Goal: Contribute content: Add original content to the website for others to see

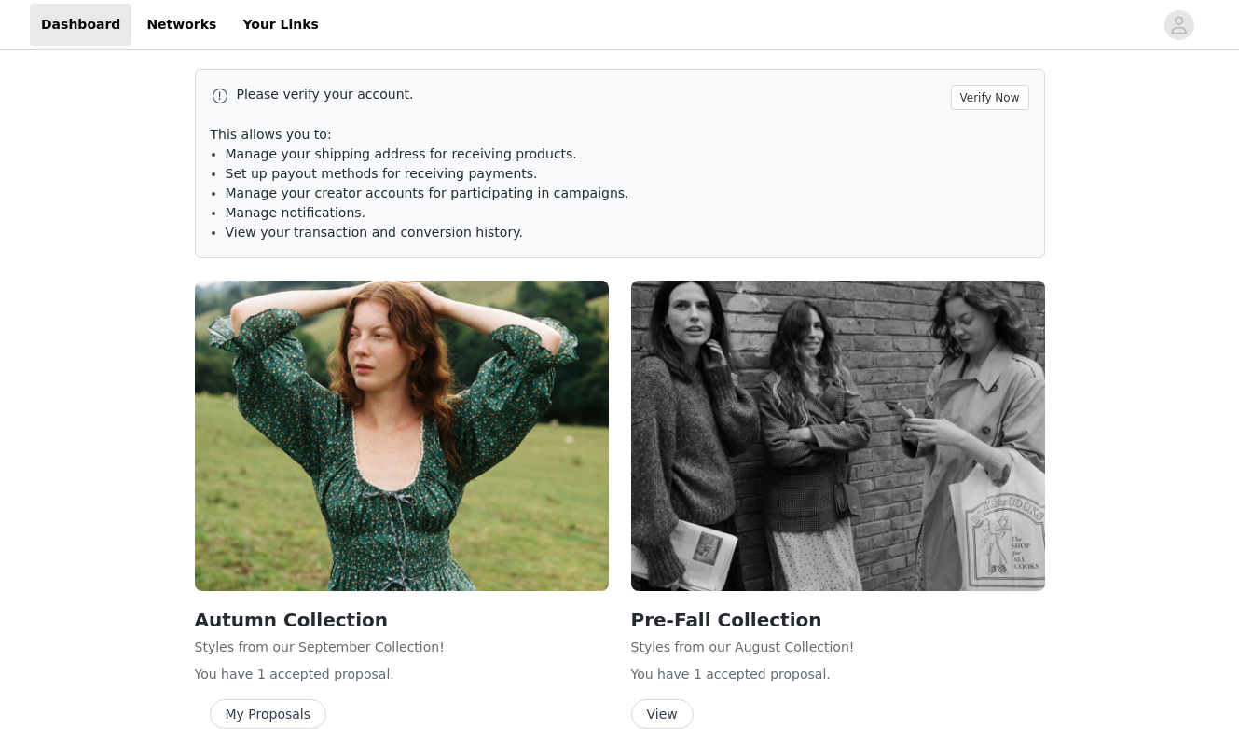
click at [969, 111] on div "Please verify your account. Verify Now This allows you to: Manage your shipping…" at bounding box center [620, 163] width 850 height 189
click at [992, 100] on button "Verify Now" at bounding box center [990, 97] width 78 height 25
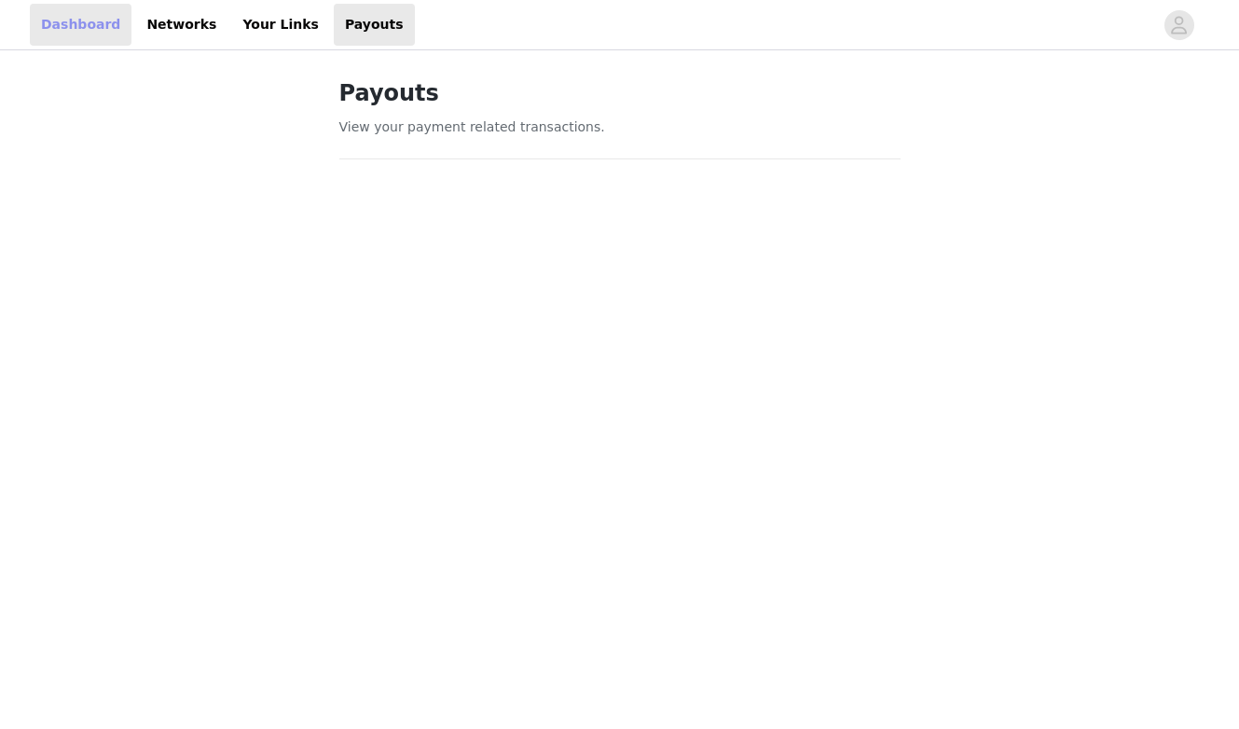
click at [96, 26] on link "Dashboard" at bounding box center [81, 25] width 102 height 42
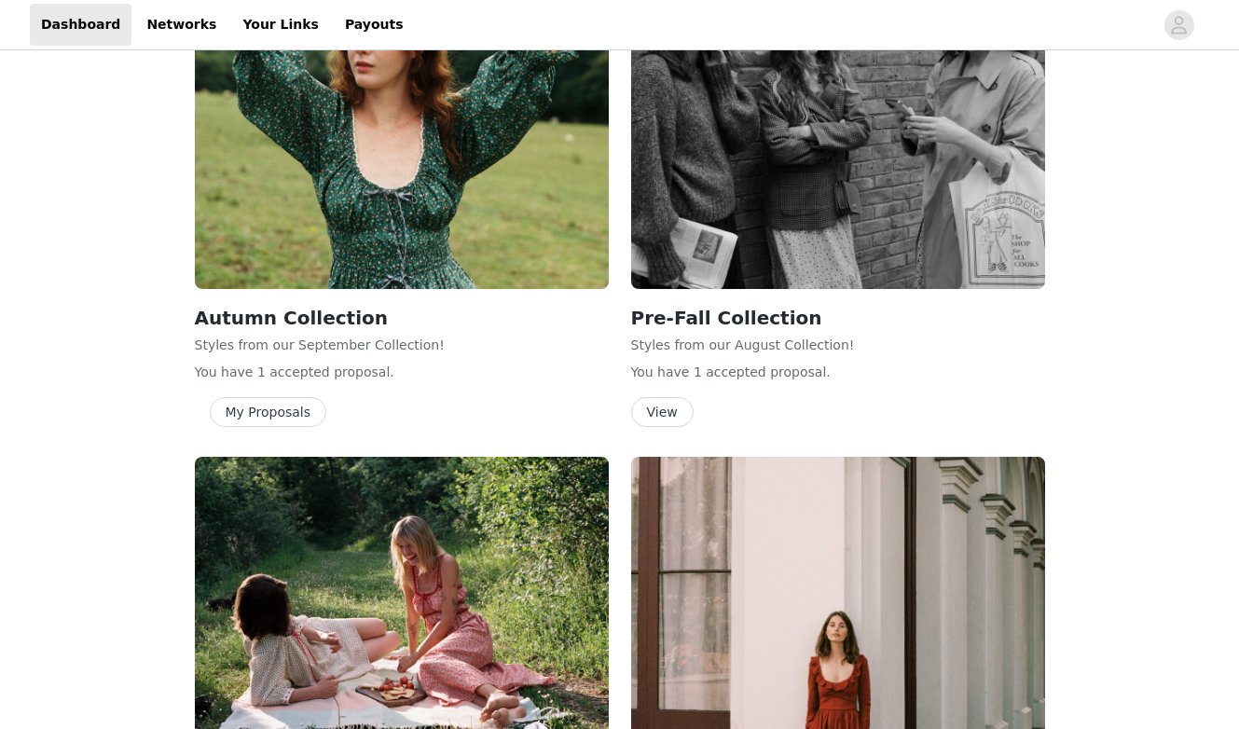
scroll to position [407, 0]
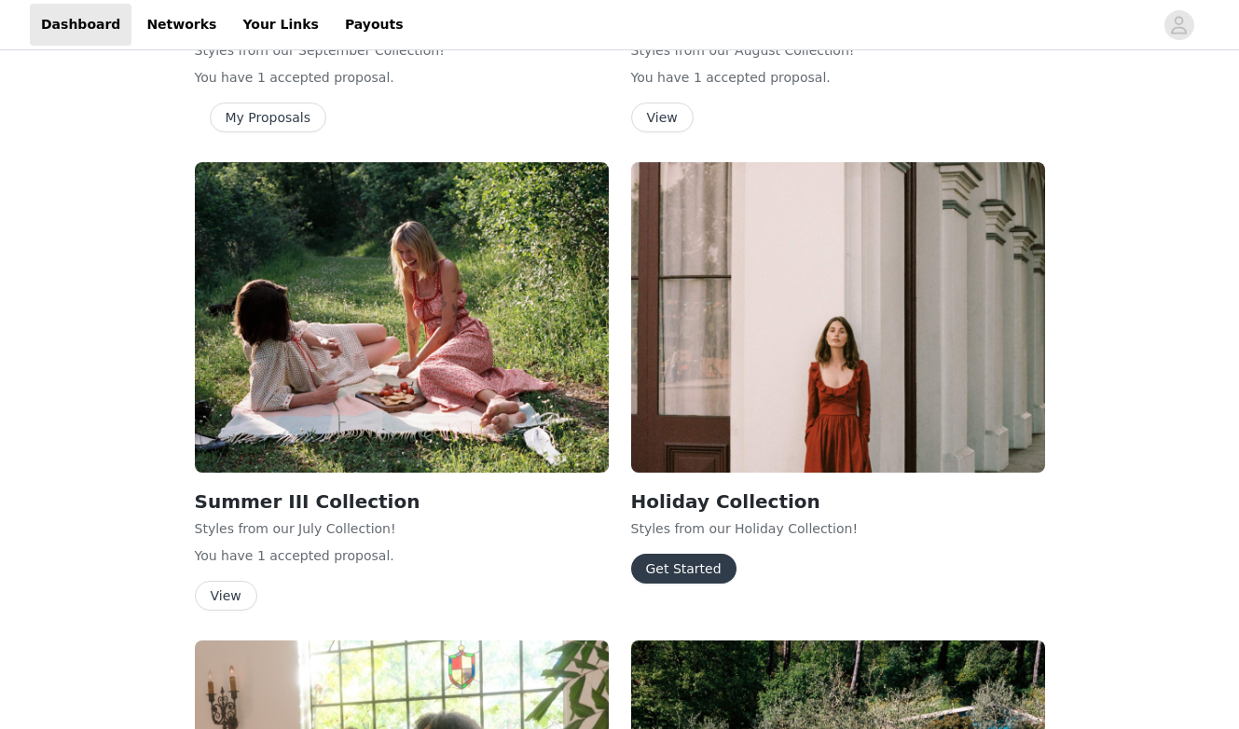
click at [694, 570] on button "Get Started" at bounding box center [683, 569] width 105 height 30
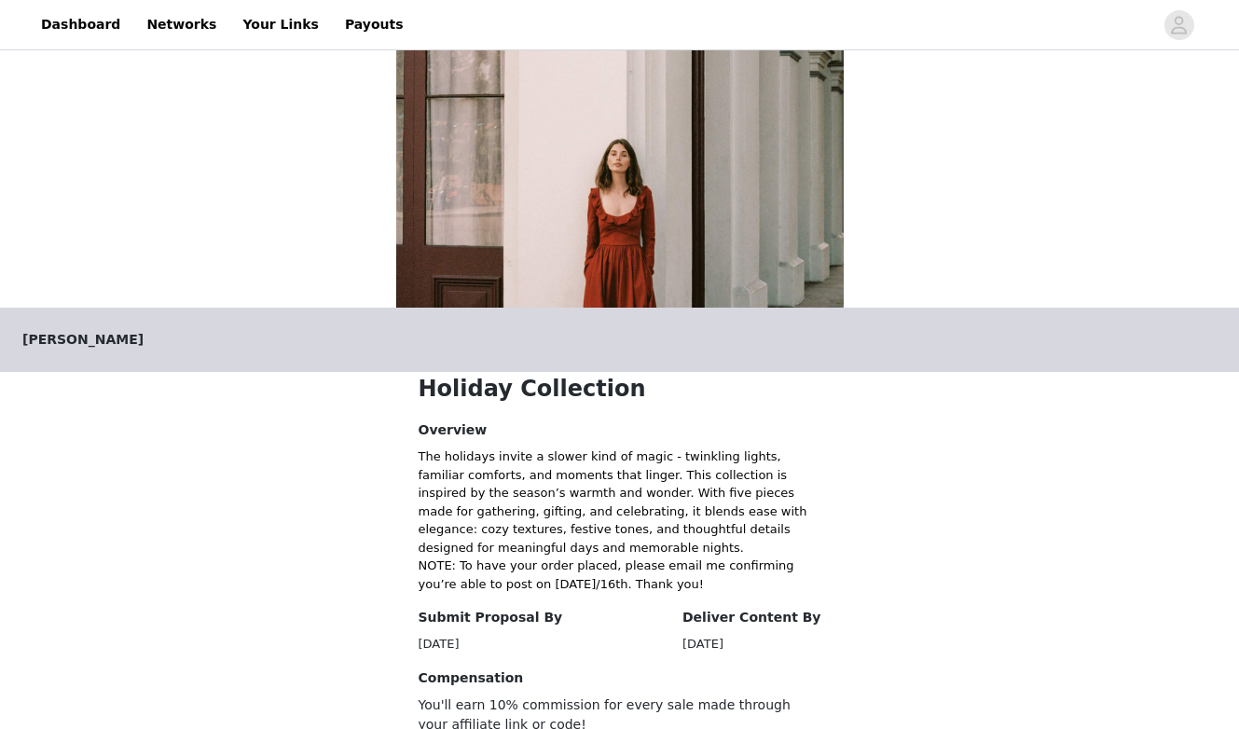
scroll to position [360, 0]
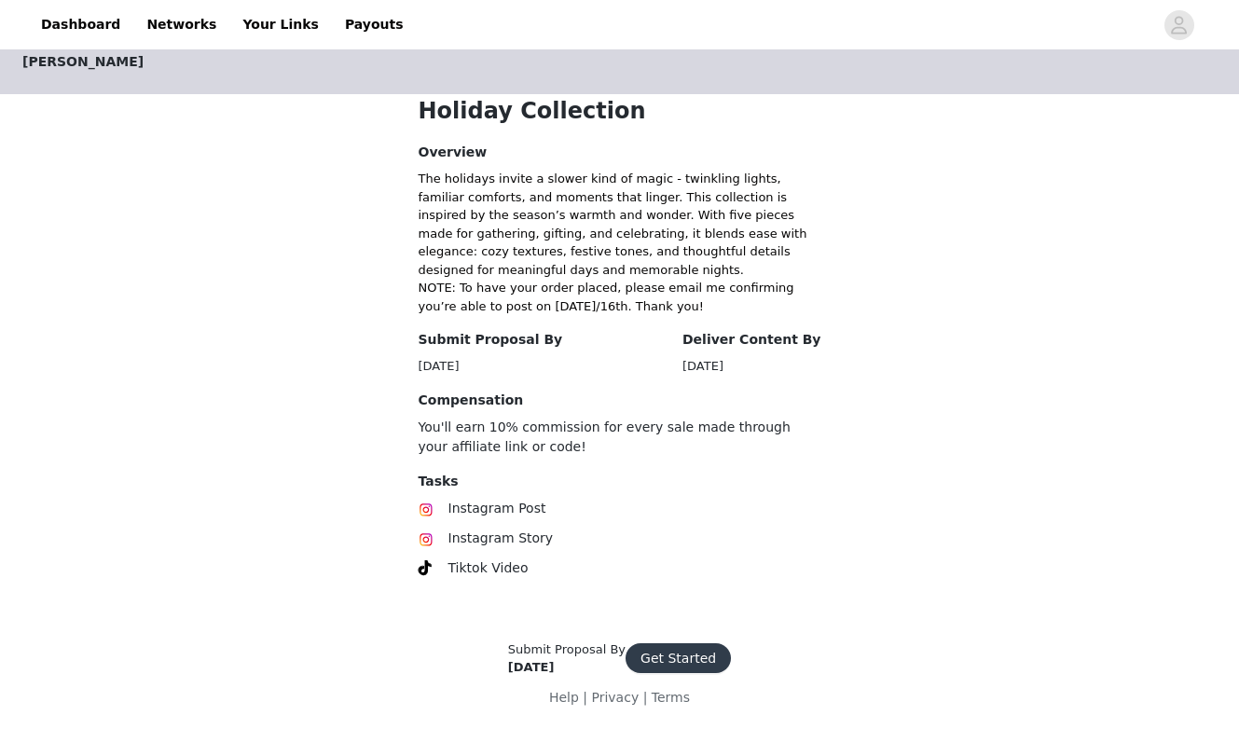
click at [666, 672] on div "Submit Proposal By Oct 4, 2025 Get Started" at bounding box center [620, 658] width 268 height 36
click at [686, 660] on button "Get Started" at bounding box center [677, 658] width 105 height 30
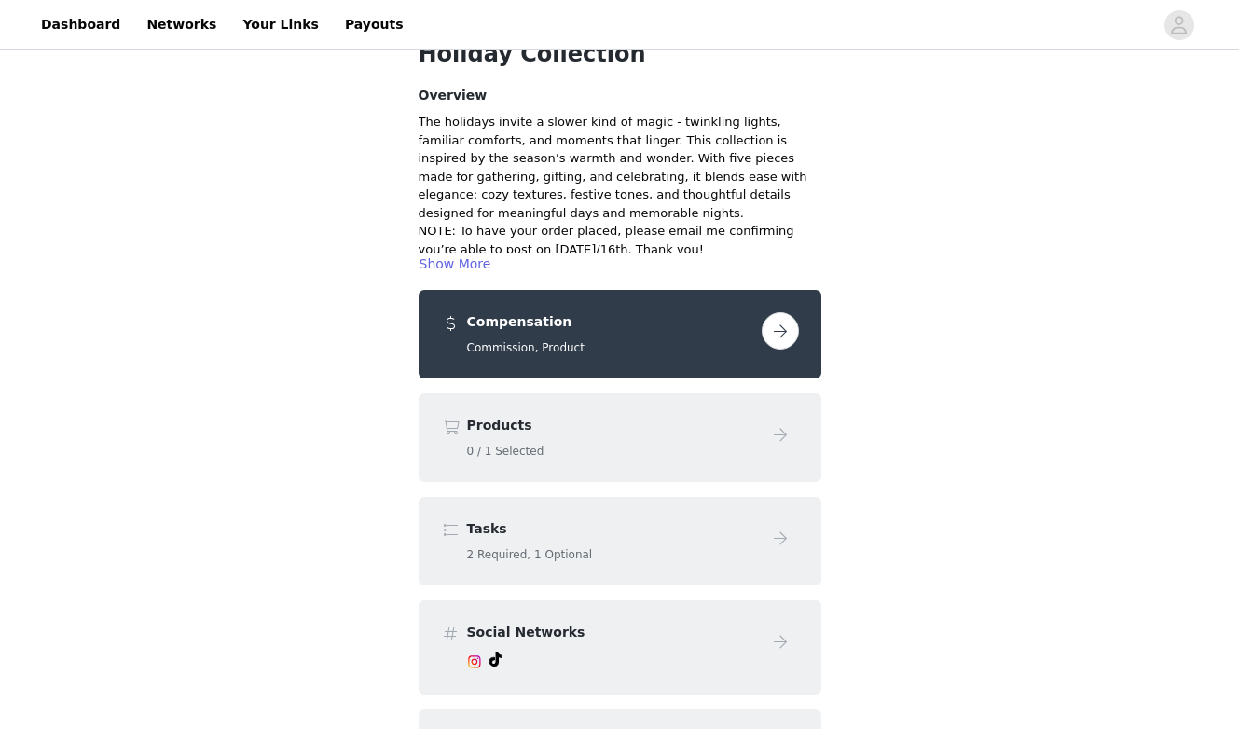
click at [776, 335] on button "button" at bounding box center [780, 330] width 37 height 37
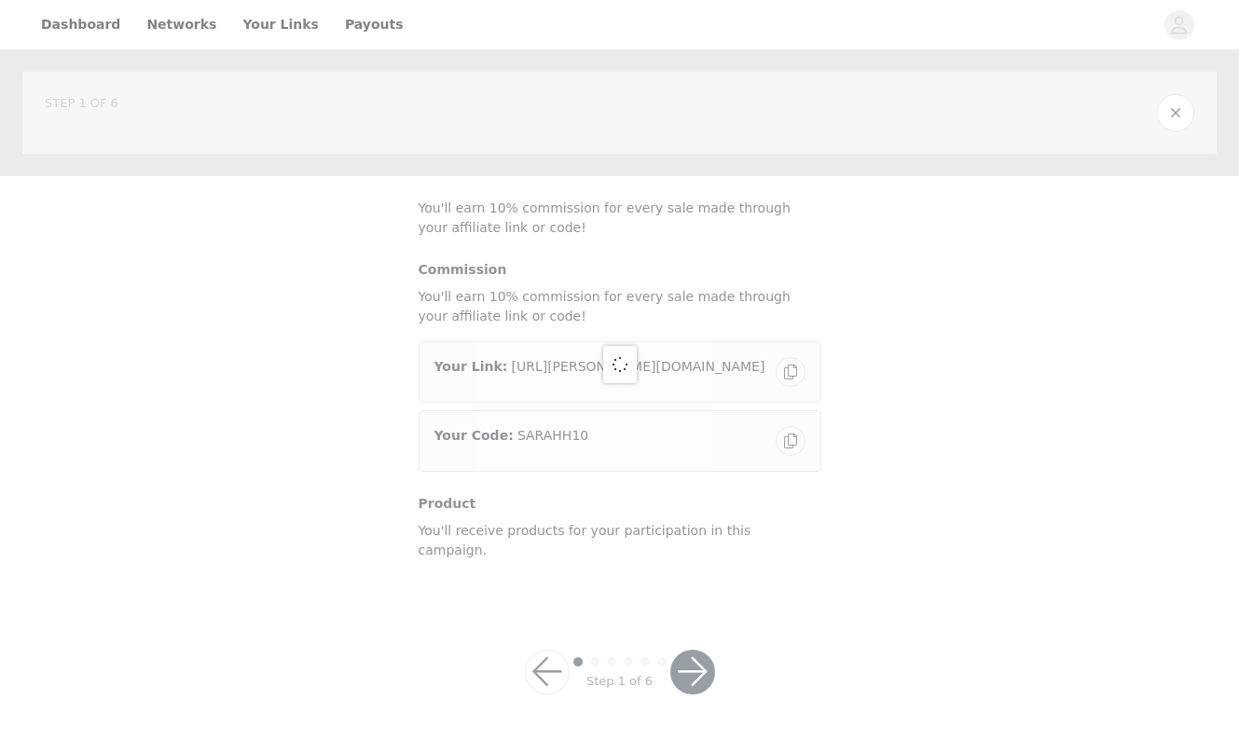
scroll to position [19, 0]
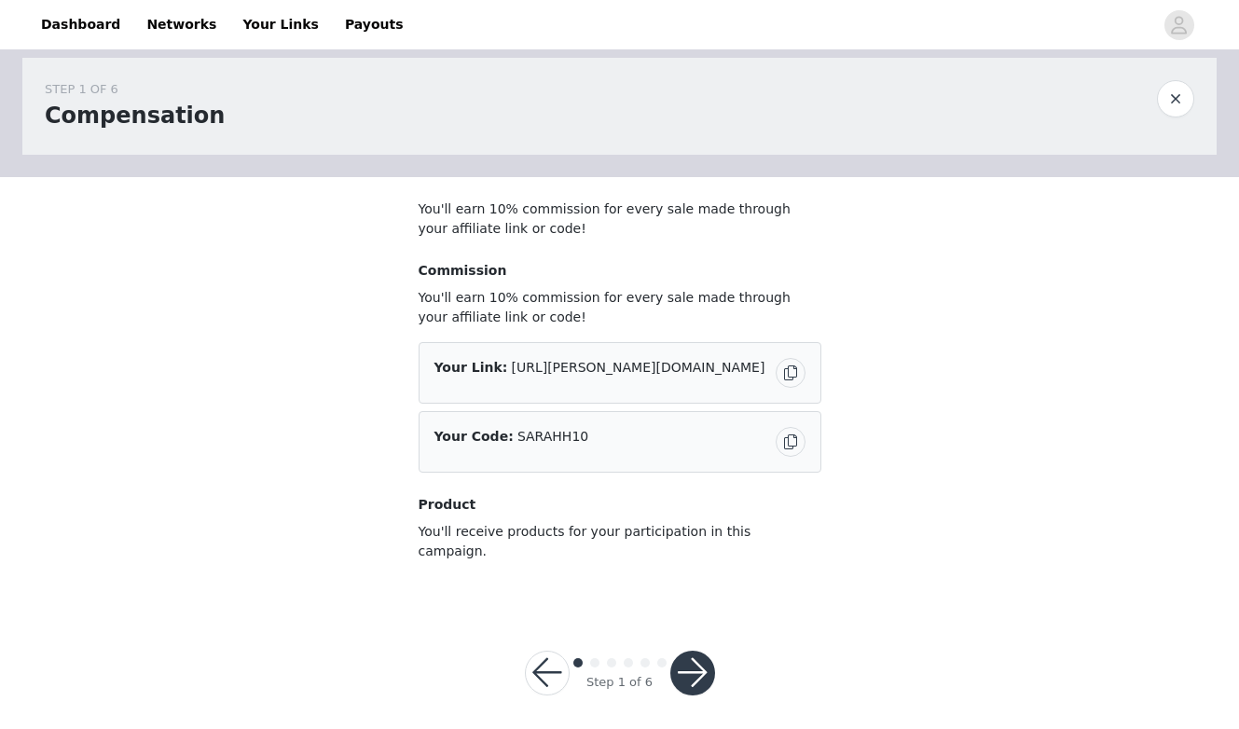
click at [694, 672] on button "button" at bounding box center [692, 673] width 45 height 45
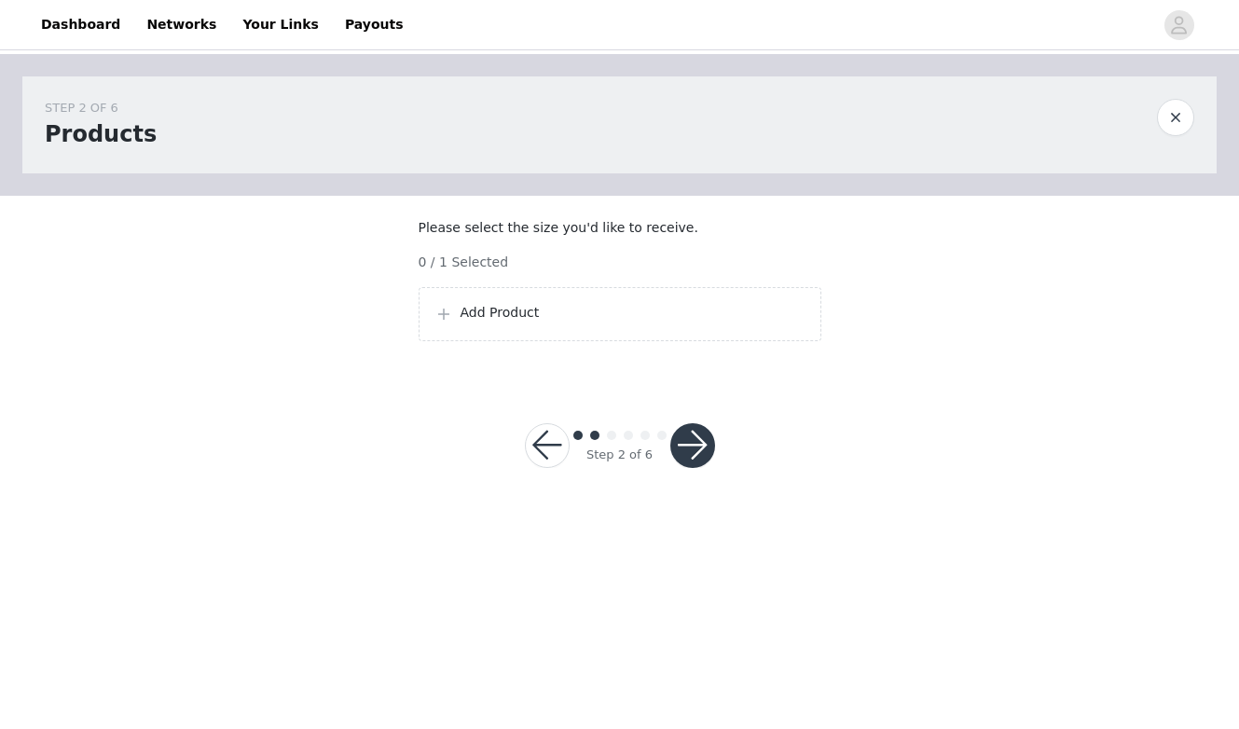
click at [692, 468] on button "button" at bounding box center [692, 445] width 45 height 45
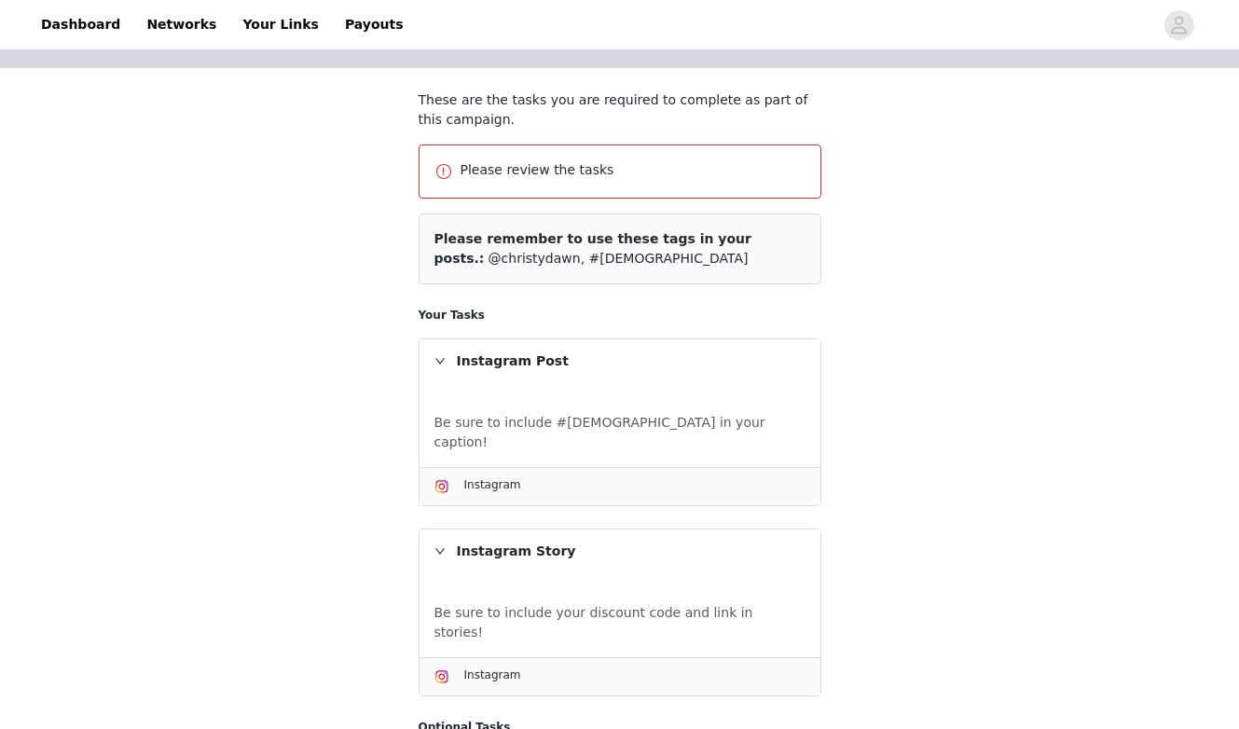
scroll to position [371, 0]
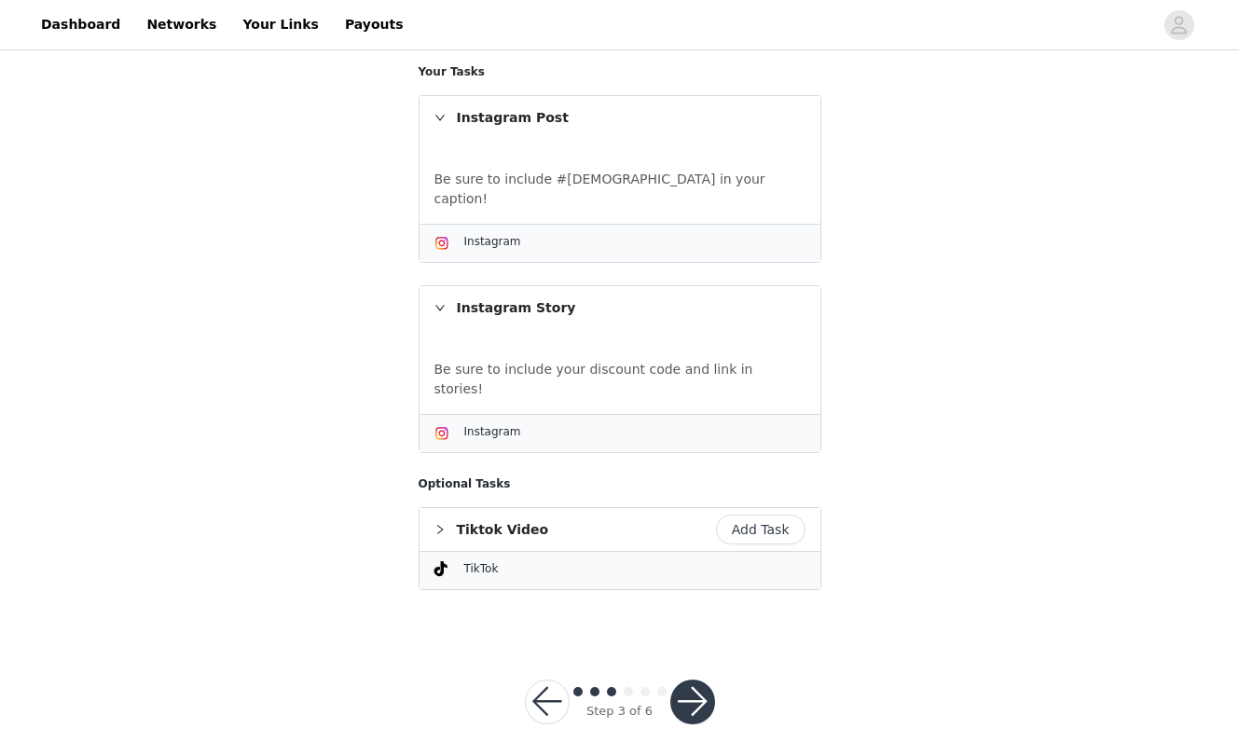
click at [680, 680] on button "button" at bounding box center [692, 702] width 45 height 45
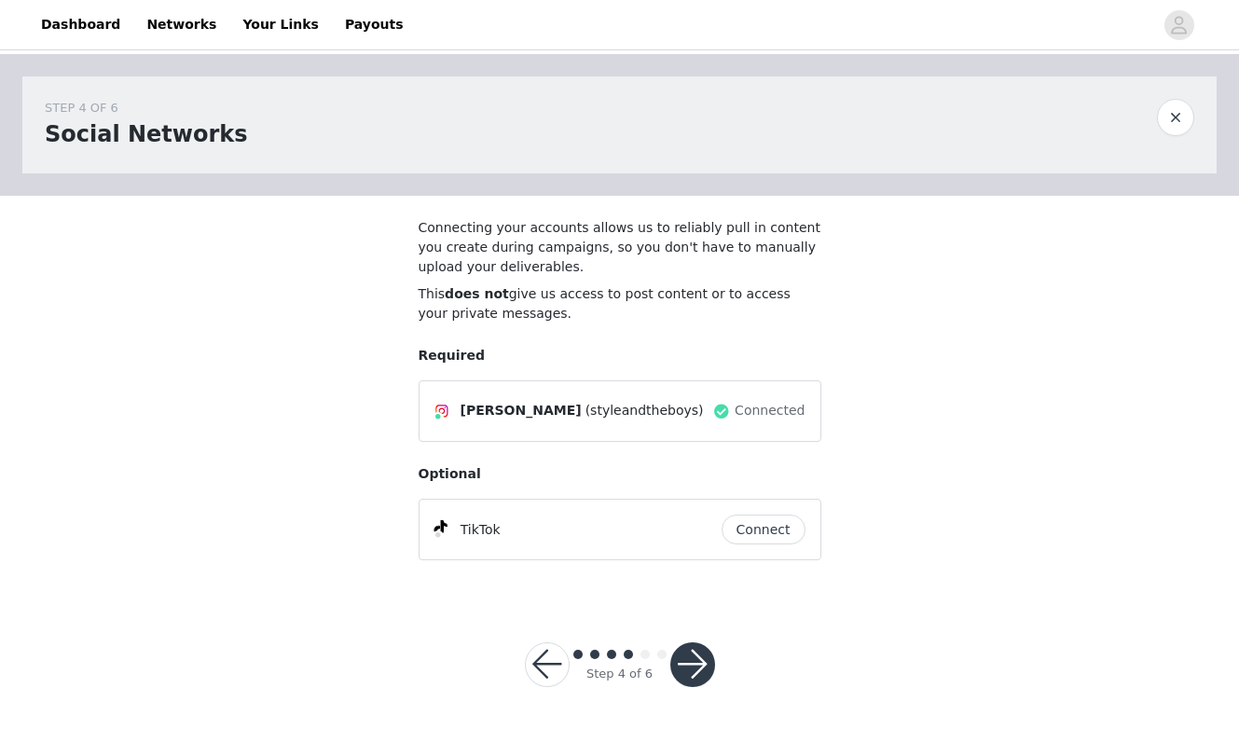
click at [680, 677] on button "button" at bounding box center [692, 664] width 45 height 45
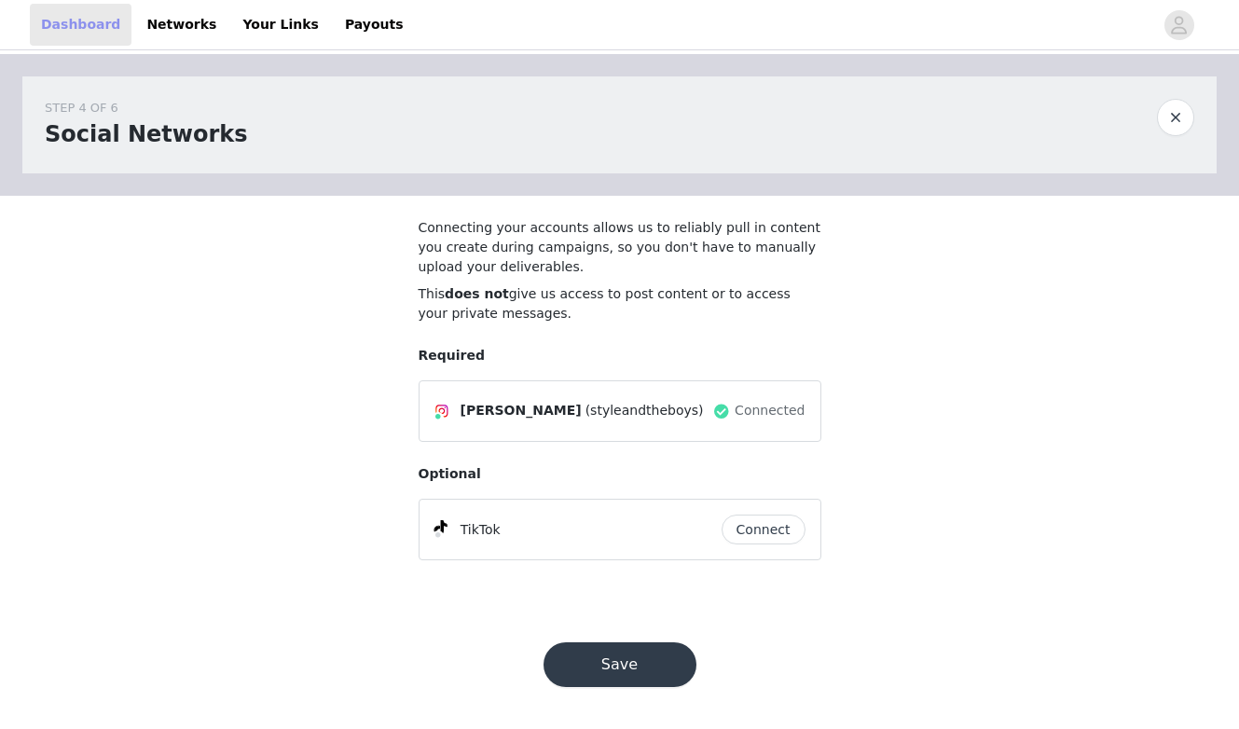
click at [100, 26] on link "Dashboard" at bounding box center [81, 25] width 102 height 42
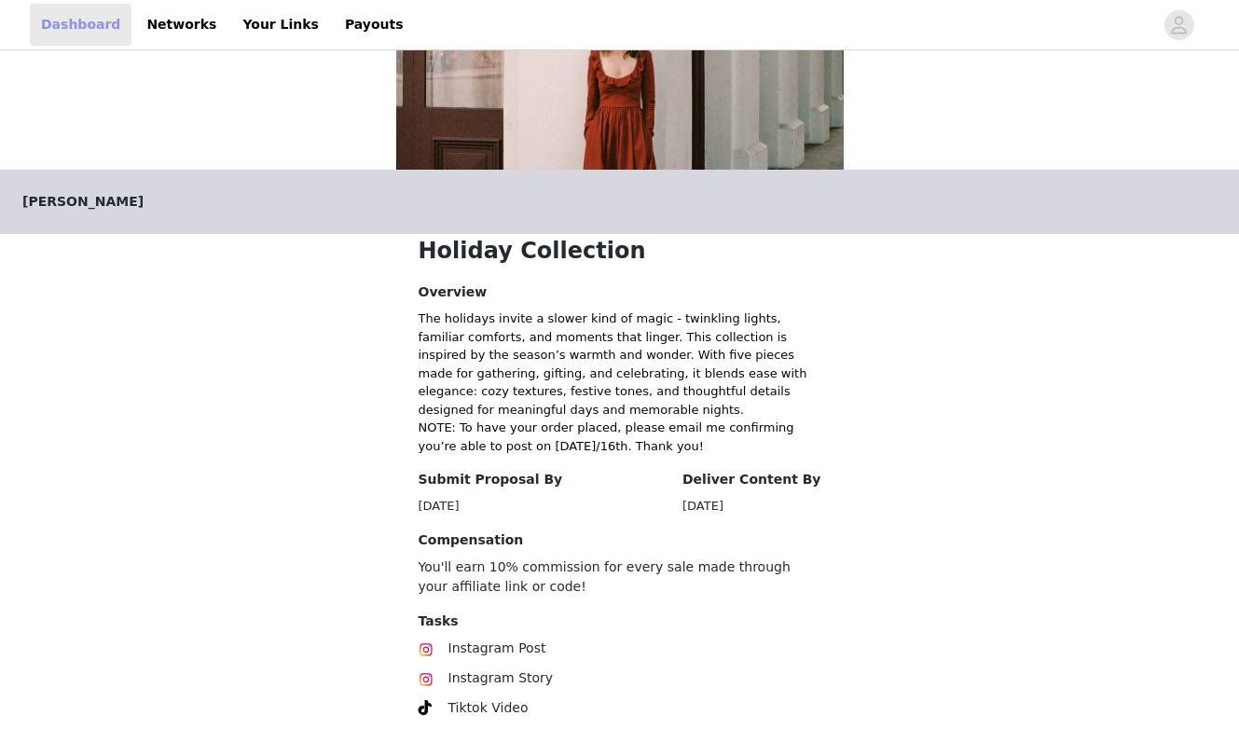
scroll to position [360, 0]
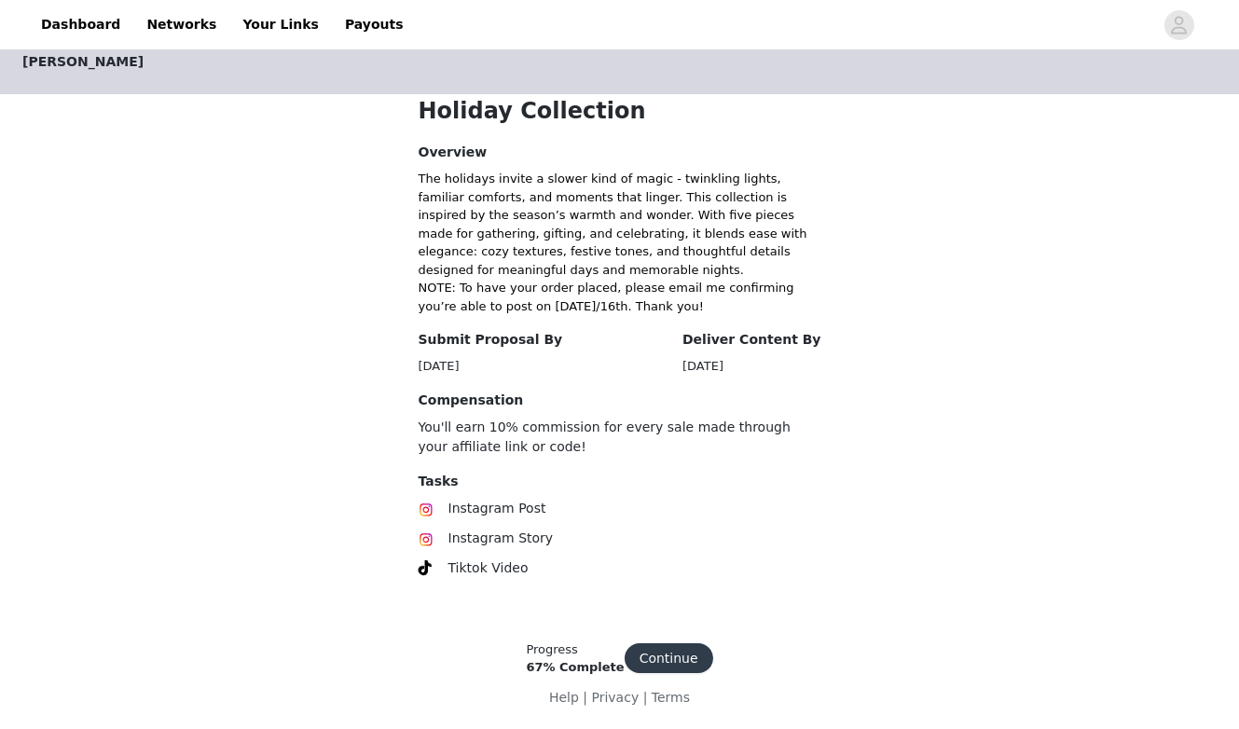
click at [672, 649] on button "Continue" at bounding box center [669, 658] width 89 height 30
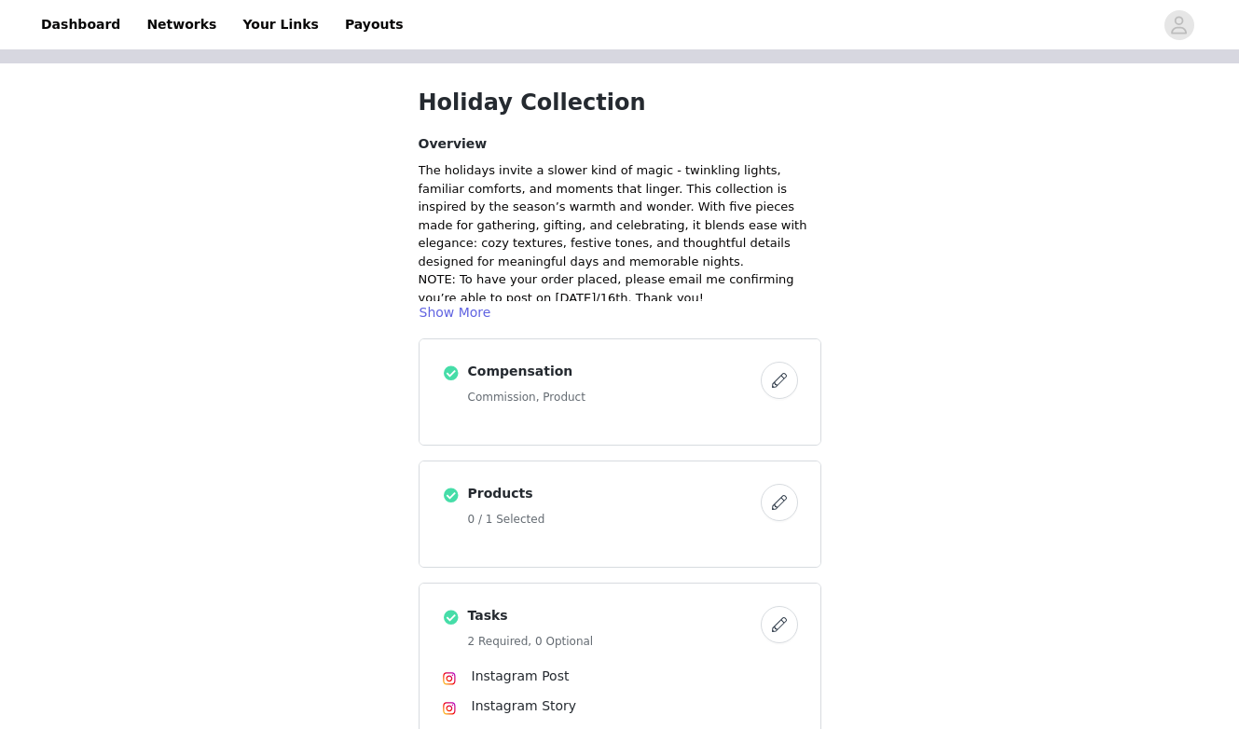
scroll to position [178, 0]
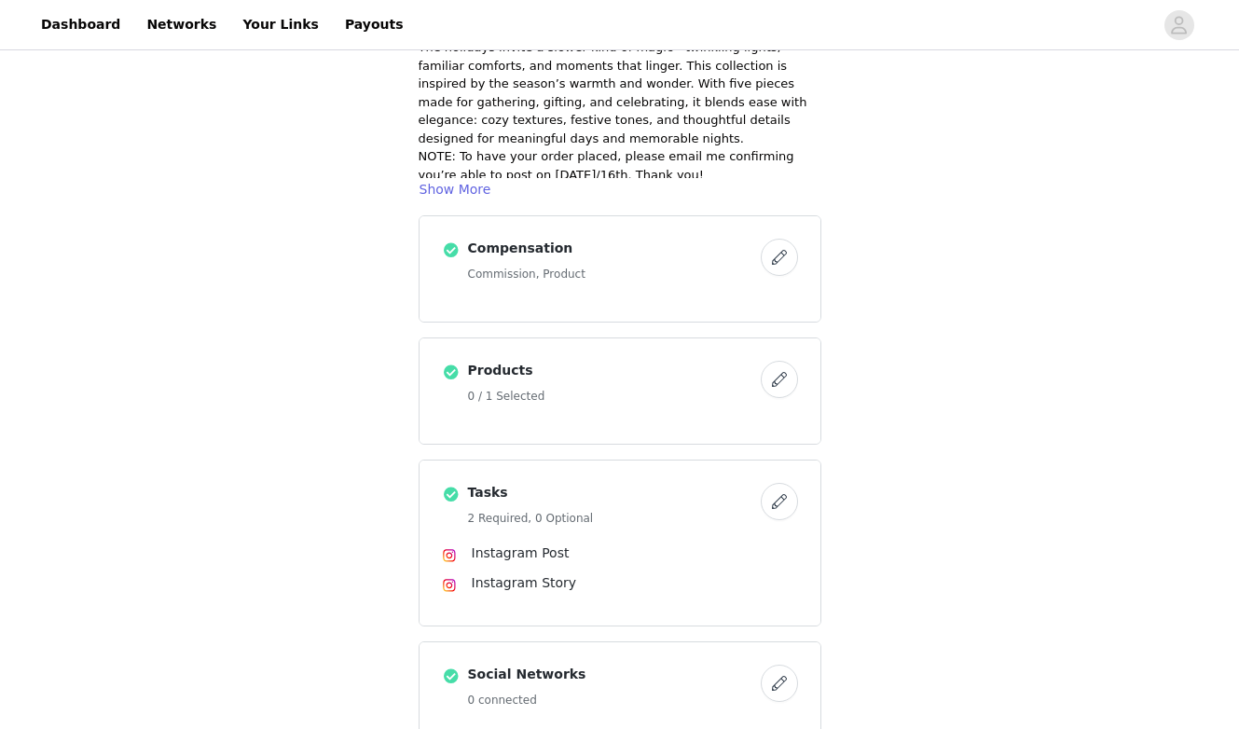
click at [579, 414] on div "Products 0 / 1 Selected" at bounding box center [619, 390] width 401 height 105
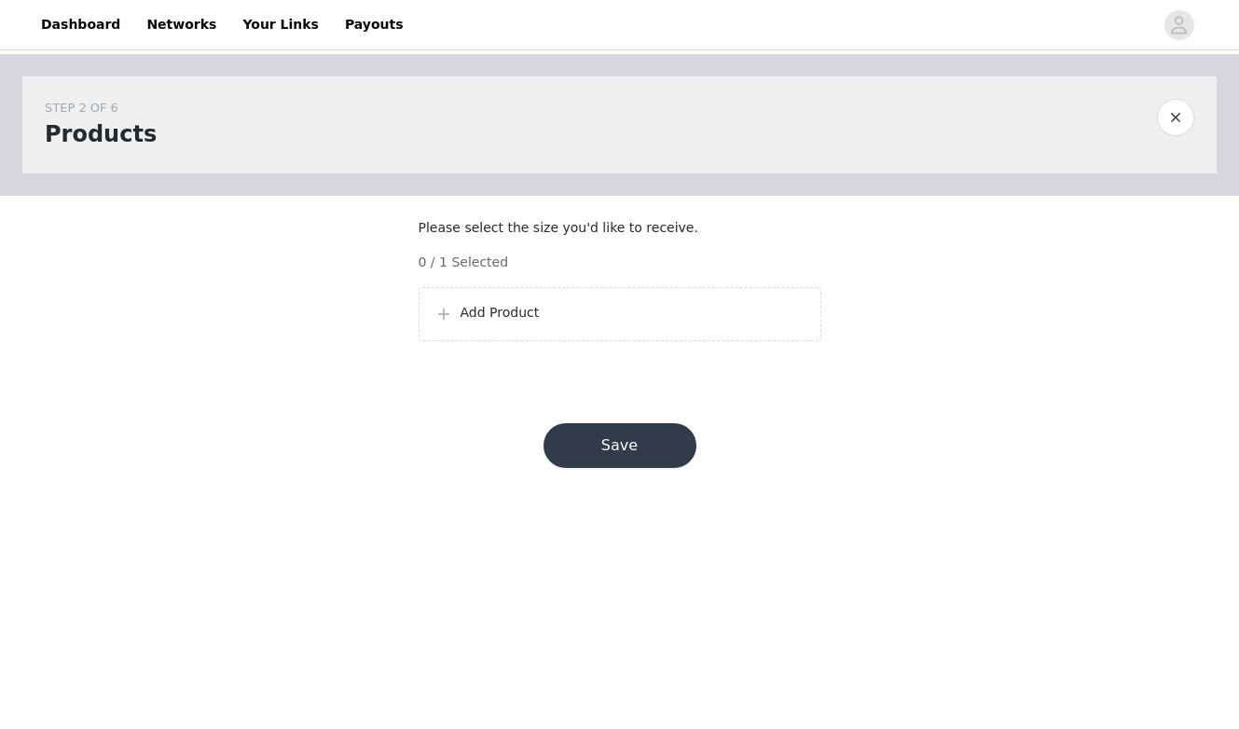
click at [515, 323] on p "Add Product" at bounding box center [632, 313] width 345 height 20
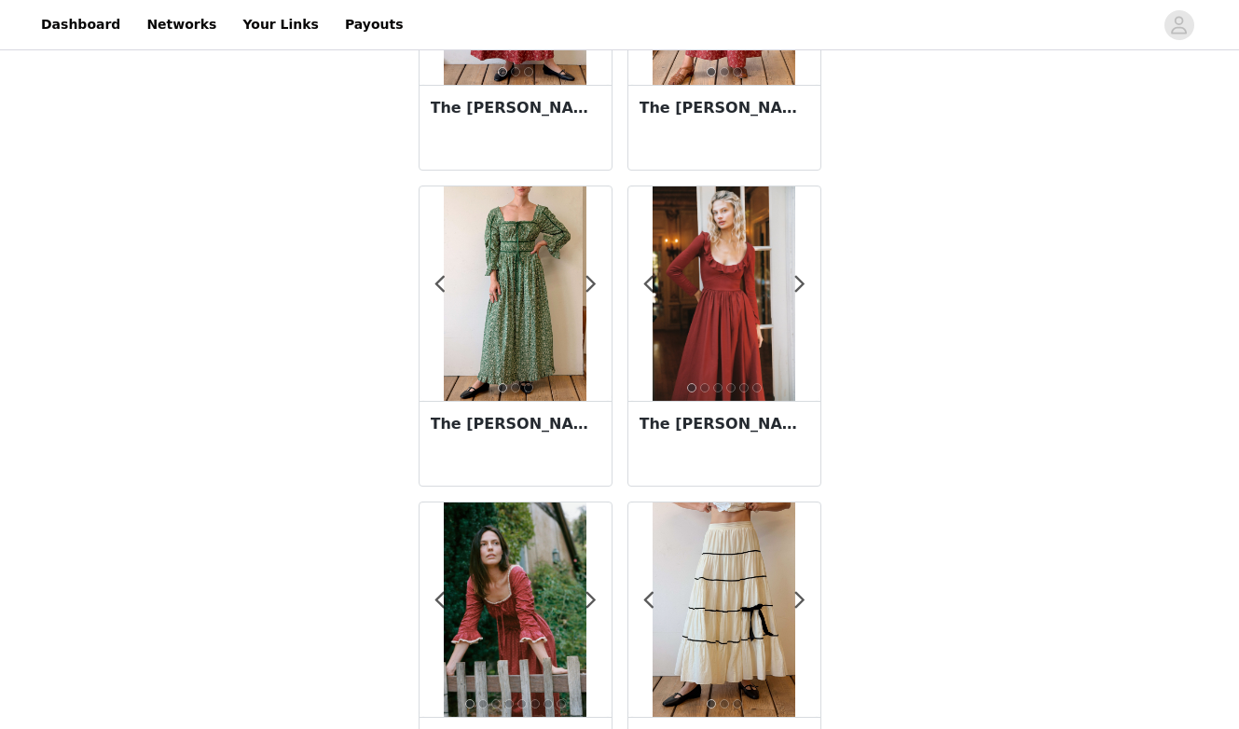
scroll to position [363, 0]
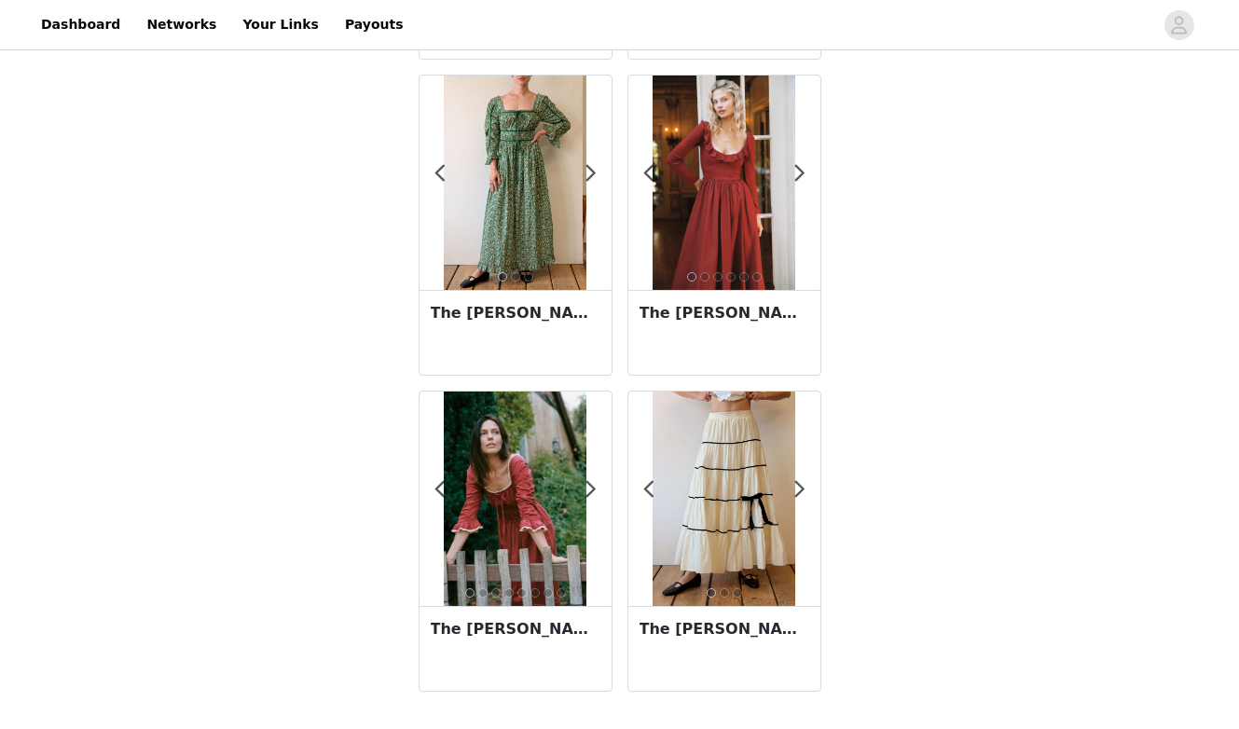
click at [522, 526] on img at bounding box center [515, 498] width 143 height 214
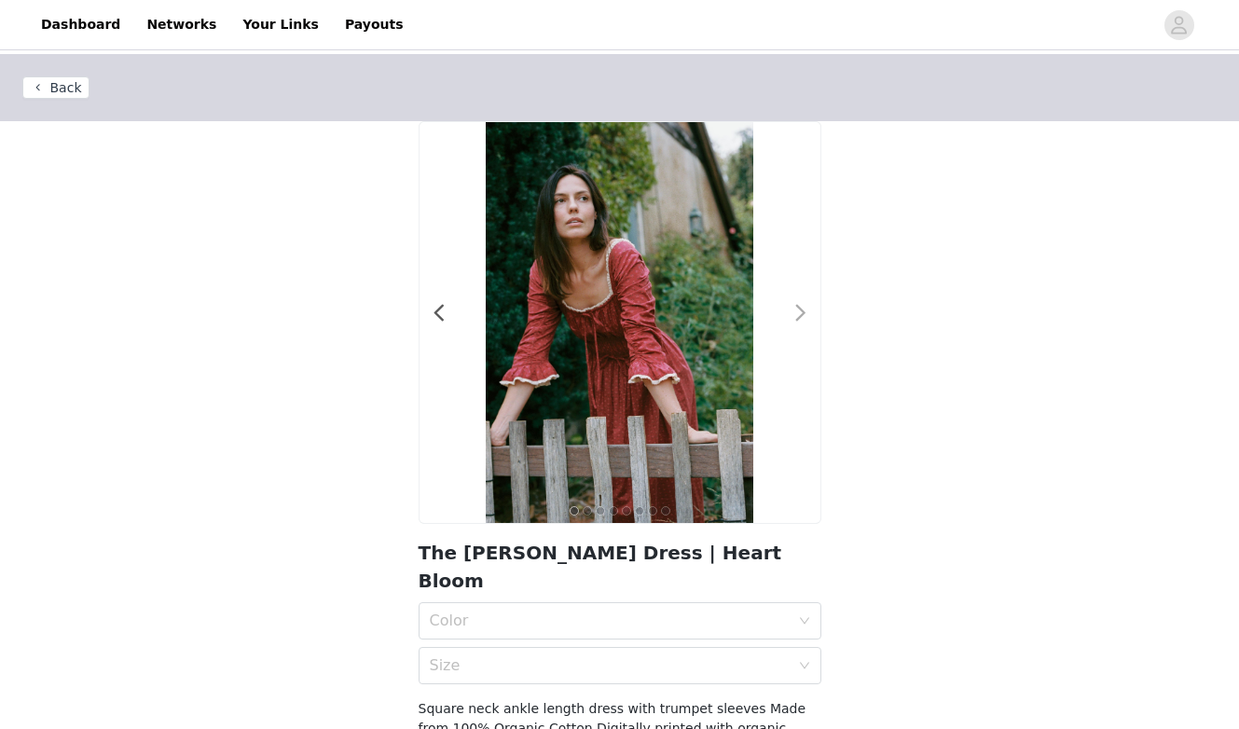
click at [799, 313] on span at bounding box center [801, 313] width 42 height 0
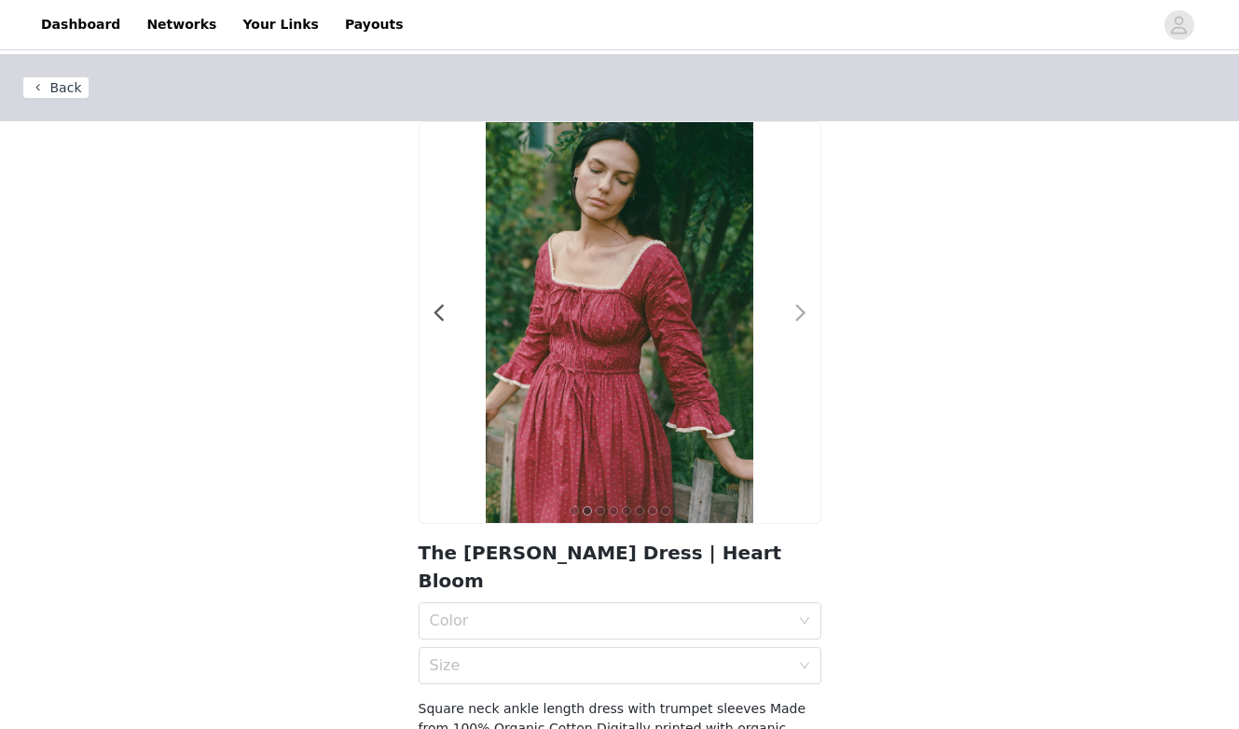
click at [799, 313] on span at bounding box center [801, 313] width 42 height 0
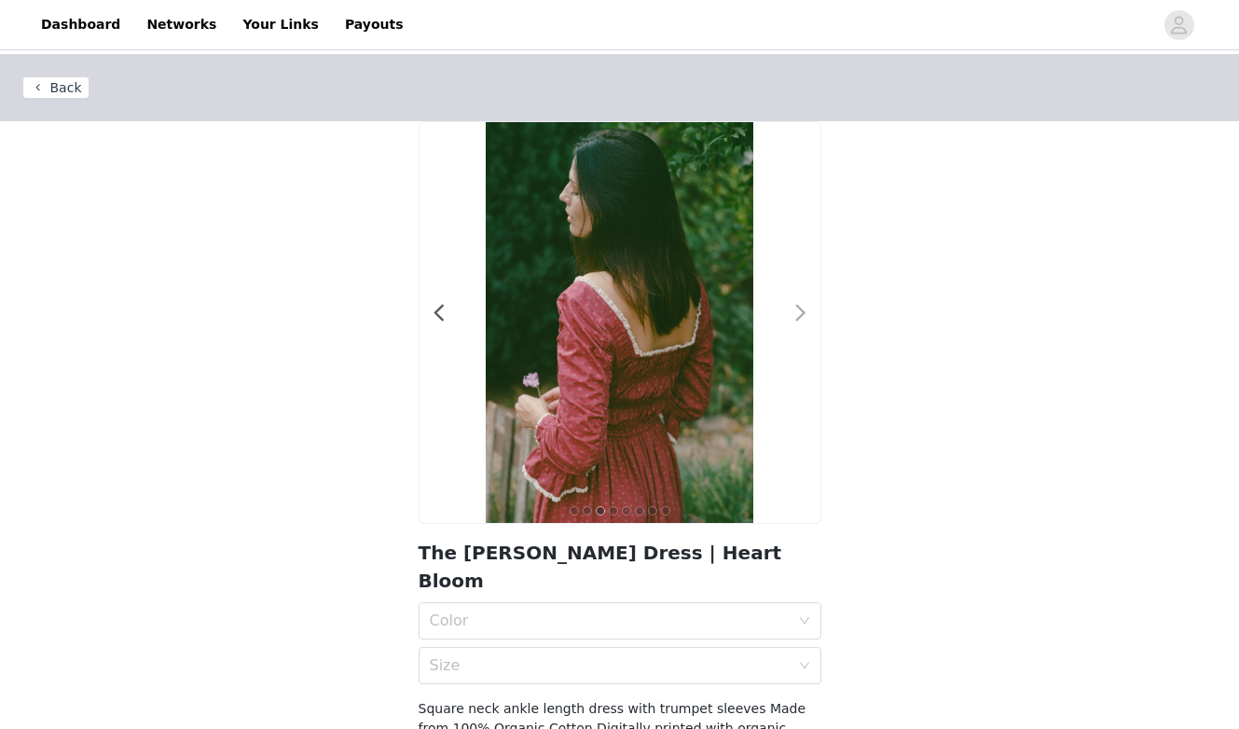
click at [799, 313] on span at bounding box center [801, 313] width 42 height 0
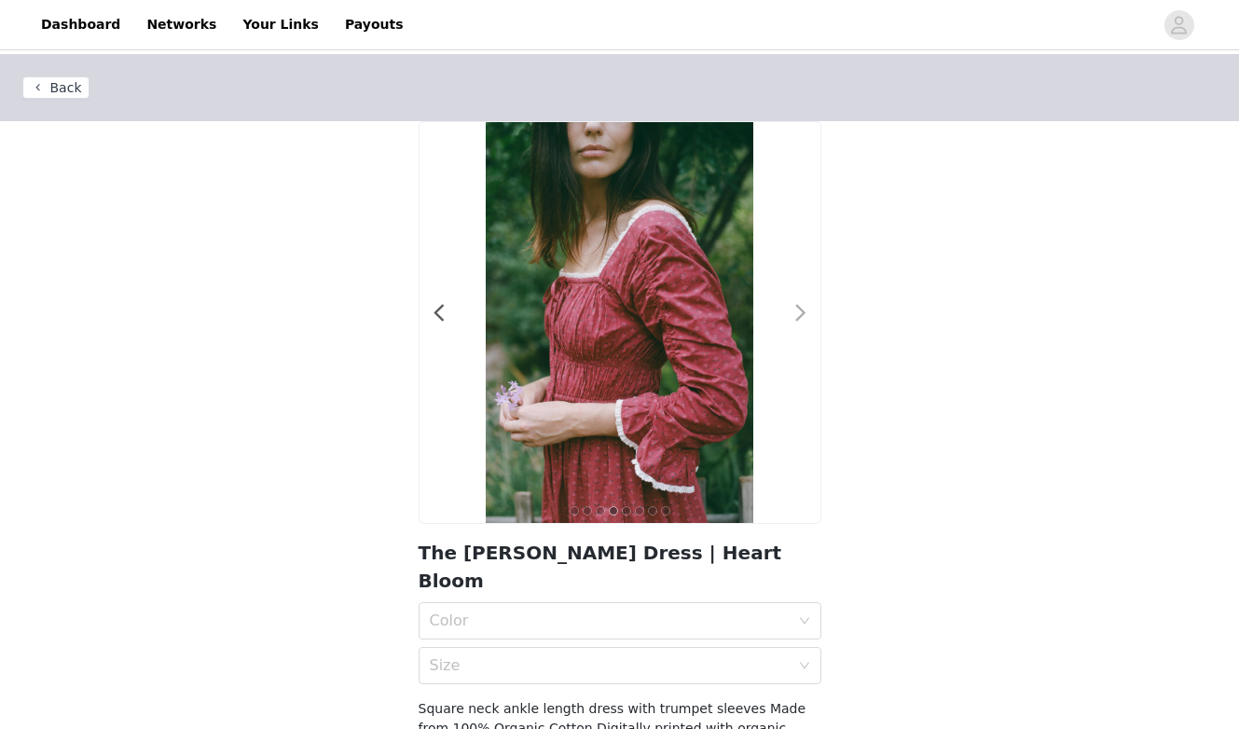
click at [799, 313] on span at bounding box center [801, 313] width 42 height 0
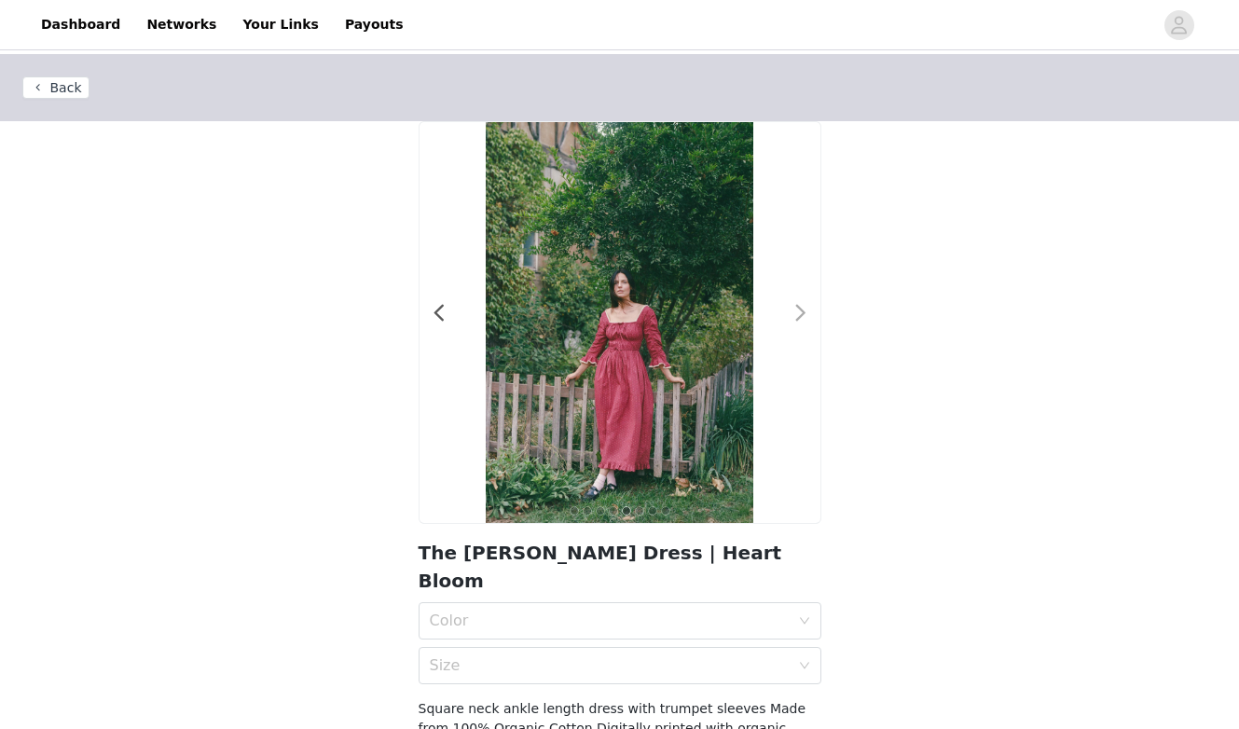
click at [799, 313] on span at bounding box center [801, 313] width 42 height 0
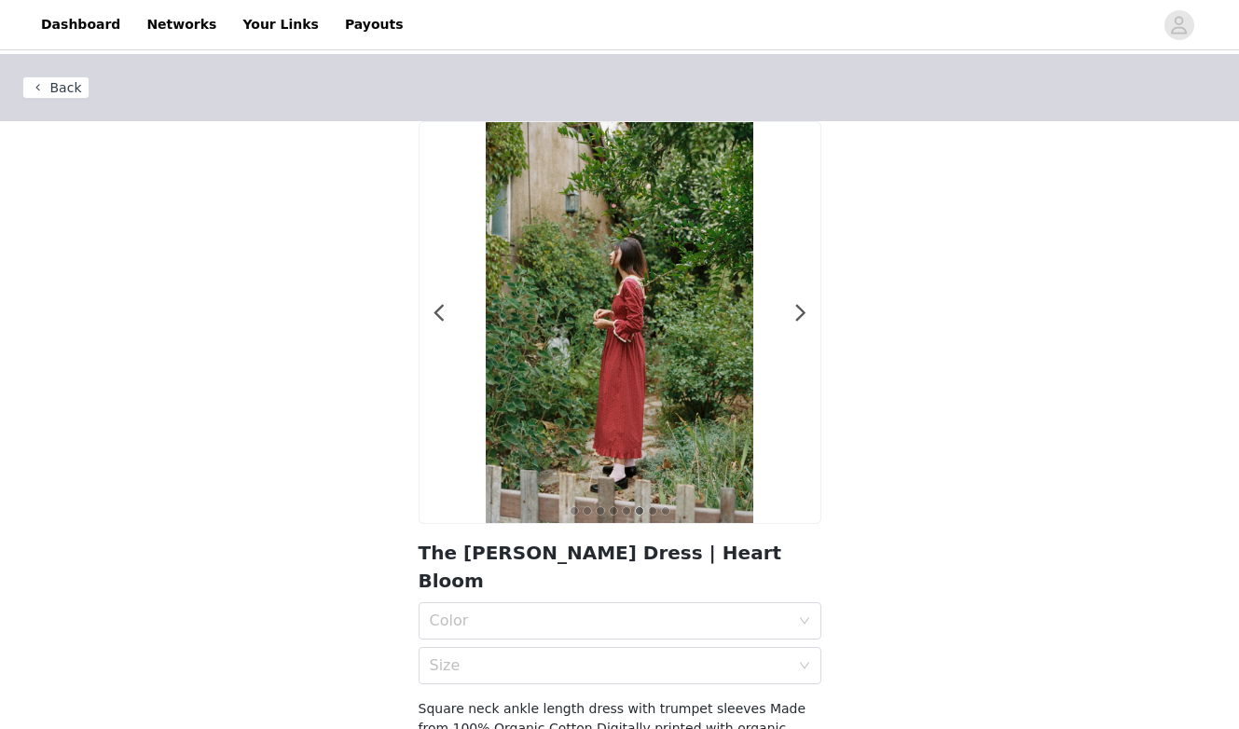
click at [808, 300] on div at bounding box center [619, 322] width 401 height 401
click at [546, 613] on div "Color Size" at bounding box center [620, 643] width 403 height 82
click at [562, 611] on div "Color" at bounding box center [610, 620] width 360 height 19
click at [552, 639] on div "Heart Bloom" at bounding box center [620, 634] width 380 height 21
click at [584, 656] on div "Size" at bounding box center [610, 665] width 360 height 19
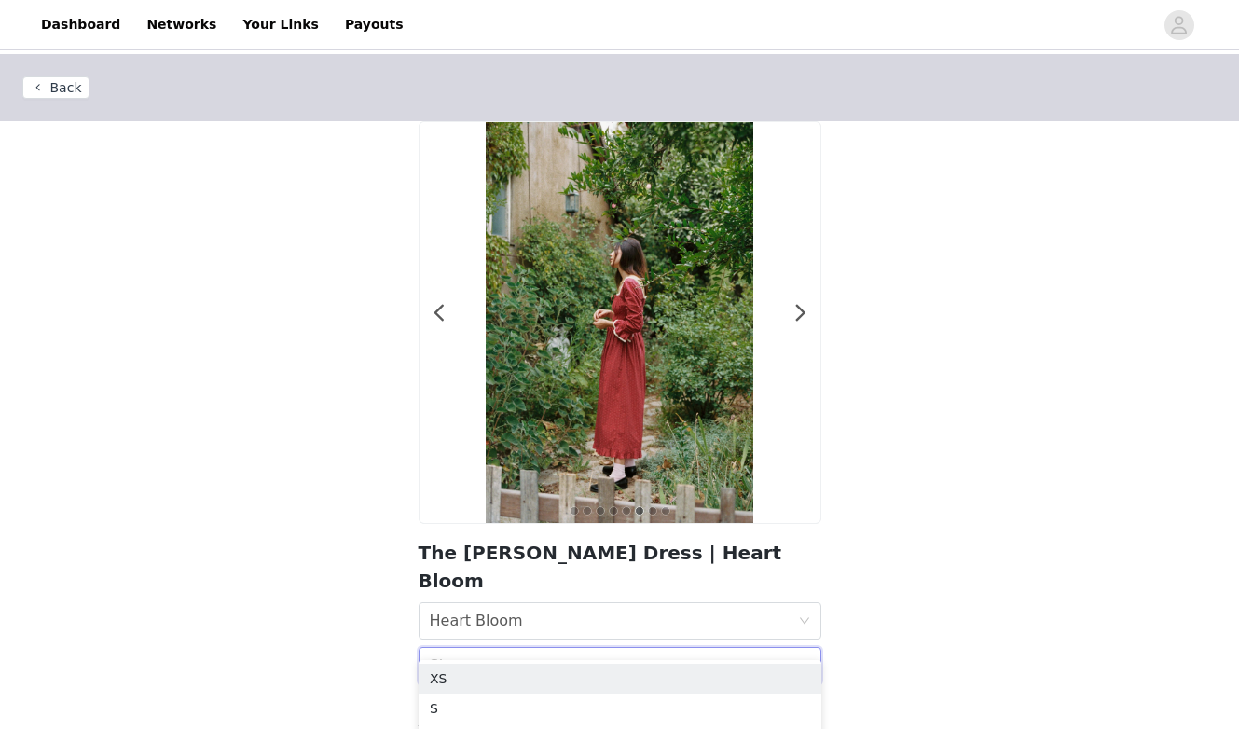
click at [894, 410] on div "Back 1 2 3 4 5 6 7 8 The Marissa Dress | Heart Bloom Color Heart Bloom Size Squ…" at bounding box center [619, 476] width 1239 height 844
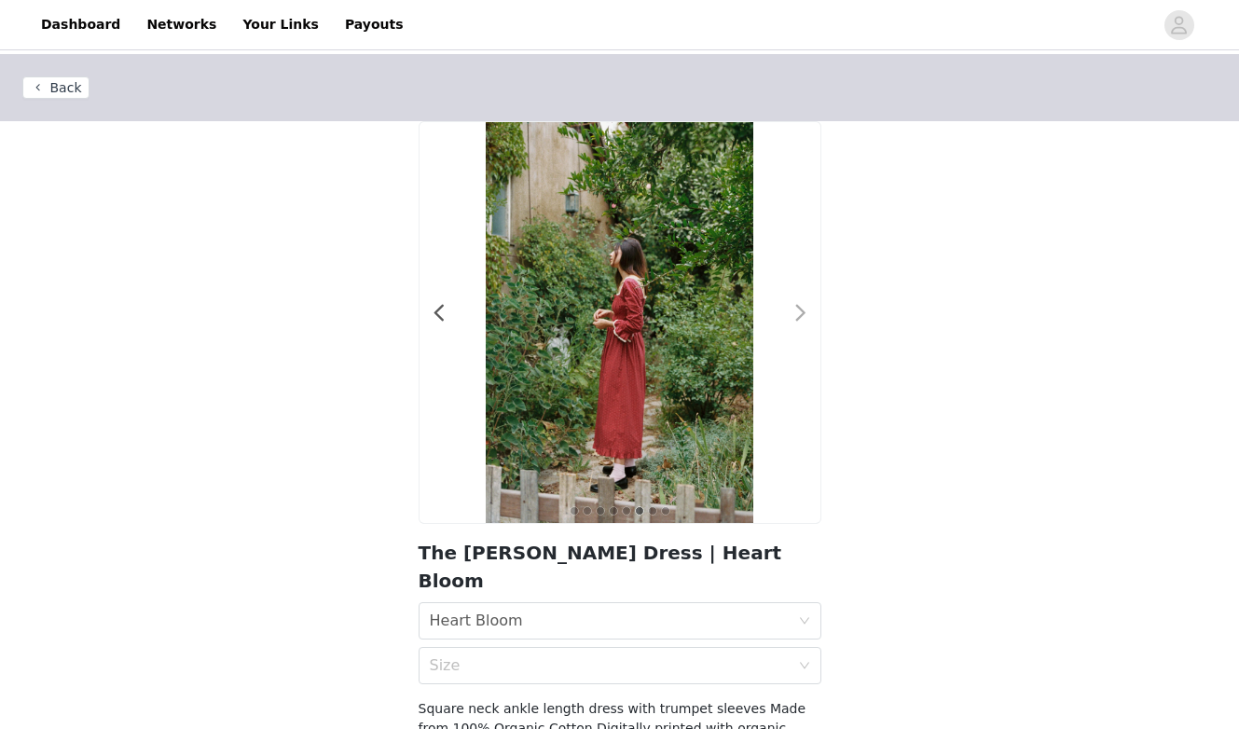
click at [800, 313] on span at bounding box center [801, 313] width 42 height 0
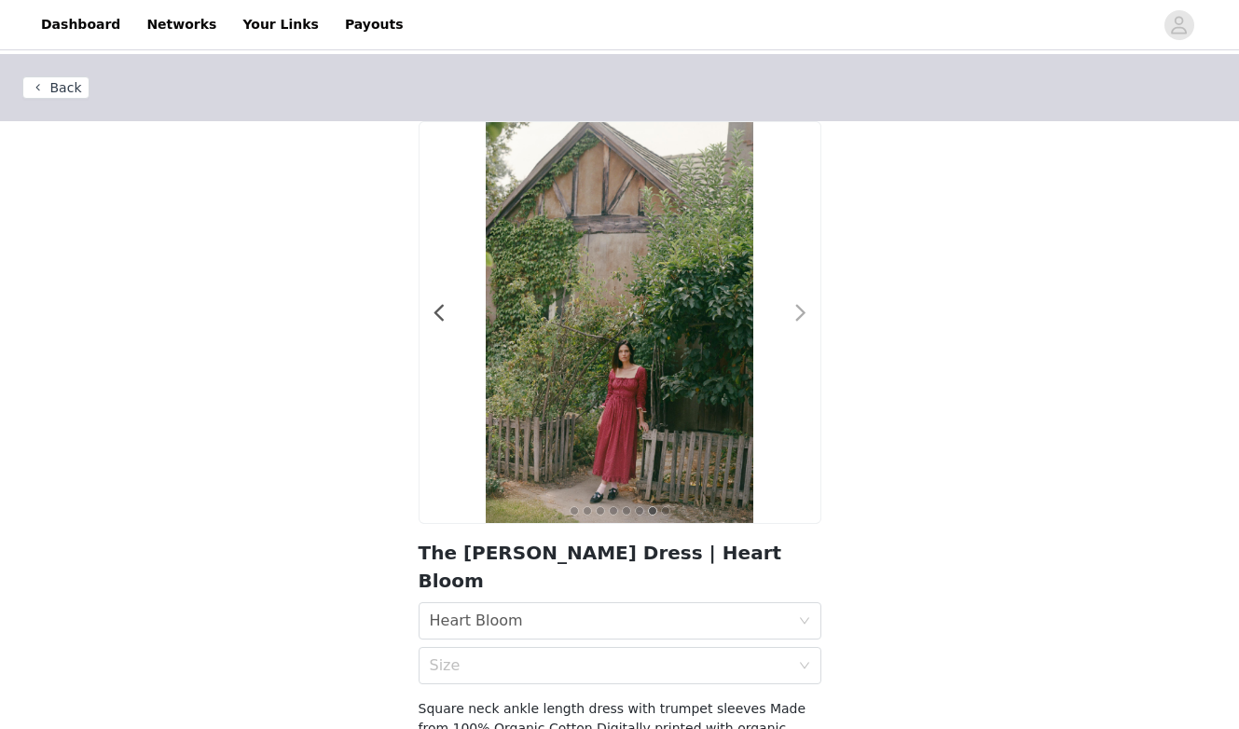
click at [800, 313] on span at bounding box center [801, 313] width 42 height 0
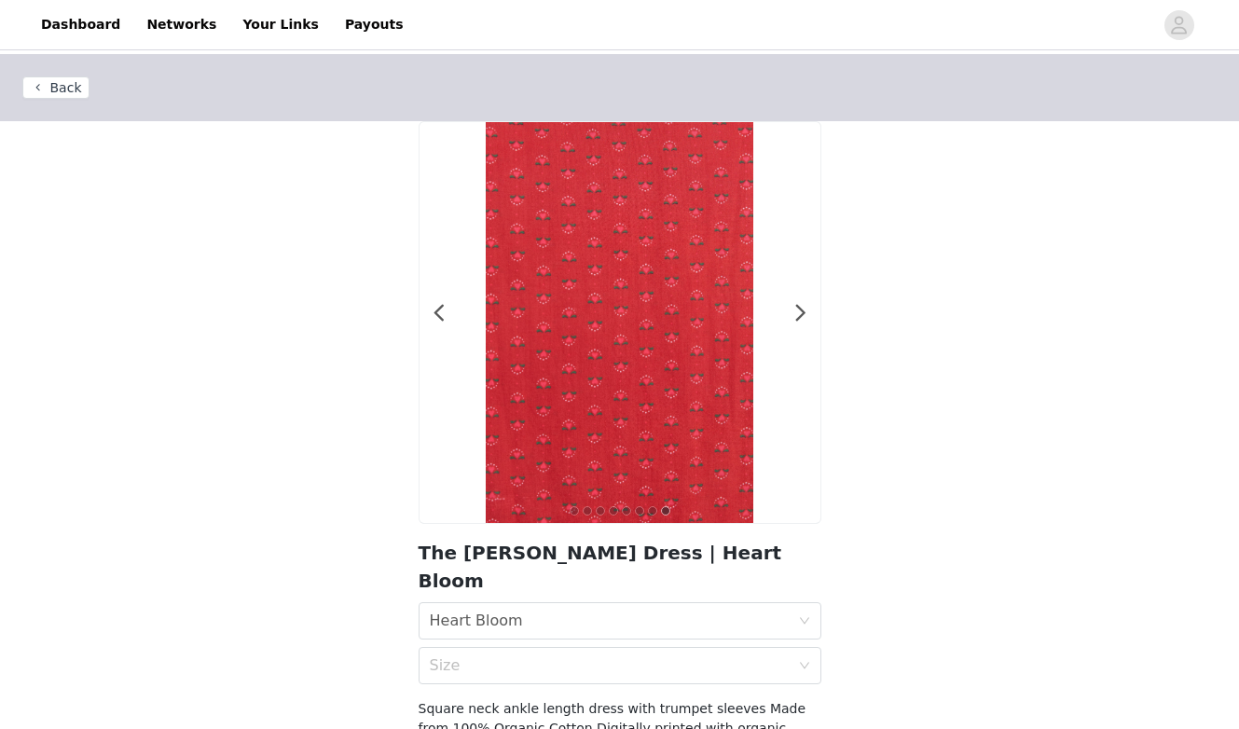
click at [59, 83] on button "Back" at bounding box center [55, 87] width 67 height 22
click at [26, 94] on button "Back" at bounding box center [55, 87] width 67 height 22
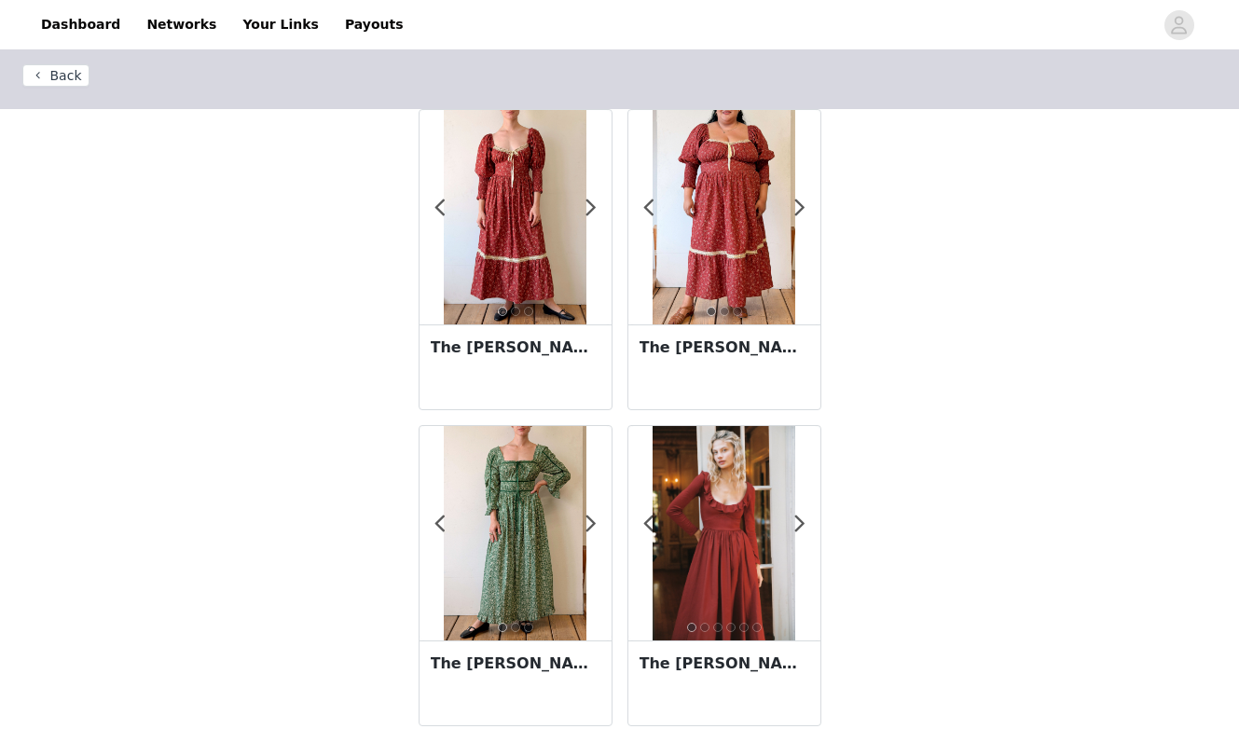
scroll to position [14, 0]
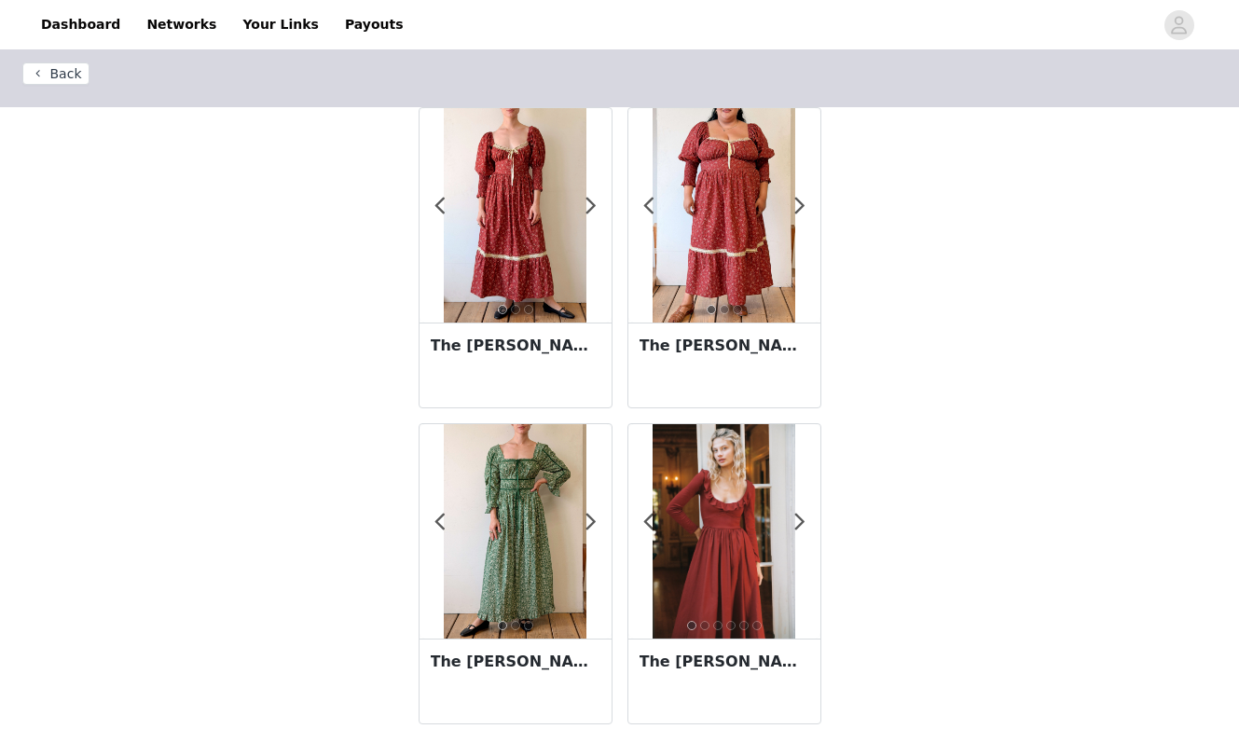
click at [707, 559] on img at bounding box center [723, 531] width 143 height 214
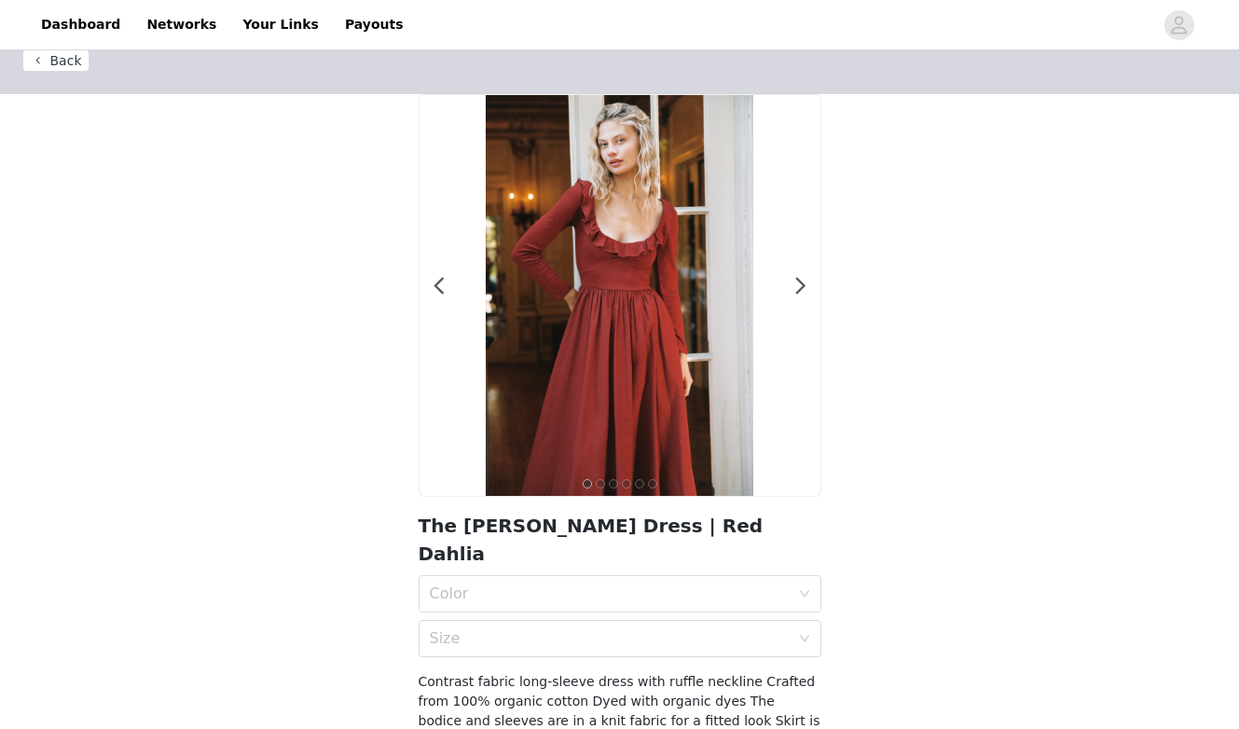
scroll to position [35, 0]
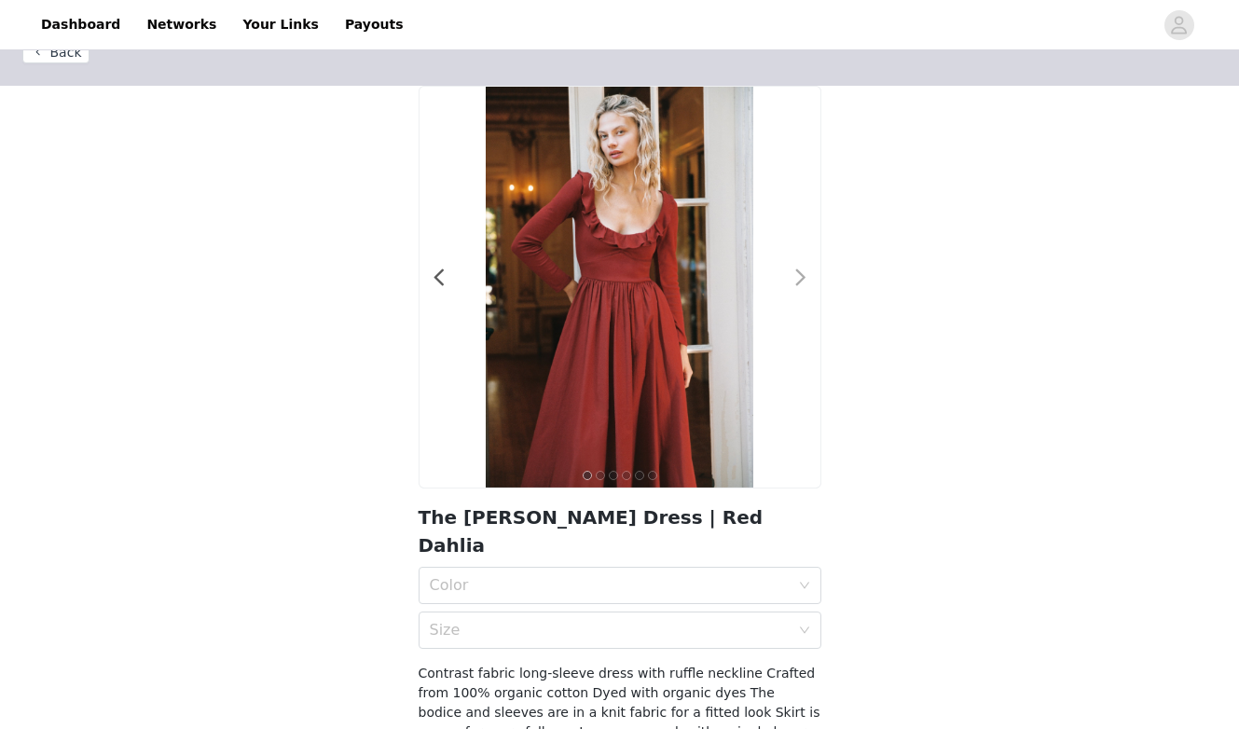
click at [800, 278] on span at bounding box center [801, 278] width 42 height 0
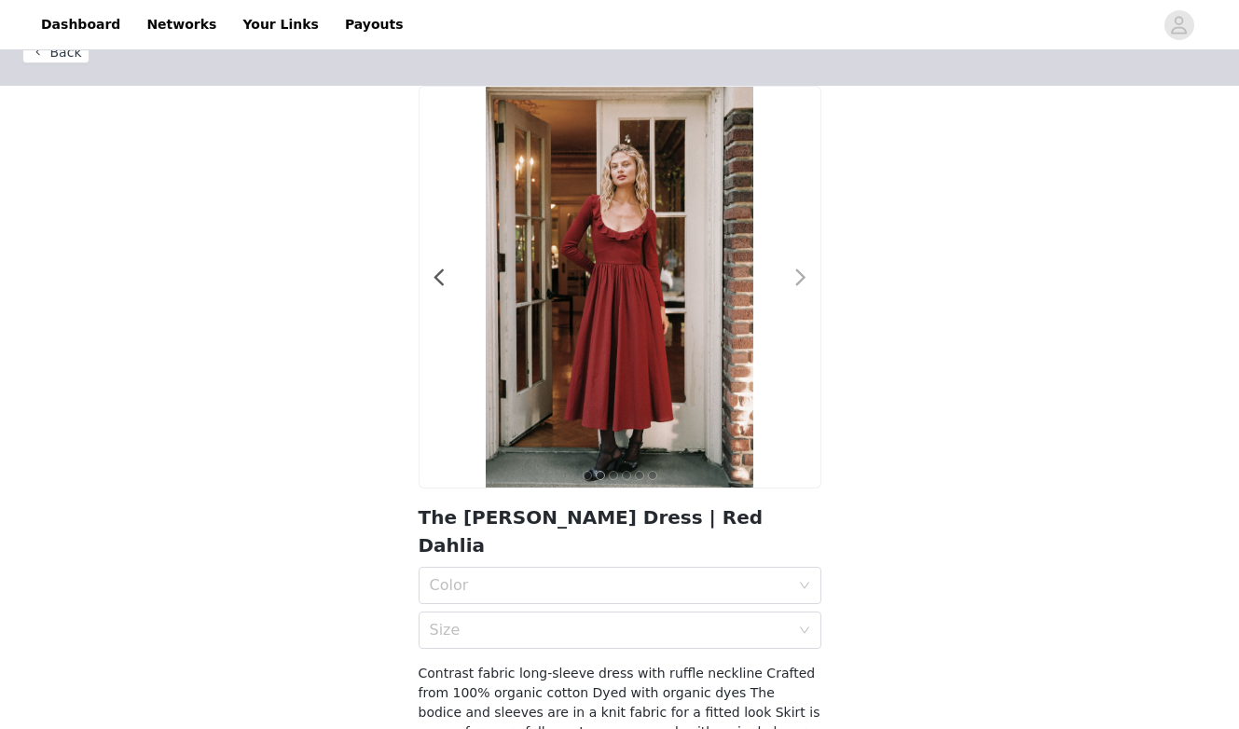
click at [800, 278] on span at bounding box center [801, 278] width 42 height 0
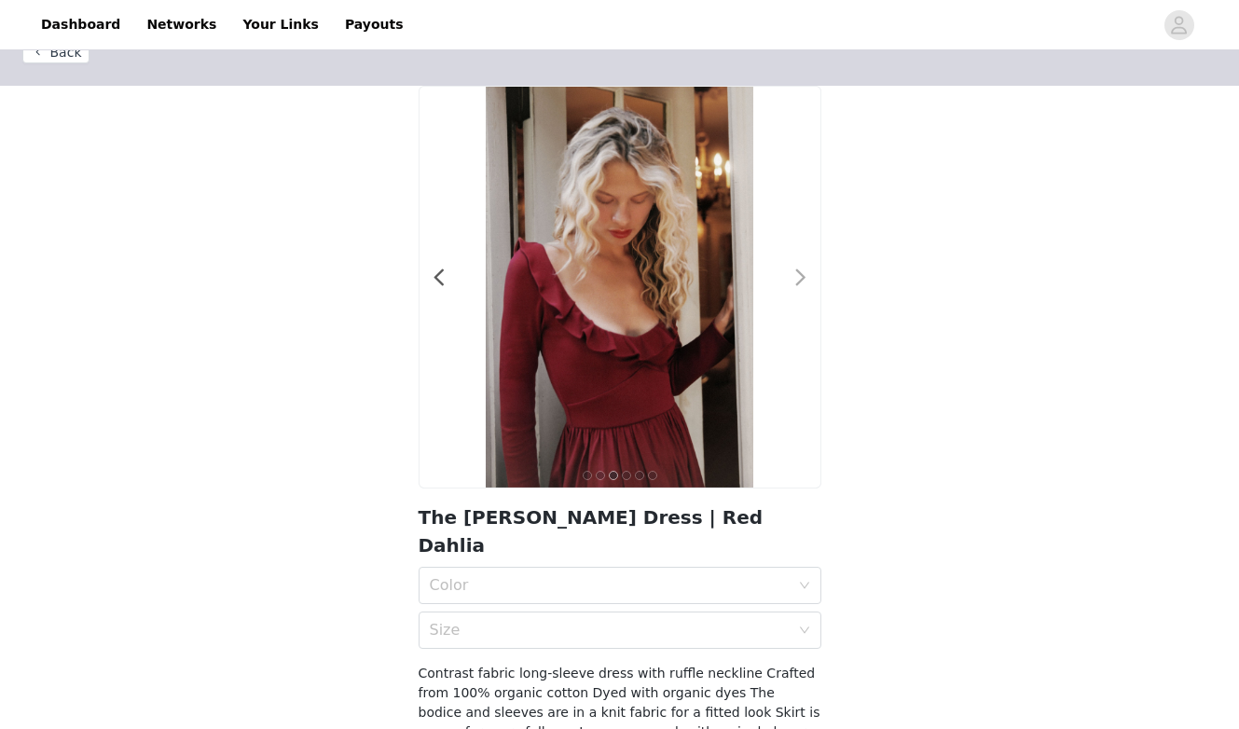
click at [800, 278] on span at bounding box center [801, 278] width 42 height 0
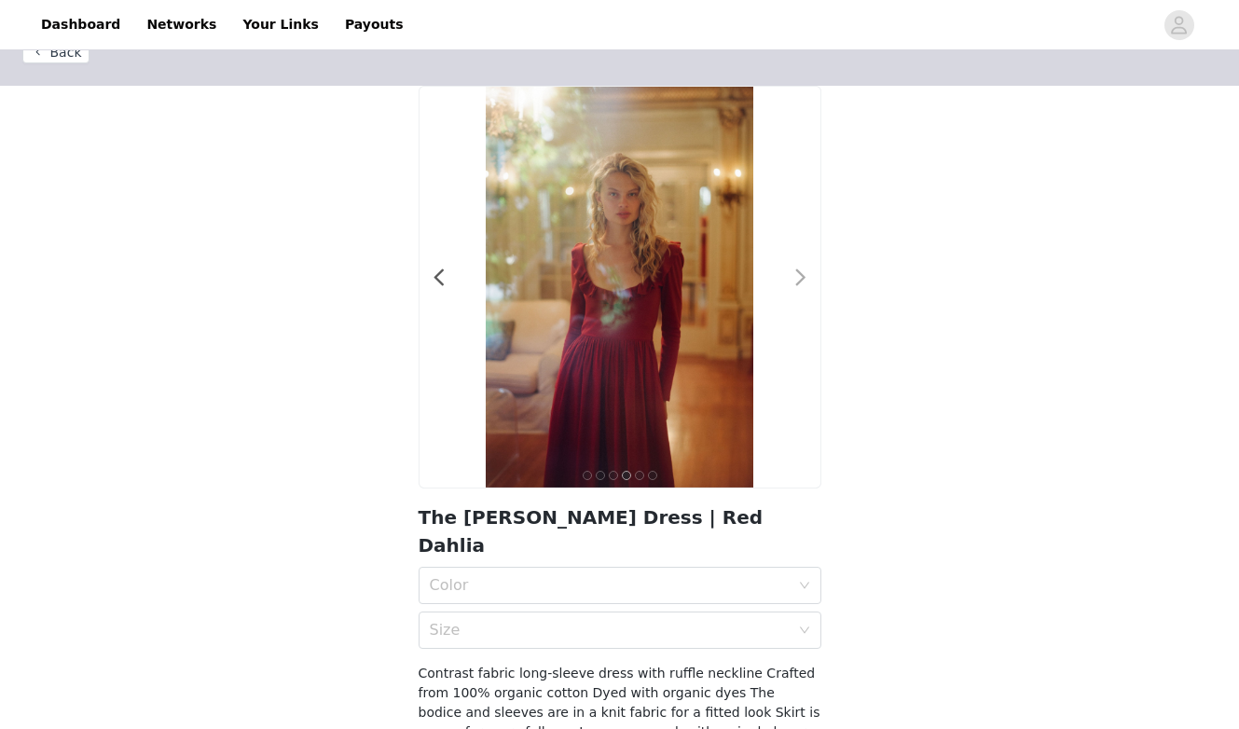
click at [800, 278] on span at bounding box center [801, 278] width 42 height 0
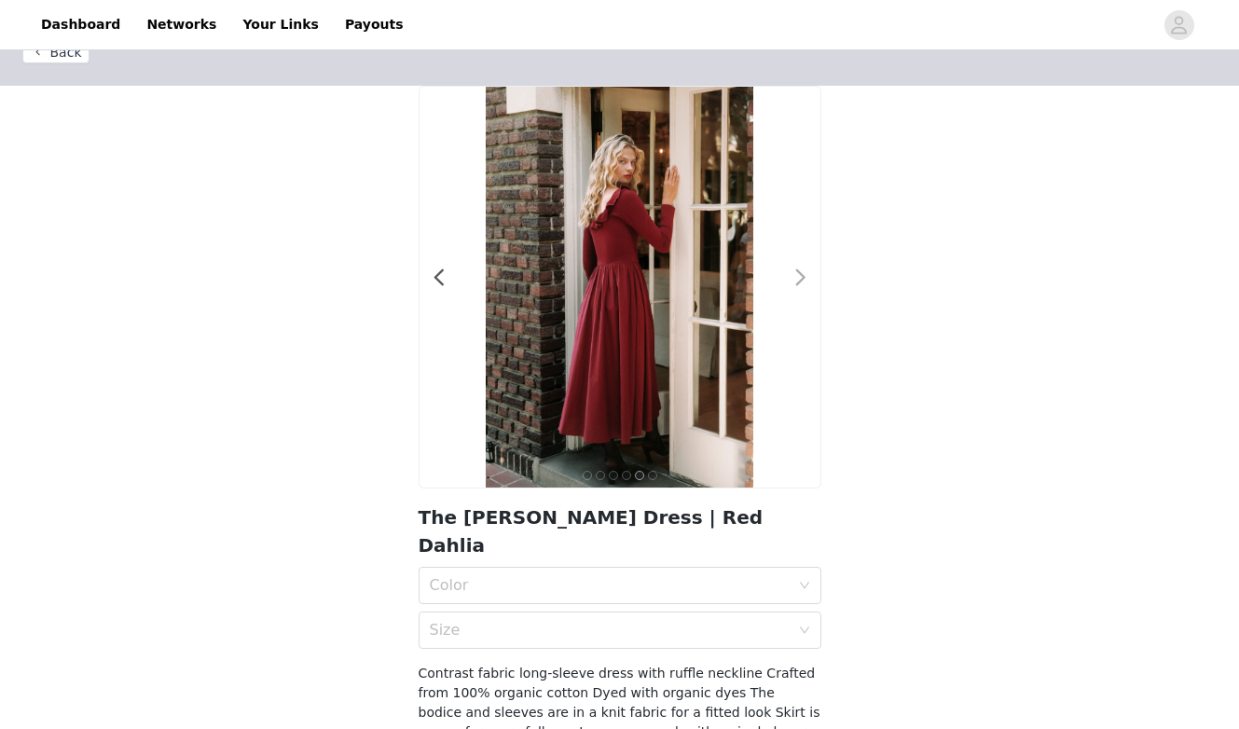
click at [800, 278] on span at bounding box center [801, 278] width 42 height 0
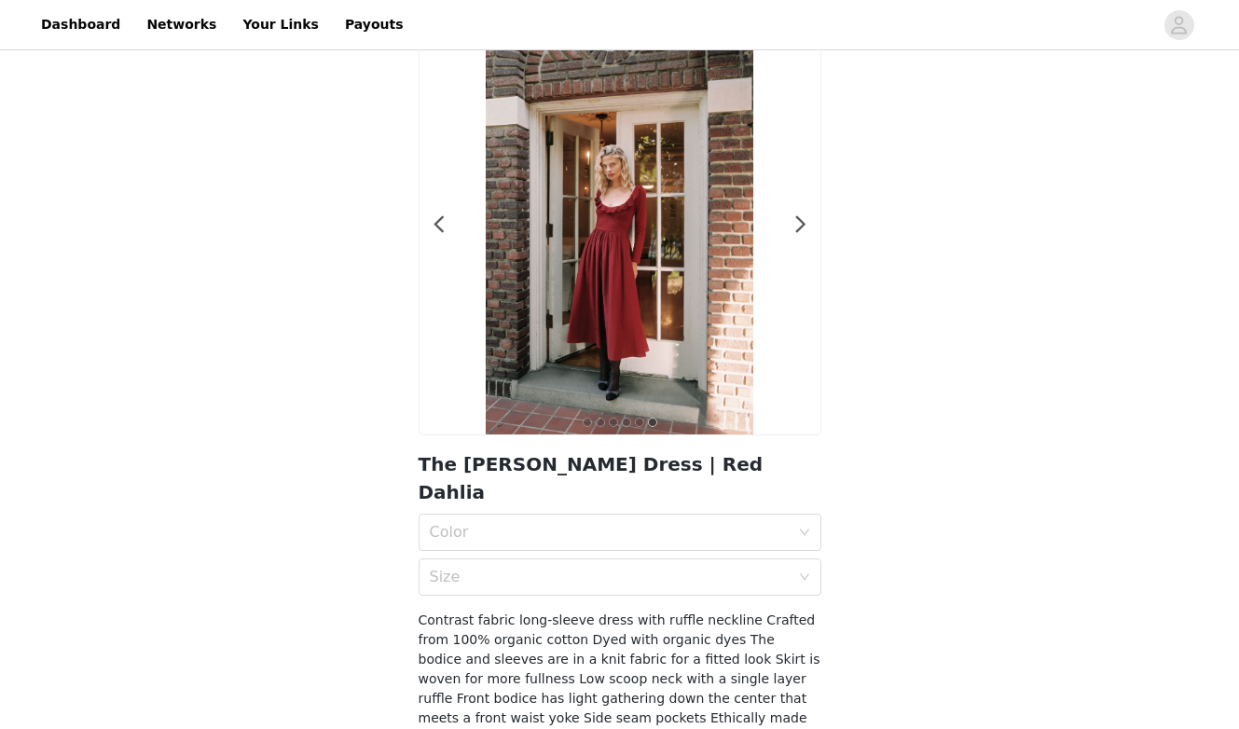
scroll to position [191, 0]
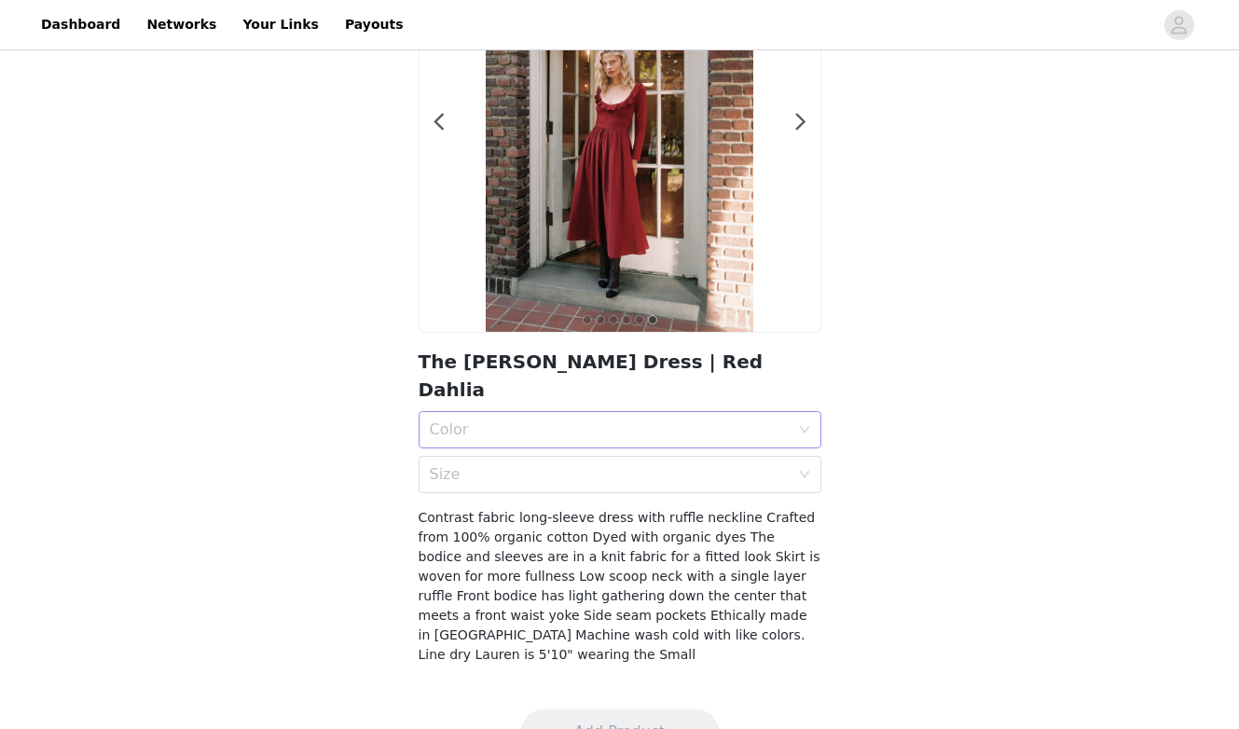
click at [725, 420] on div "Color" at bounding box center [610, 429] width 360 height 19
click at [692, 436] on div "Red Dahlia" at bounding box center [620, 443] width 380 height 21
click at [687, 465] on div "Size" at bounding box center [610, 474] width 360 height 19
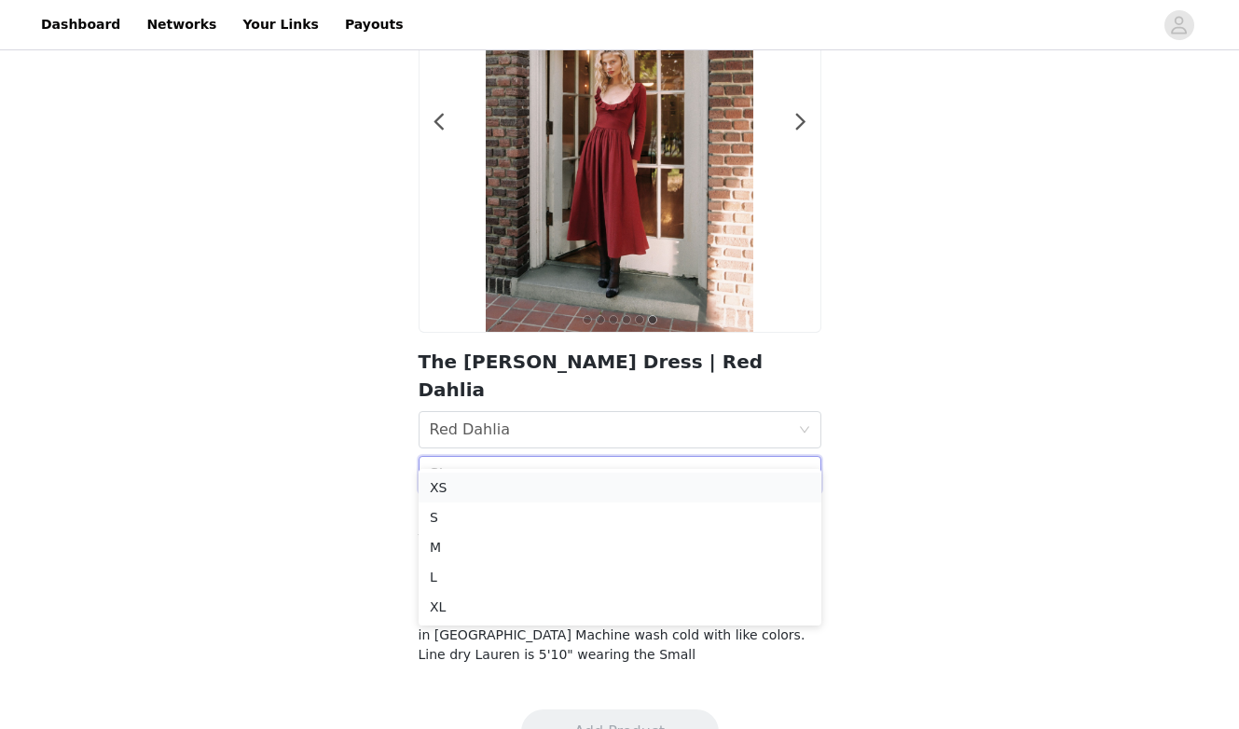
click at [677, 498] on li "XS" at bounding box center [620, 488] width 403 height 30
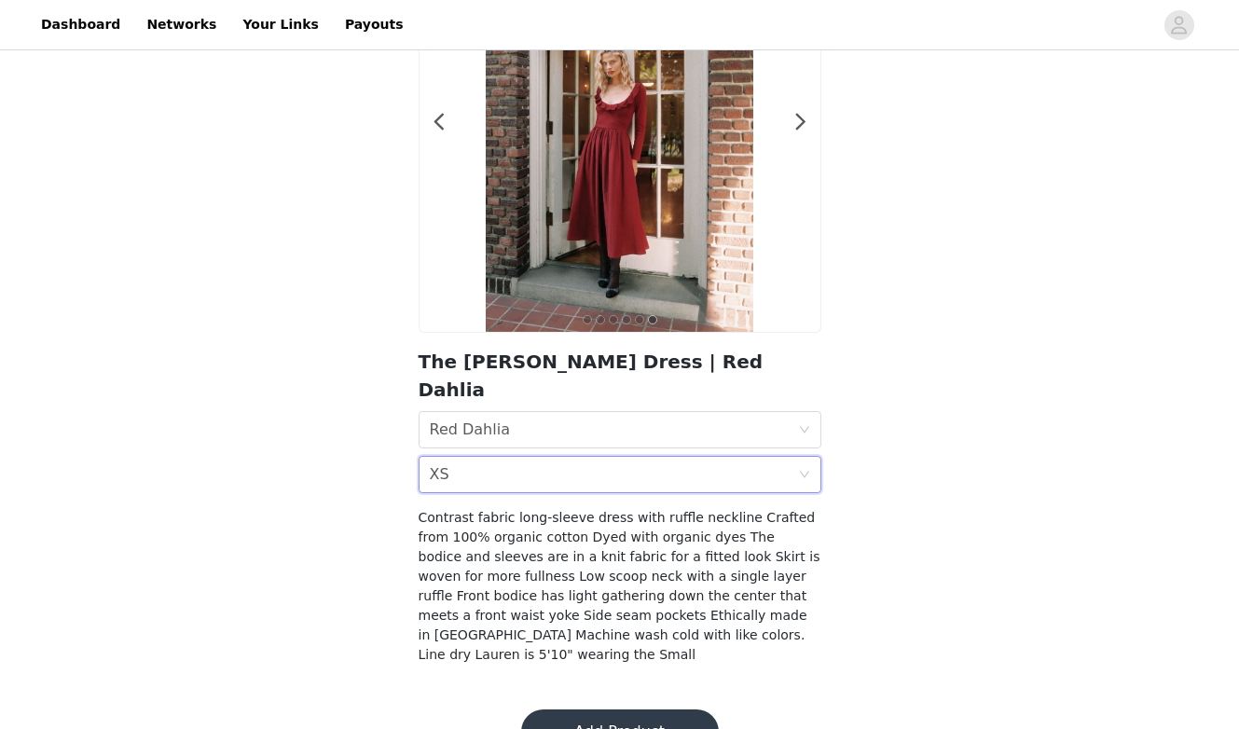
click at [691, 457] on div "Size XS" at bounding box center [614, 474] width 368 height 35
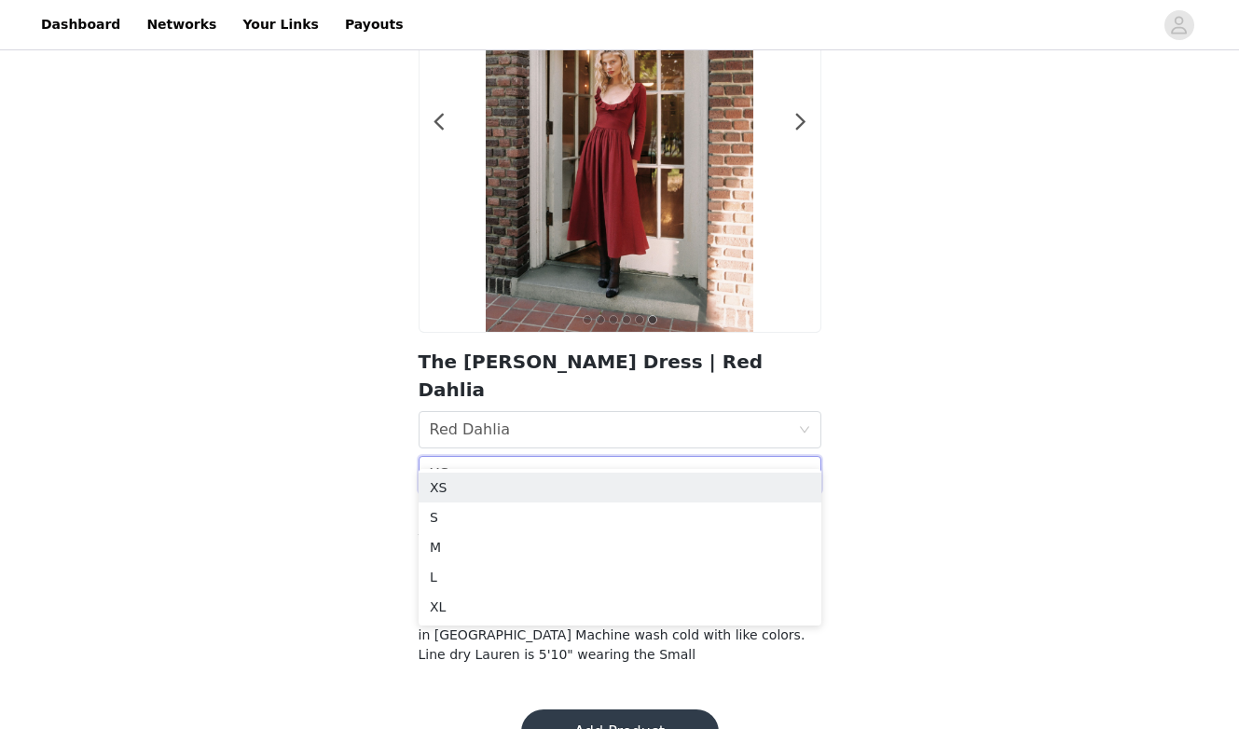
click at [687, 215] on img at bounding box center [620, 131] width 268 height 401
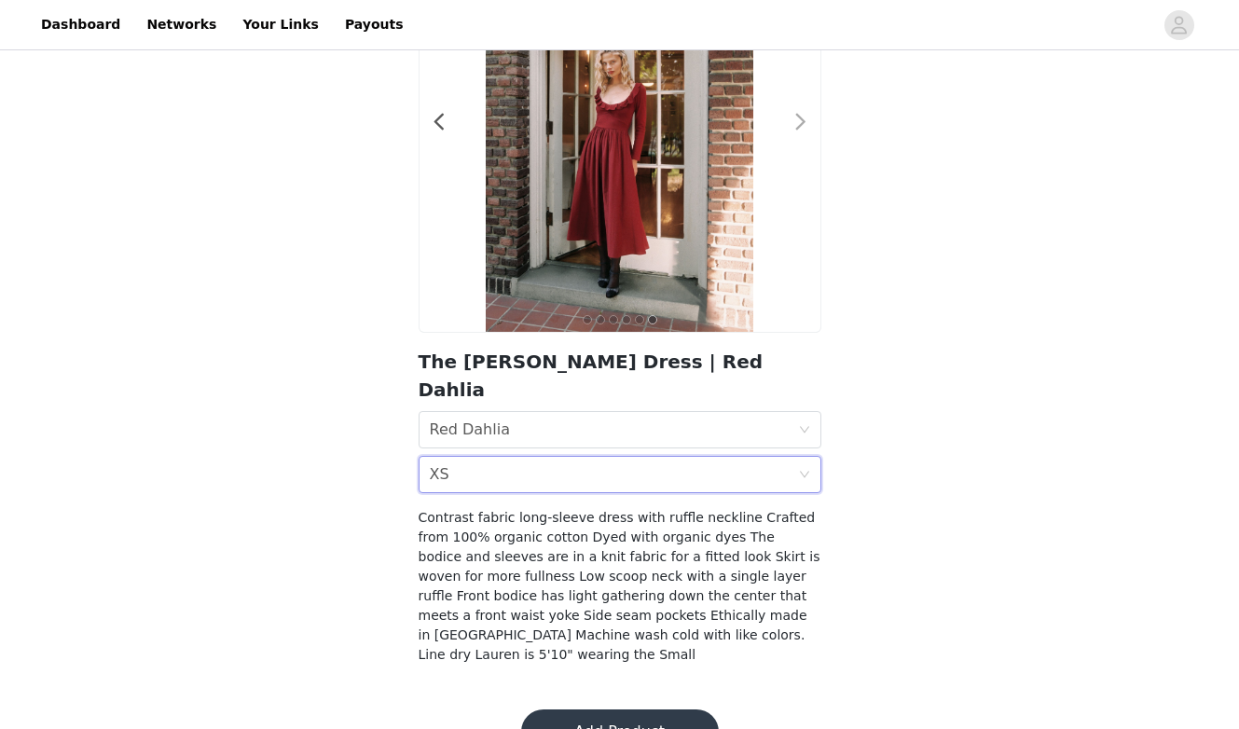
click at [801, 122] on span at bounding box center [801, 122] width 42 height 0
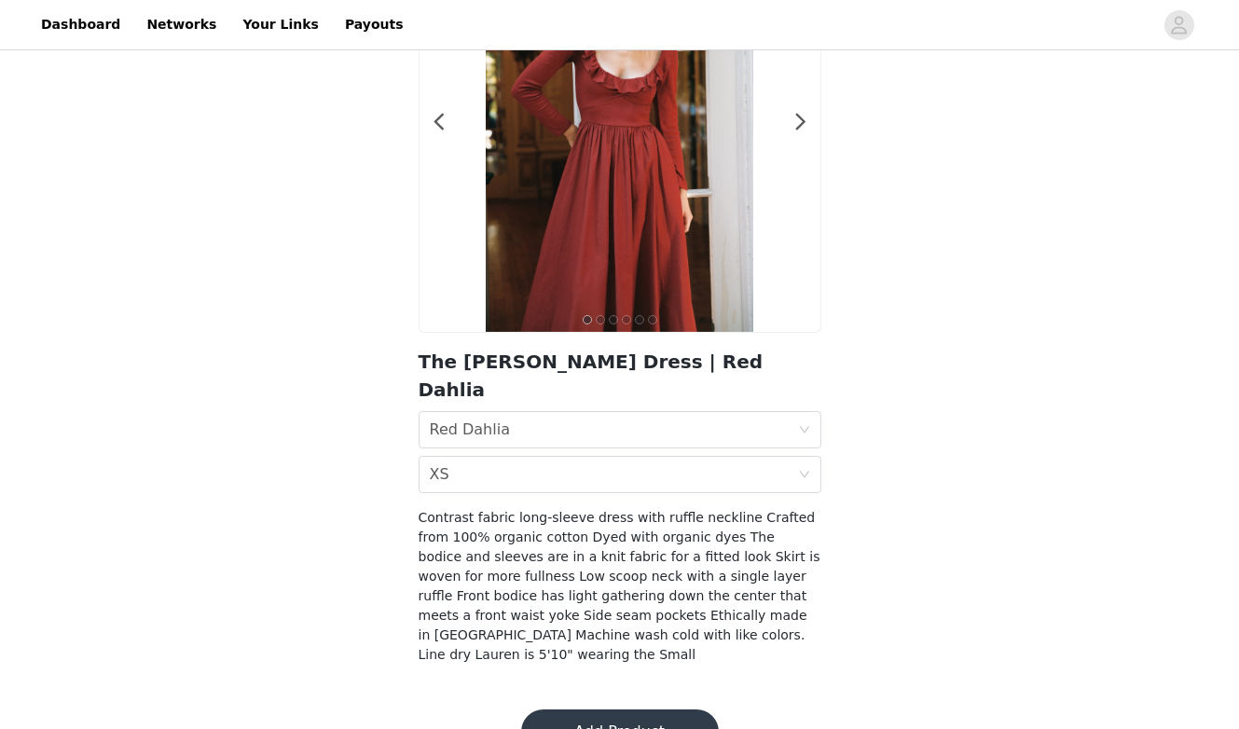
click at [611, 158] on img at bounding box center [620, 131] width 268 height 401
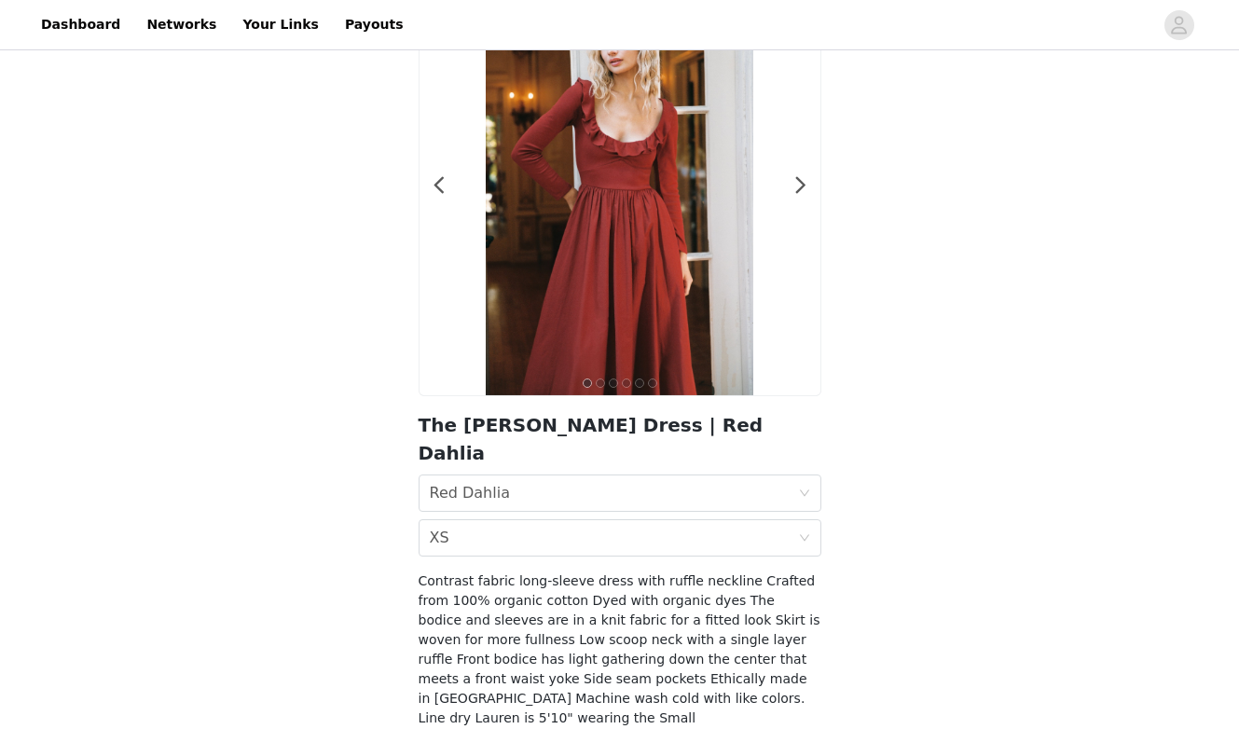
scroll to position [0, 0]
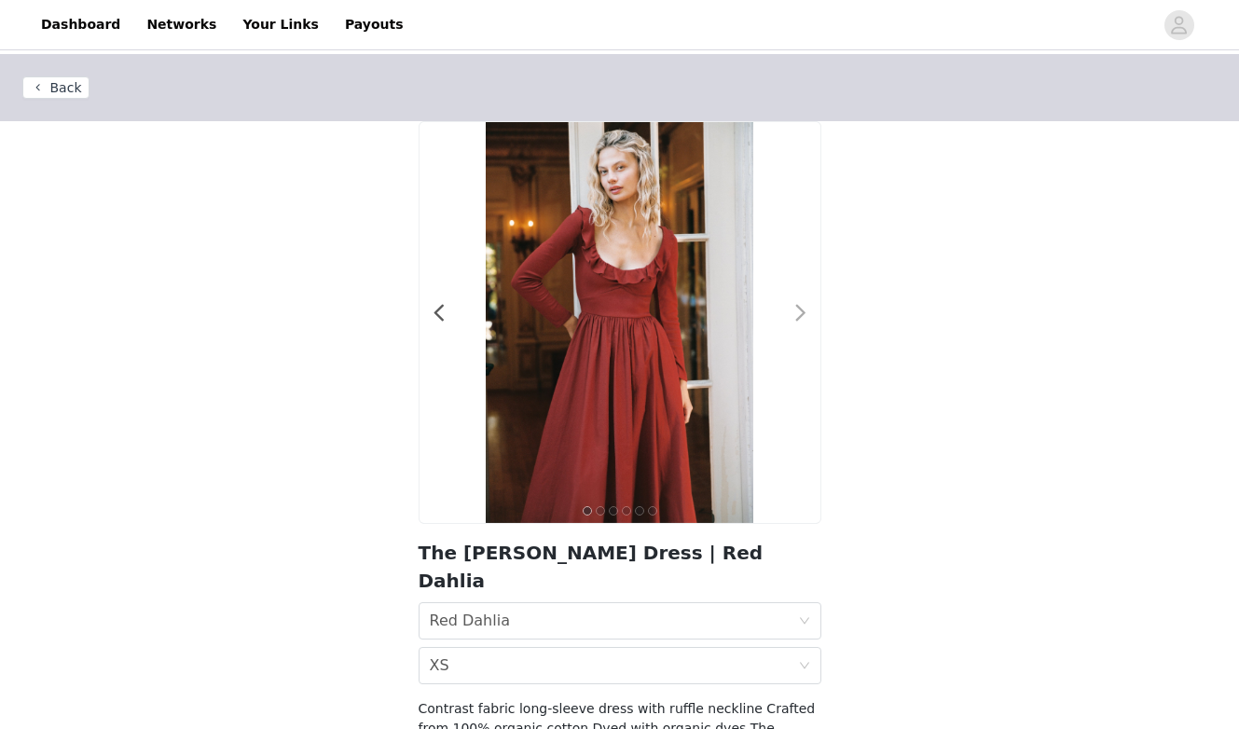
click at [797, 313] on span at bounding box center [801, 313] width 42 height 0
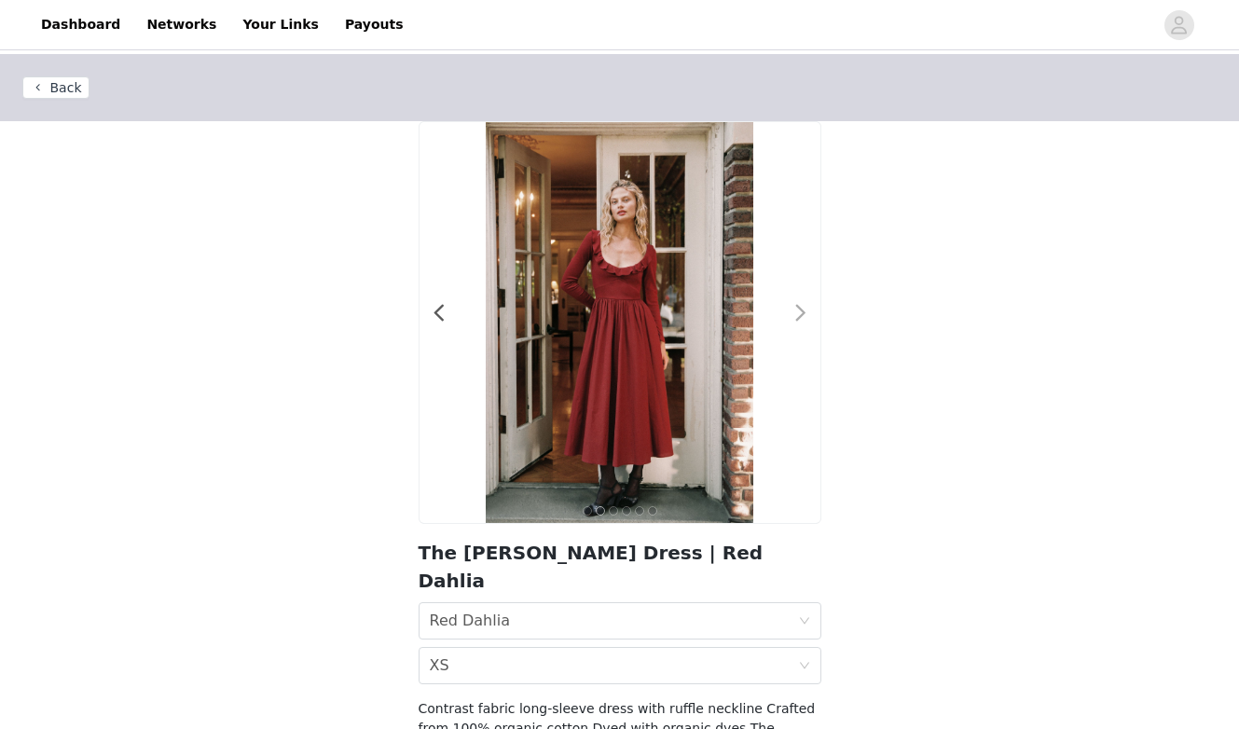
click at [797, 313] on span at bounding box center [801, 313] width 42 height 0
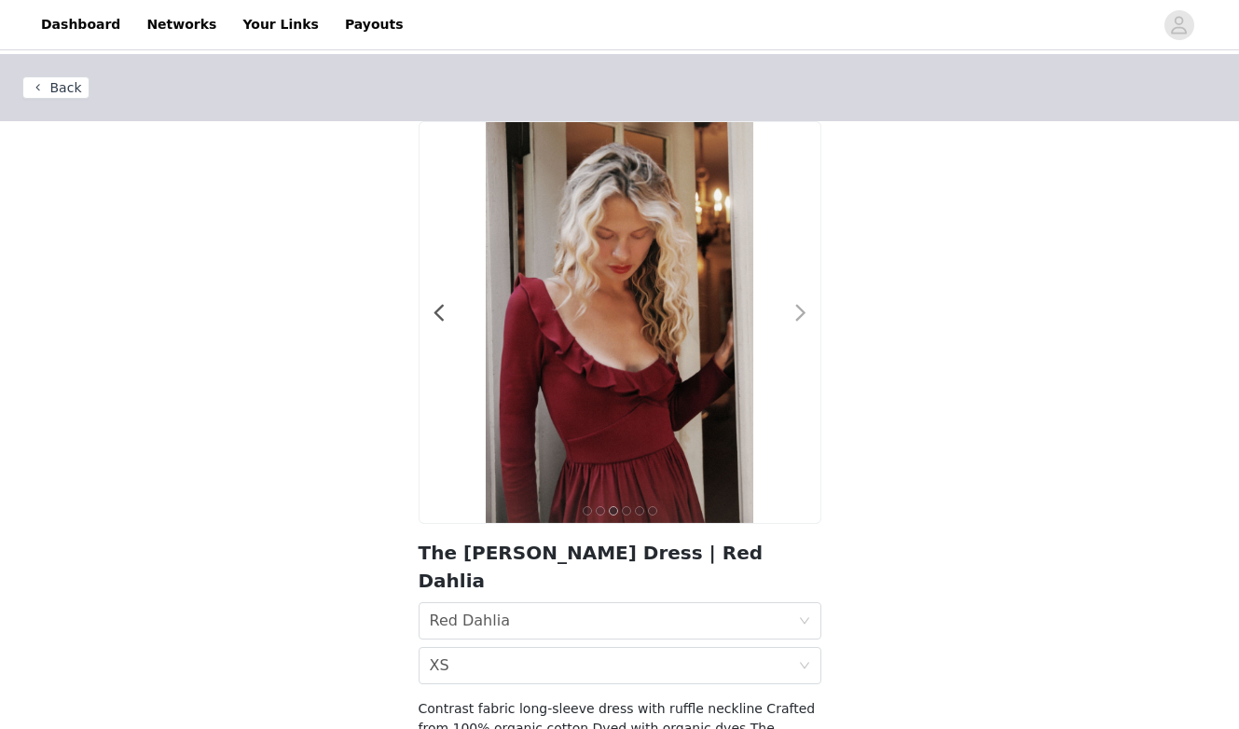
click at [797, 313] on span at bounding box center [801, 313] width 42 height 0
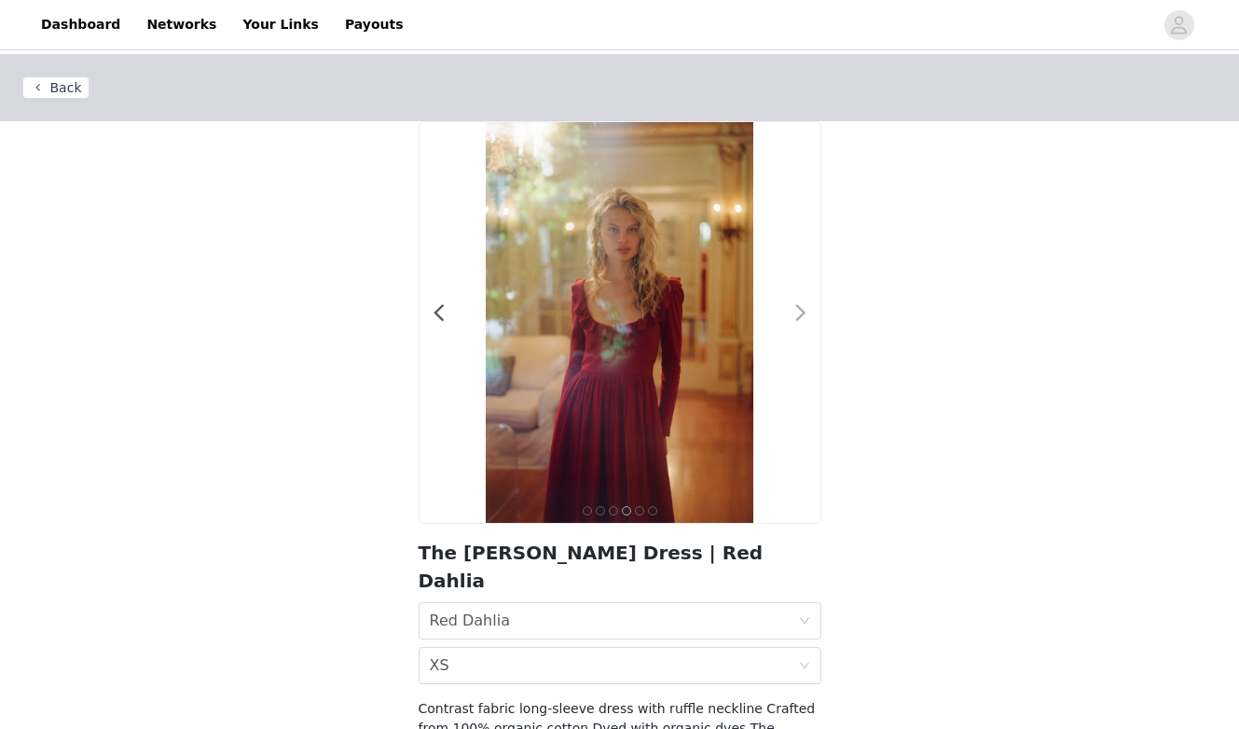
click at [797, 313] on span at bounding box center [801, 313] width 42 height 0
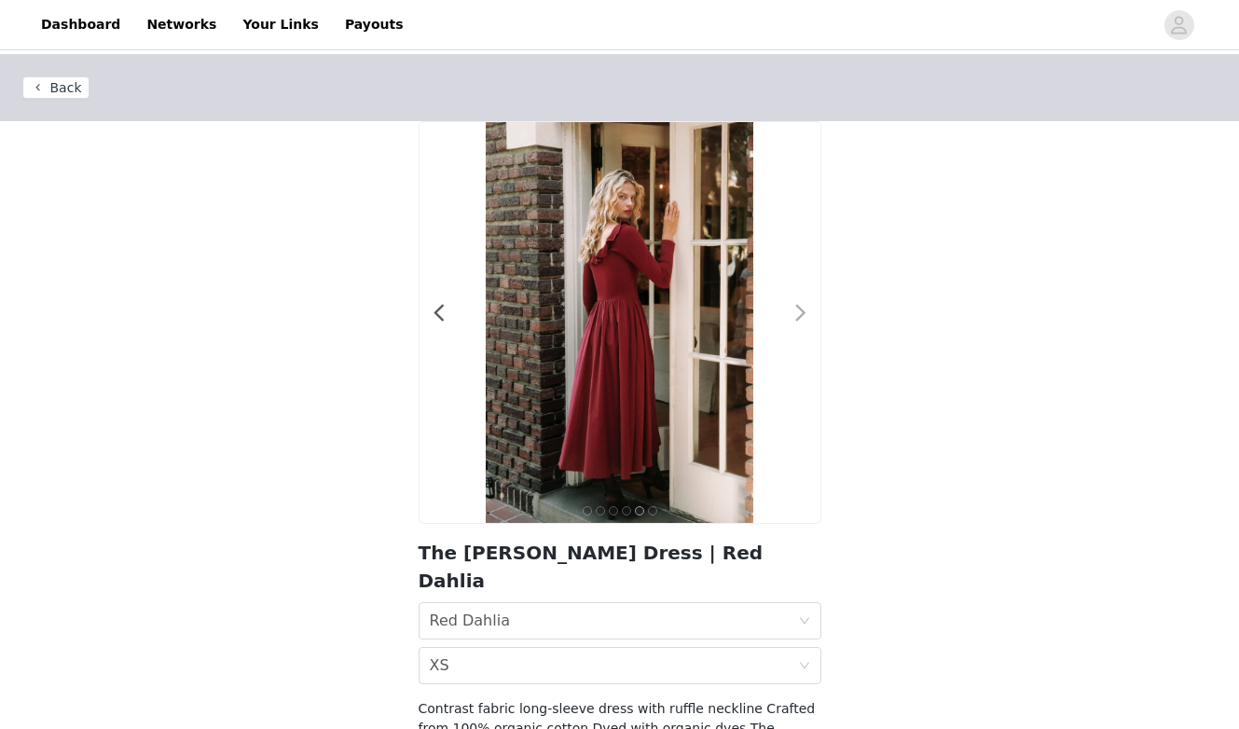
click at [797, 313] on span at bounding box center [801, 313] width 42 height 0
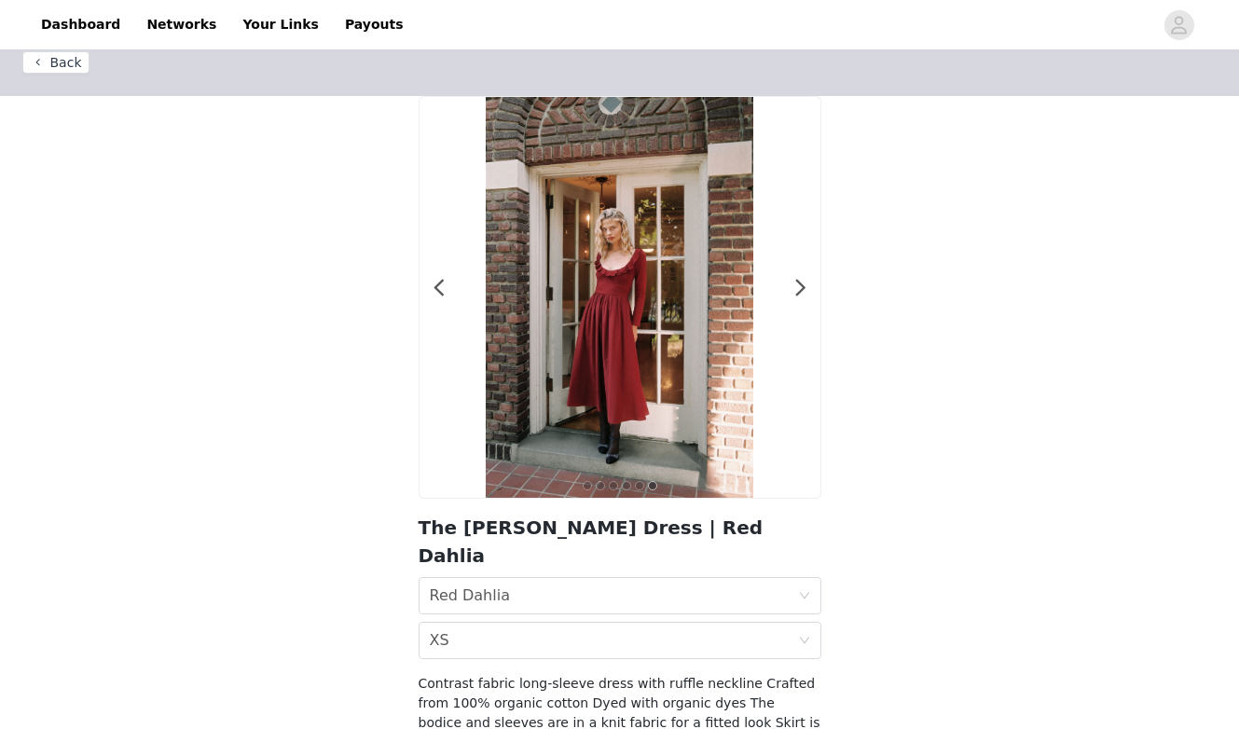
scroll to position [26, 0]
click at [804, 287] on span at bounding box center [801, 287] width 42 height 0
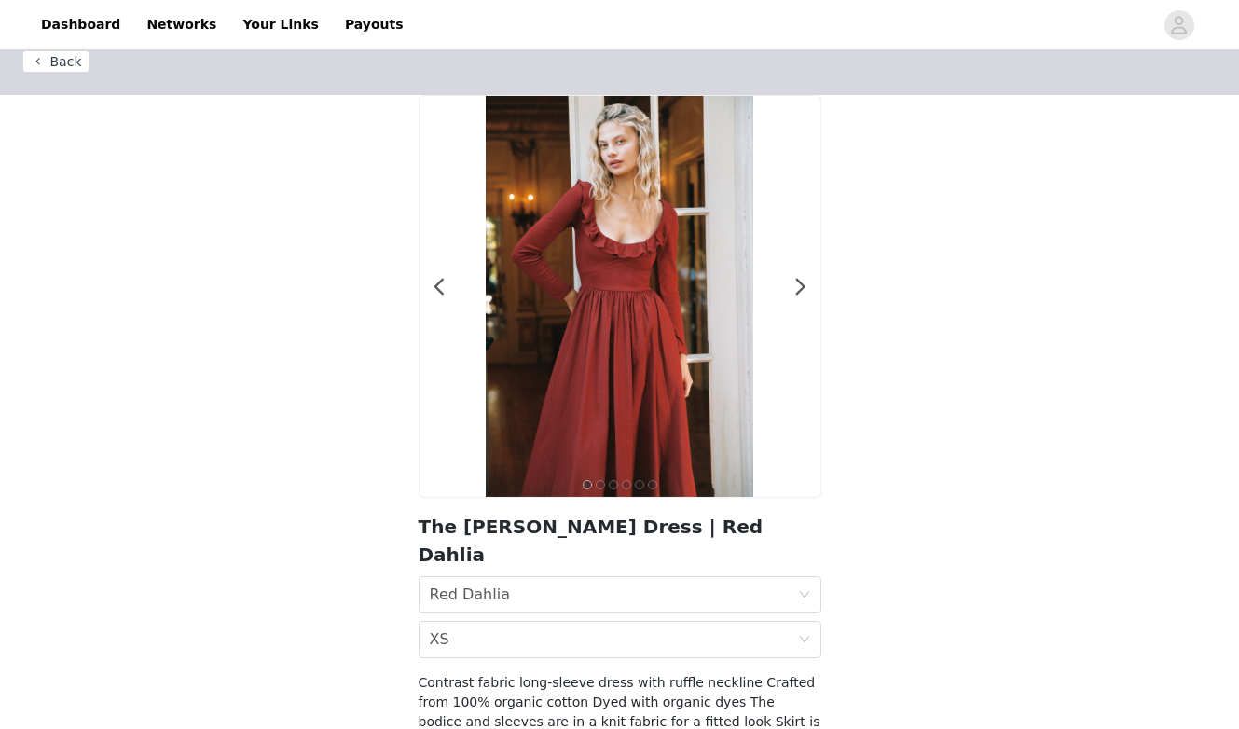
scroll to position [14, 0]
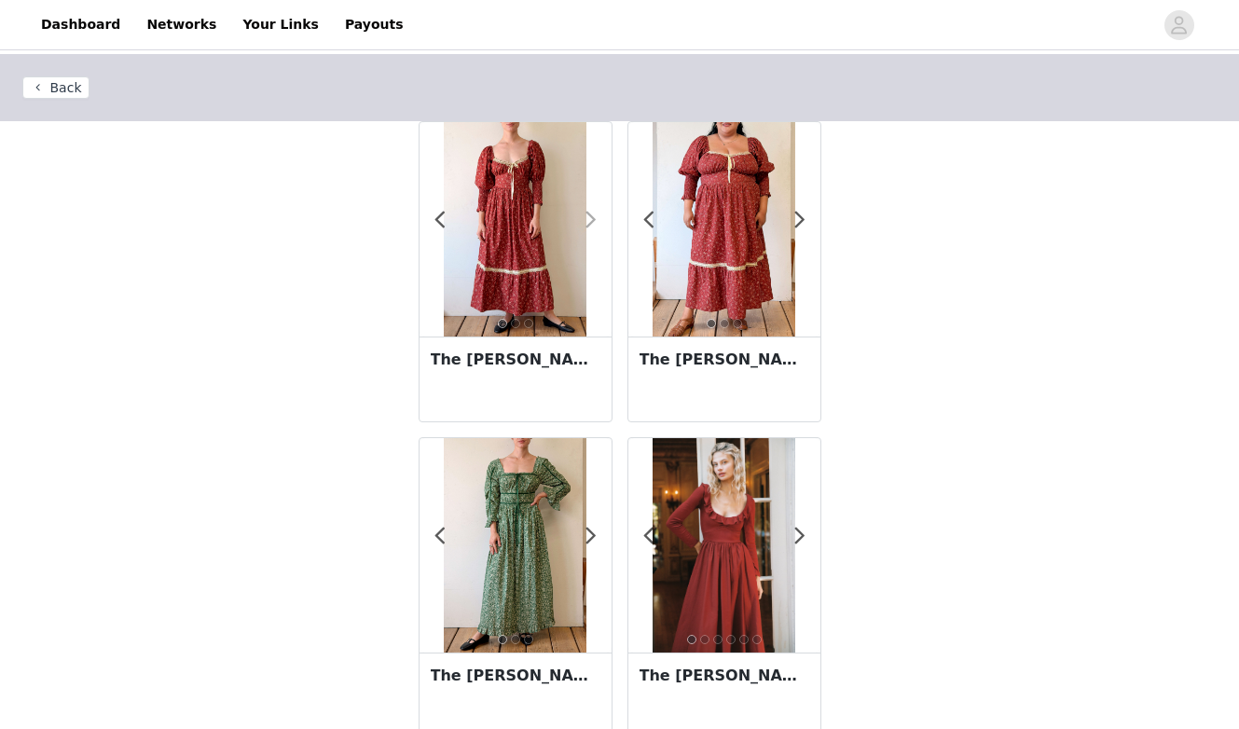
click at [596, 220] on span at bounding box center [591, 220] width 42 height 0
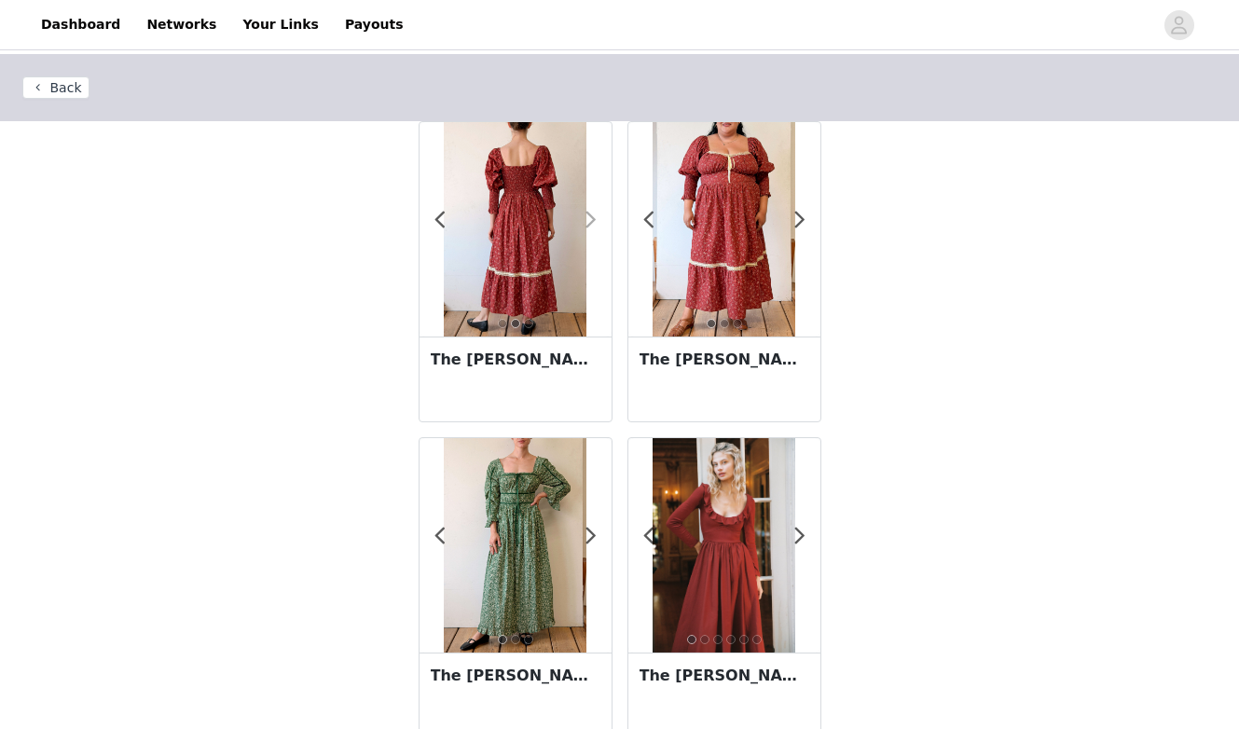
click at [596, 220] on span at bounding box center [591, 220] width 42 height 0
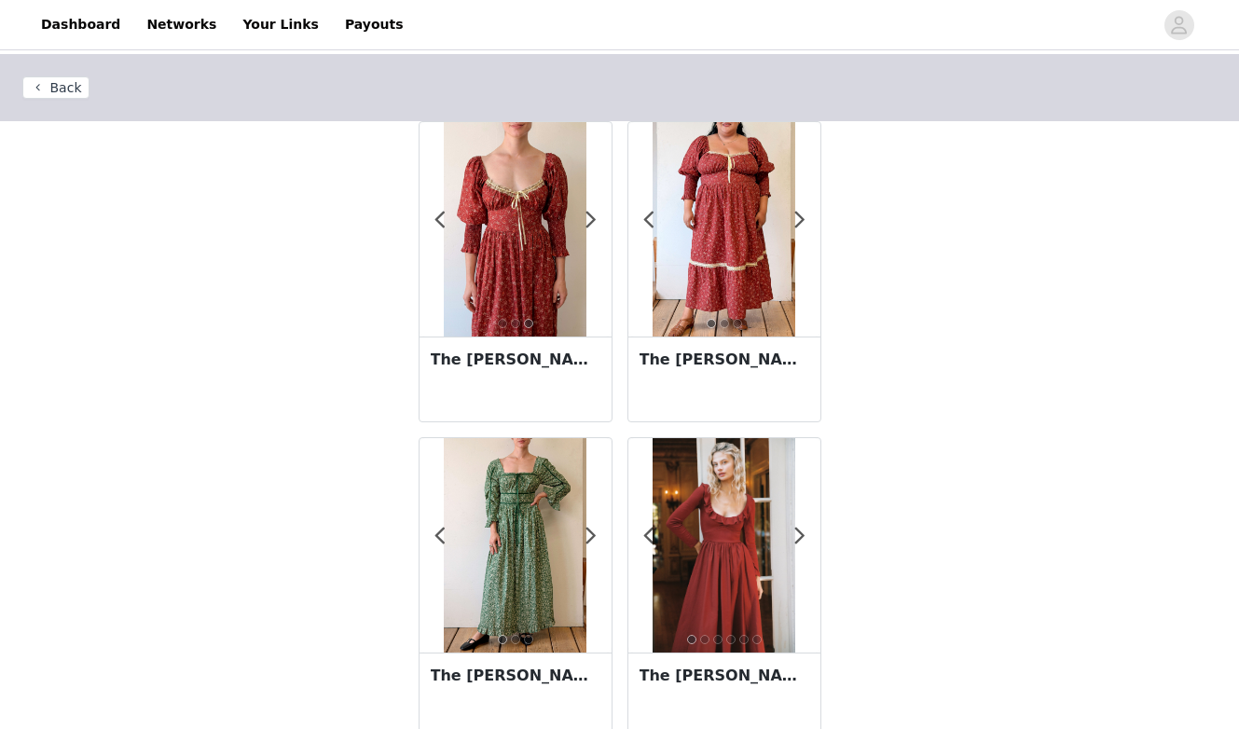
click at [543, 229] on img at bounding box center [515, 229] width 143 height 214
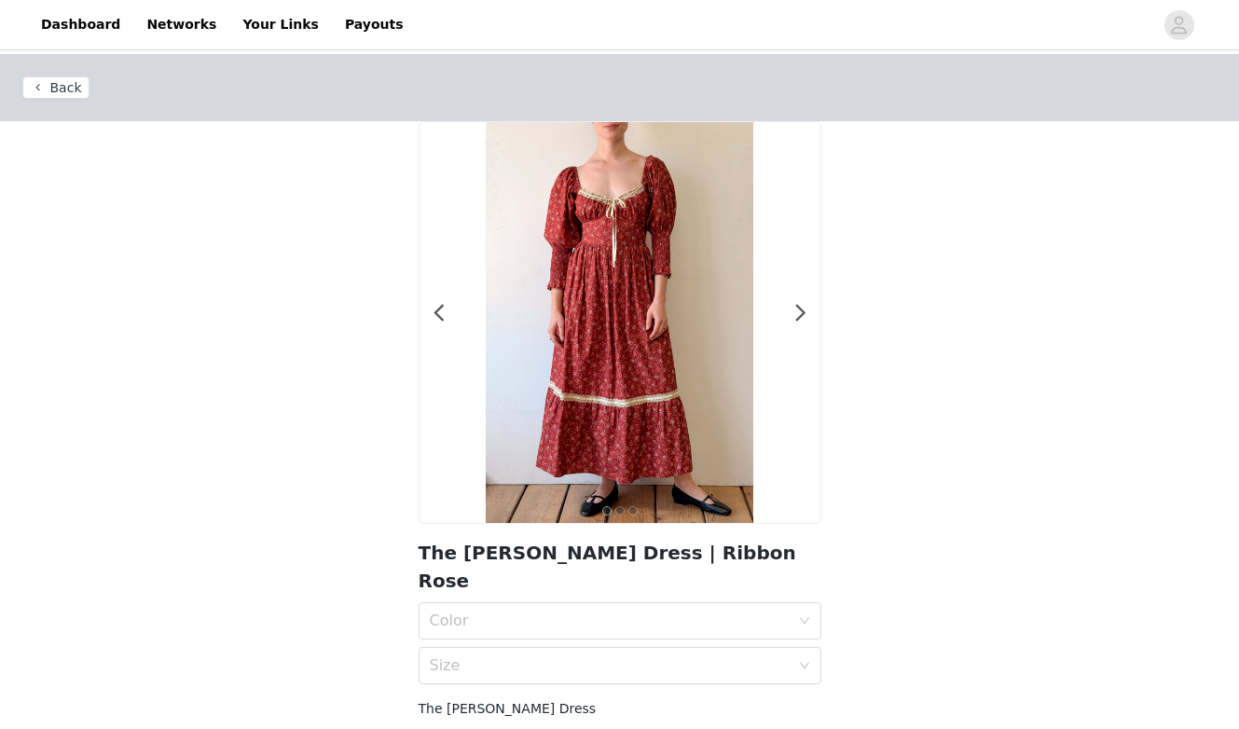
click at [792, 312] on div at bounding box center [619, 322] width 401 height 401
click at [804, 313] on span at bounding box center [801, 313] width 42 height 0
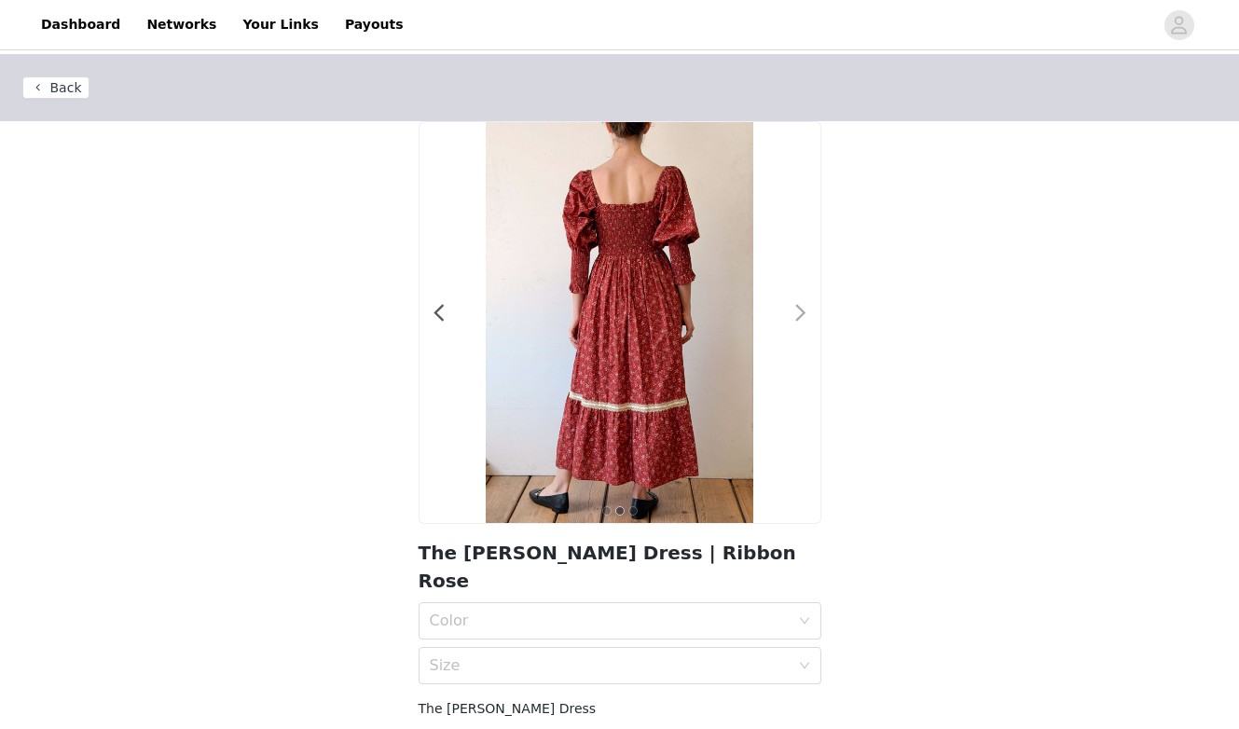
click at [804, 313] on span at bounding box center [801, 313] width 42 height 0
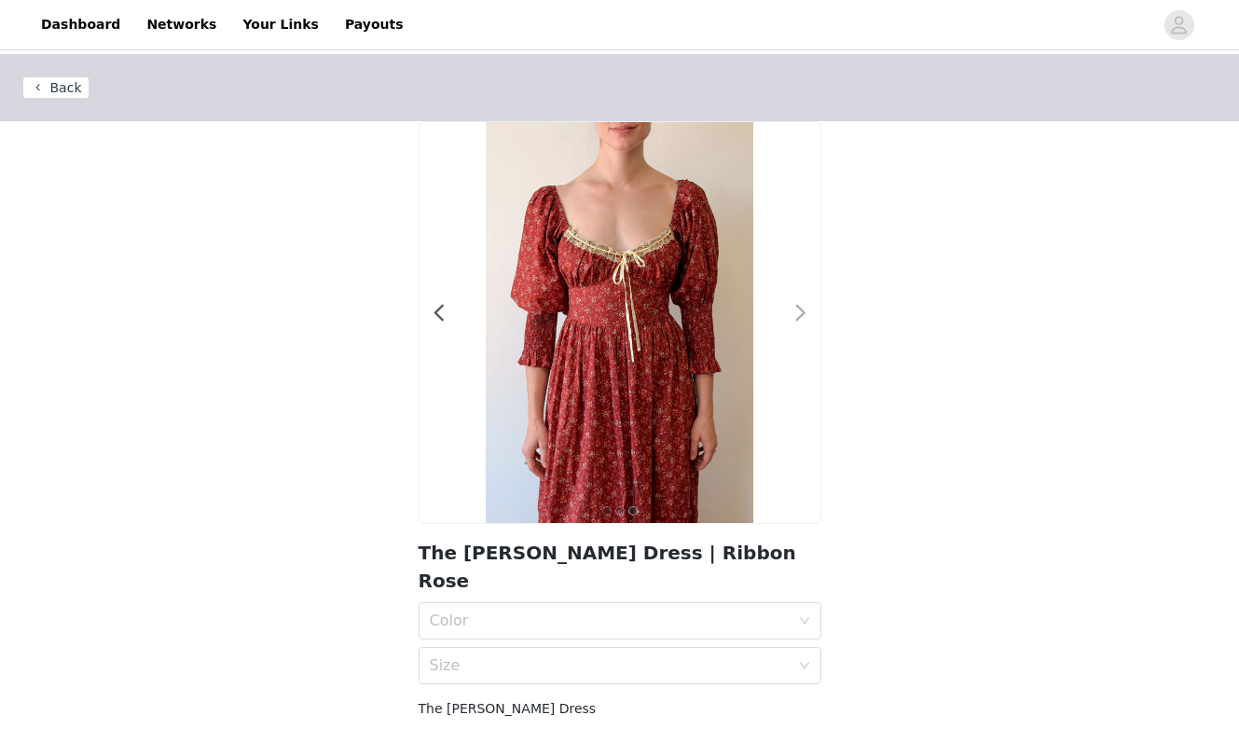
click at [804, 313] on span at bounding box center [801, 313] width 42 height 0
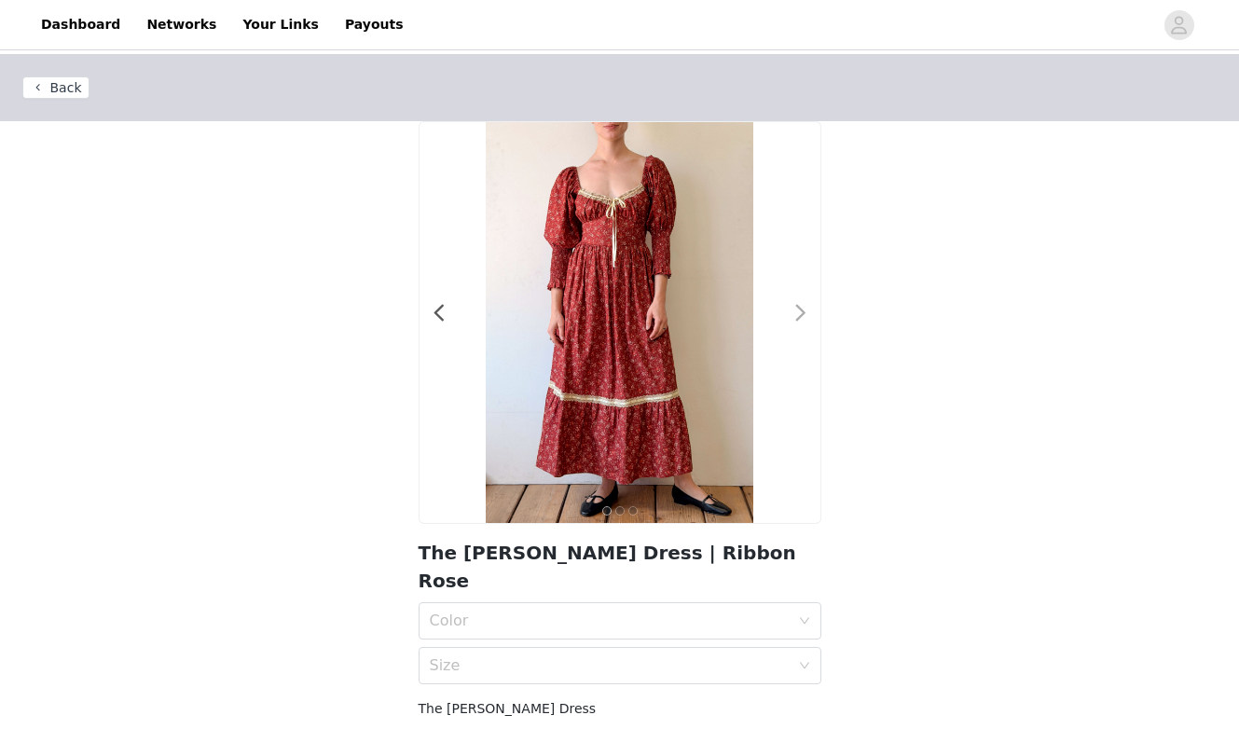
click at [804, 313] on span at bounding box center [801, 313] width 42 height 0
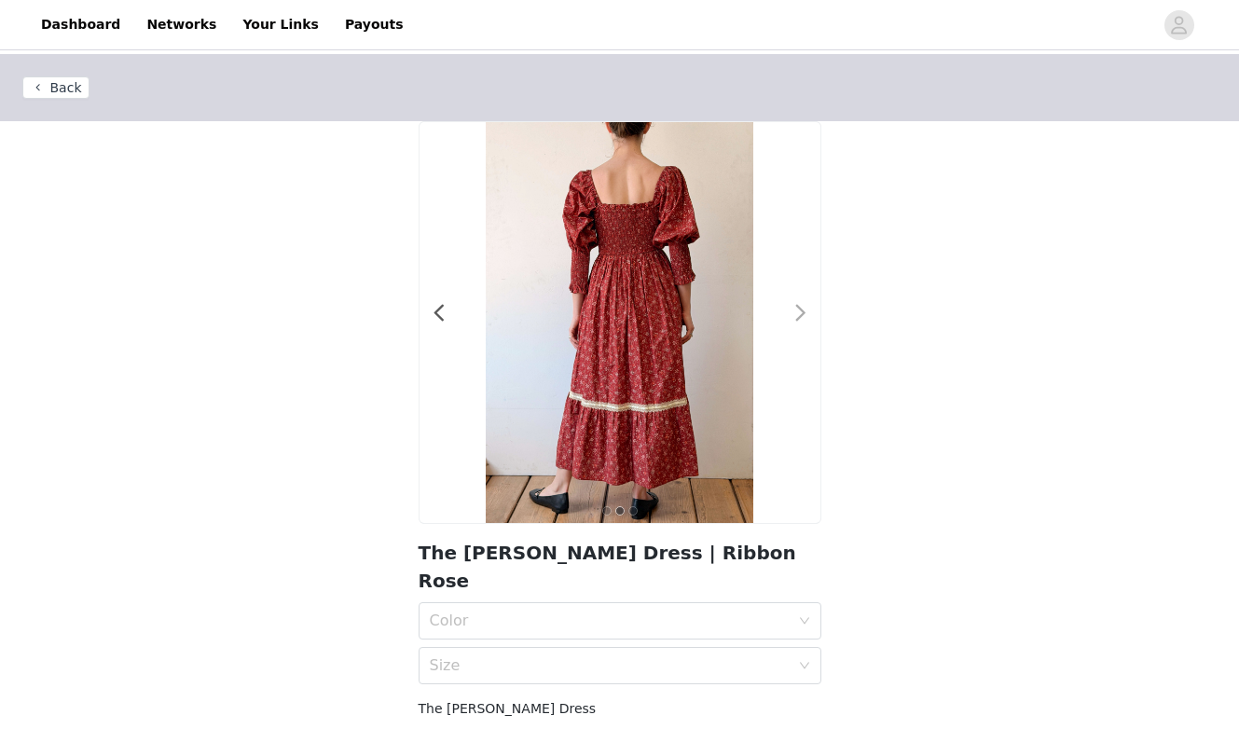
click at [804, 313] on span at bounding box center [801, 313] width 42 height 0
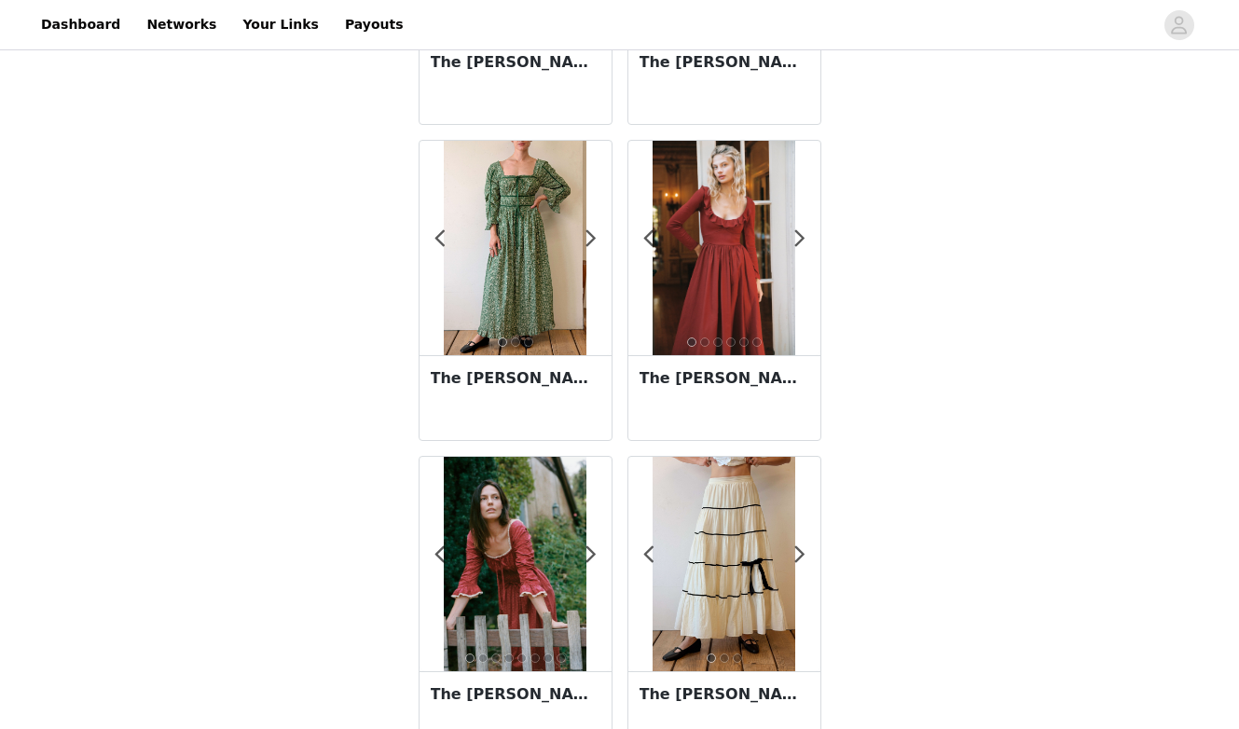
scroll to position [363, 0]
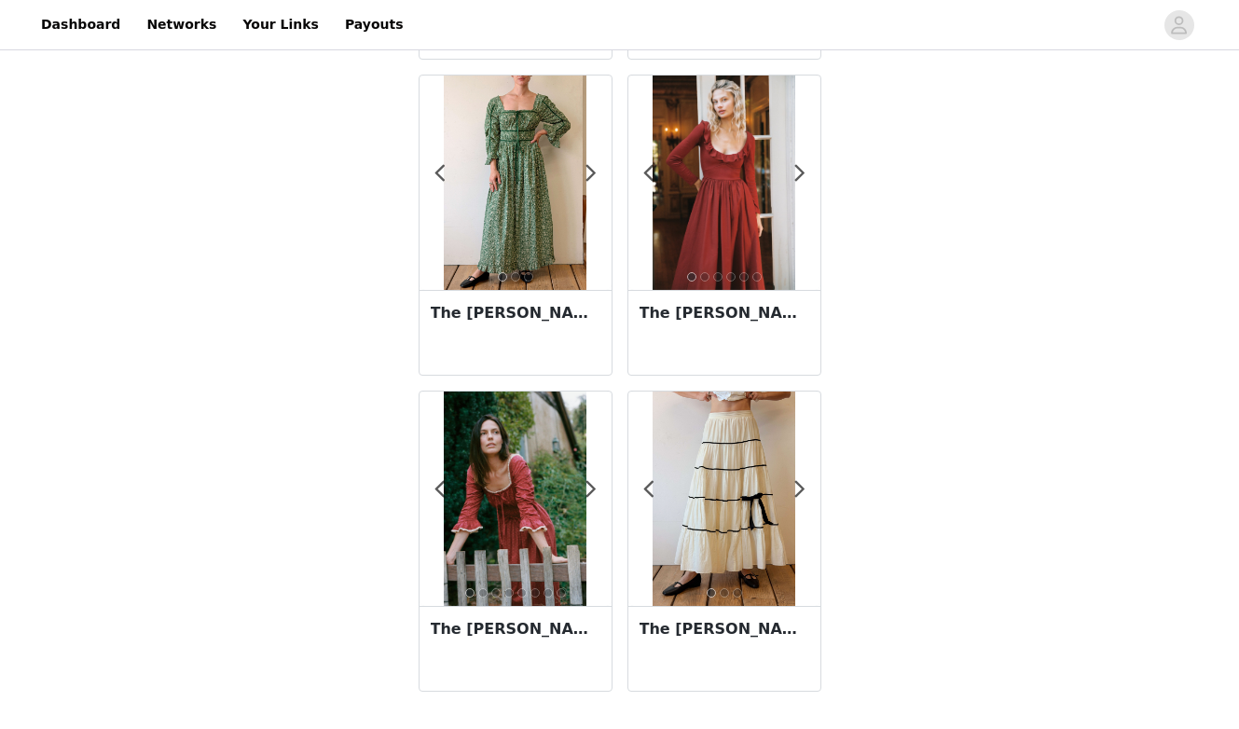
click at [735, 187] on img at bounding box center [723, 183] width 143 height 214
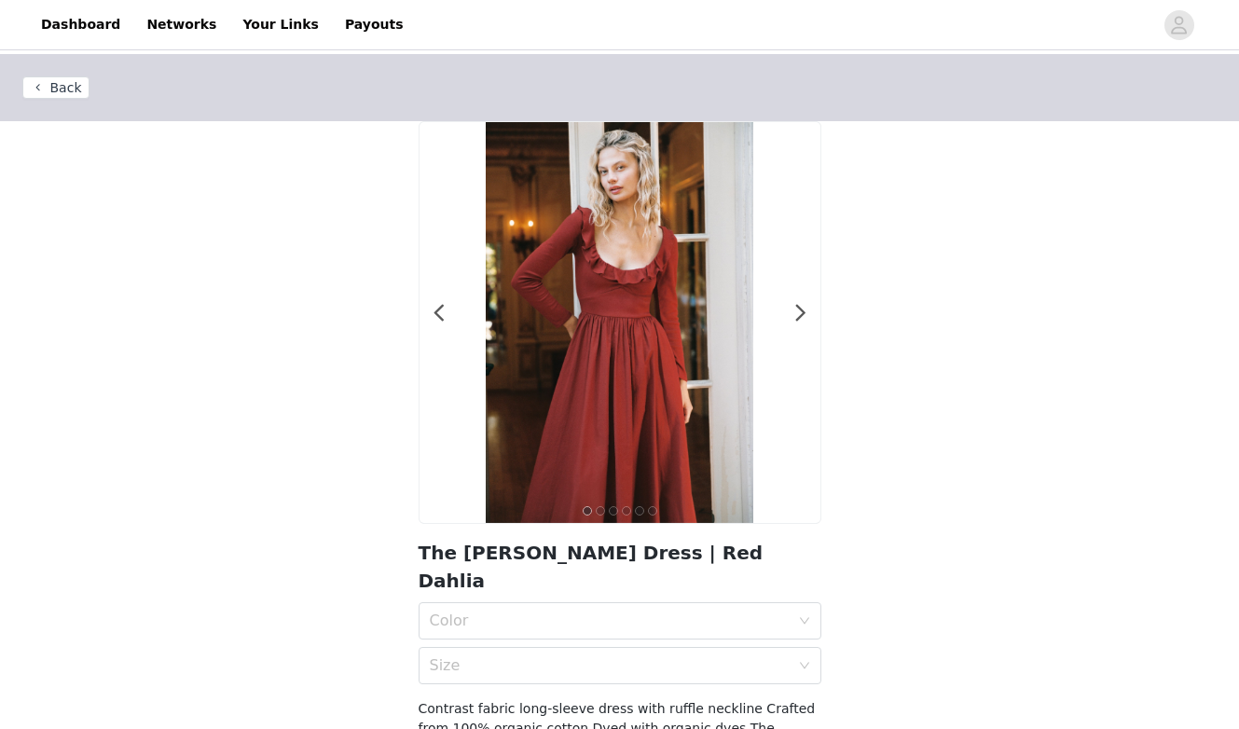
scroll to position [37, 0]
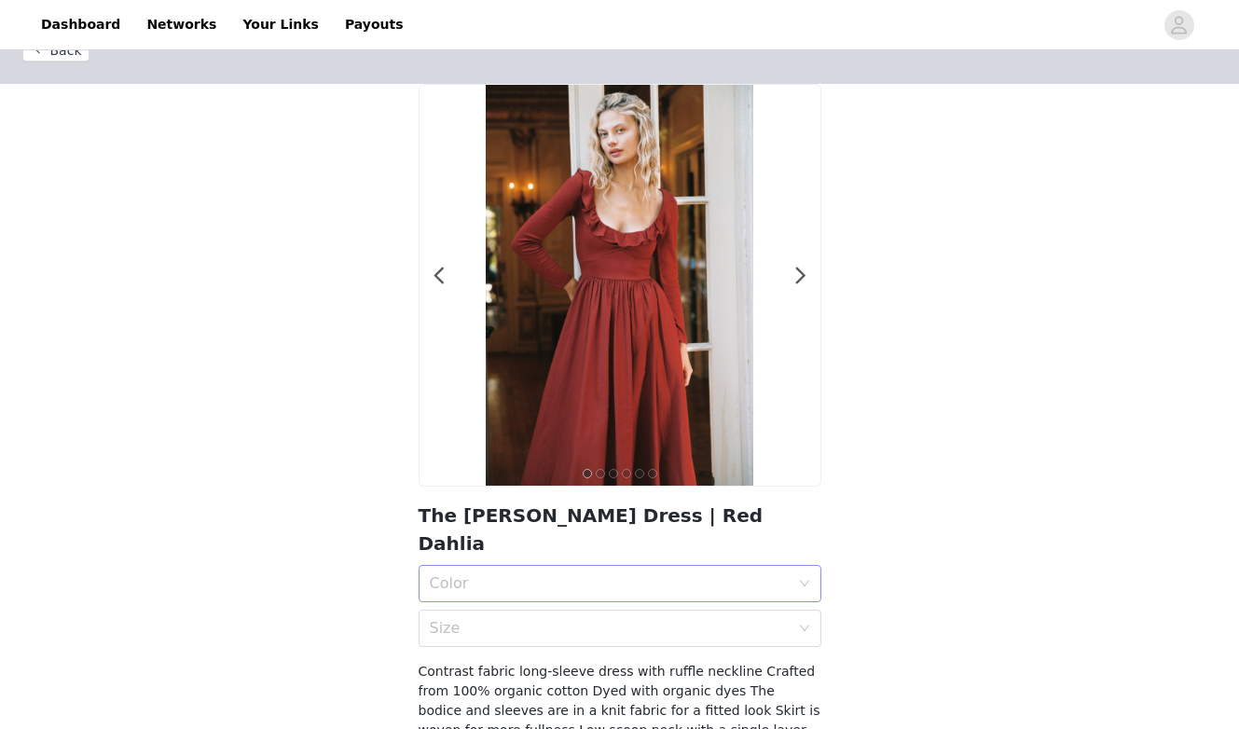
click at [583, 566] on div "Color" at bounding box center [614, 583] width 368 height 35
click at [553, 600] on div "Red Dahlia" at bounding box center [620, 596] width 380 height 21
click at [577, 619] on div "Size" at bounding box center [610, 628] width 360 height 19
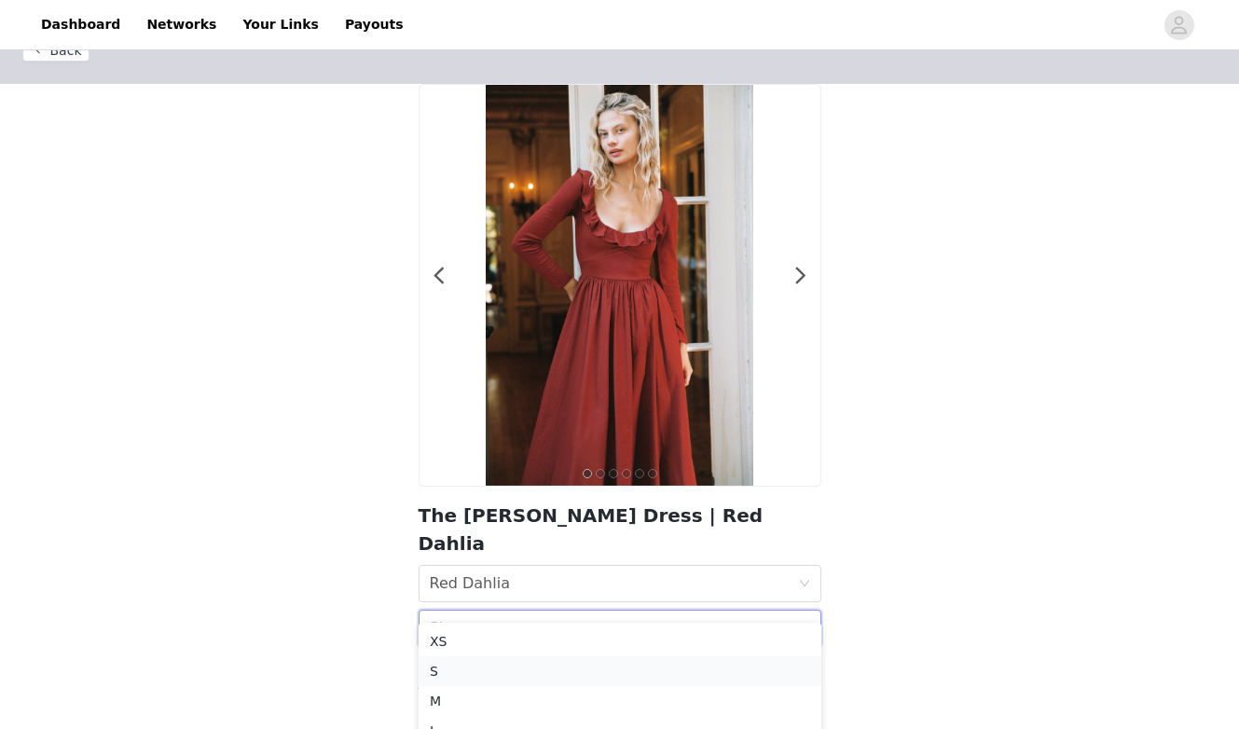
click at [550, 662] on div "S" at bounding box center [620, 671] width 380 height 21
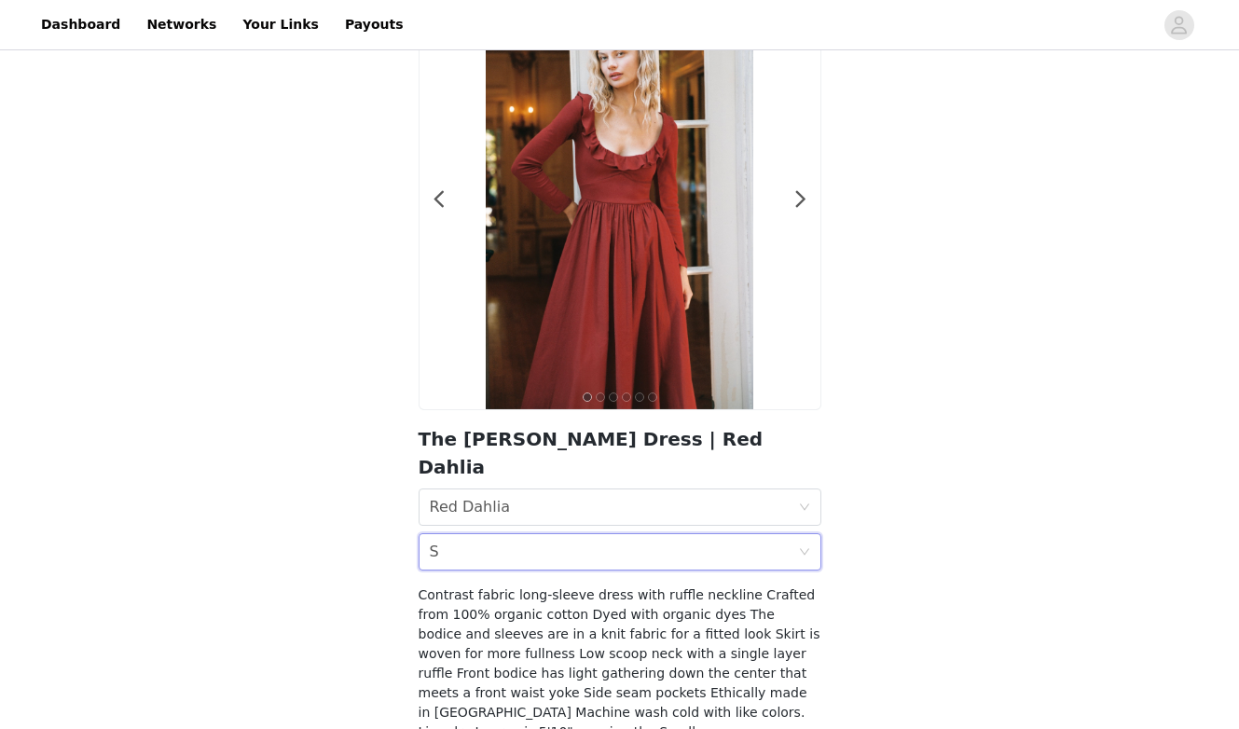
scroll to position [191, 0]
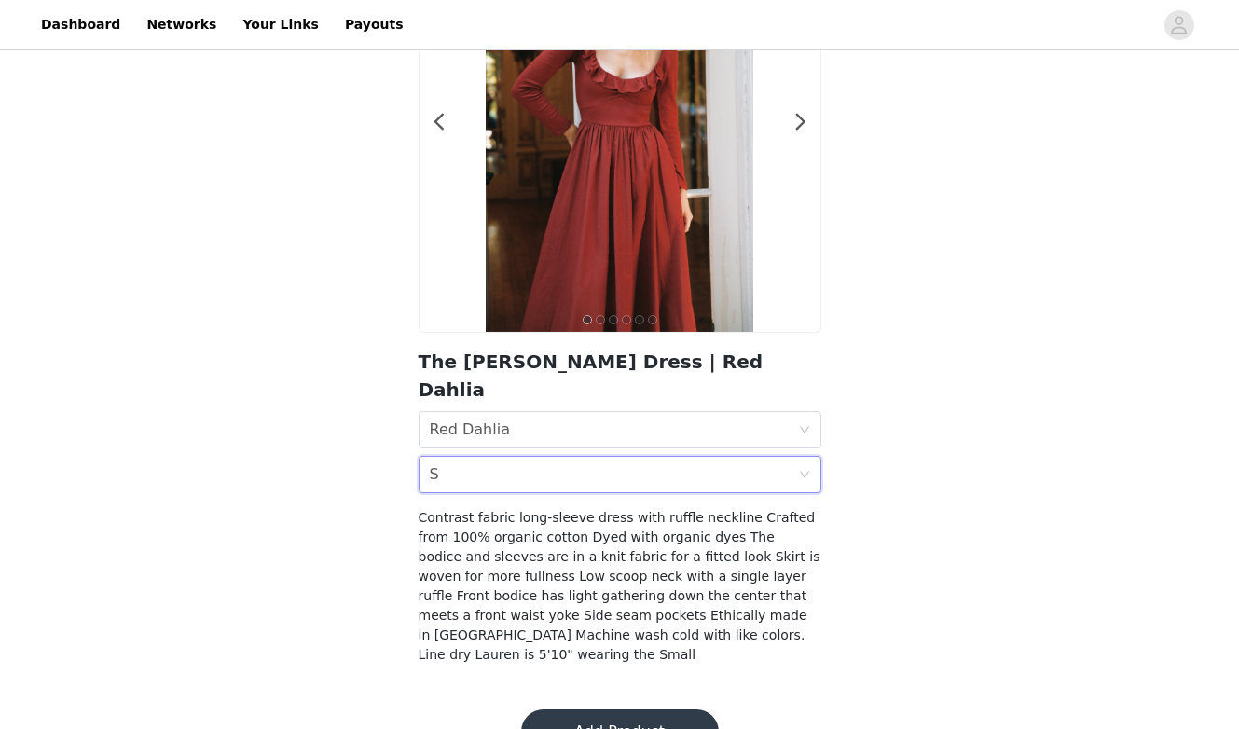
click at [587, 709] on button "Add Product" at bounding box center [620, 731] width 198 height 45
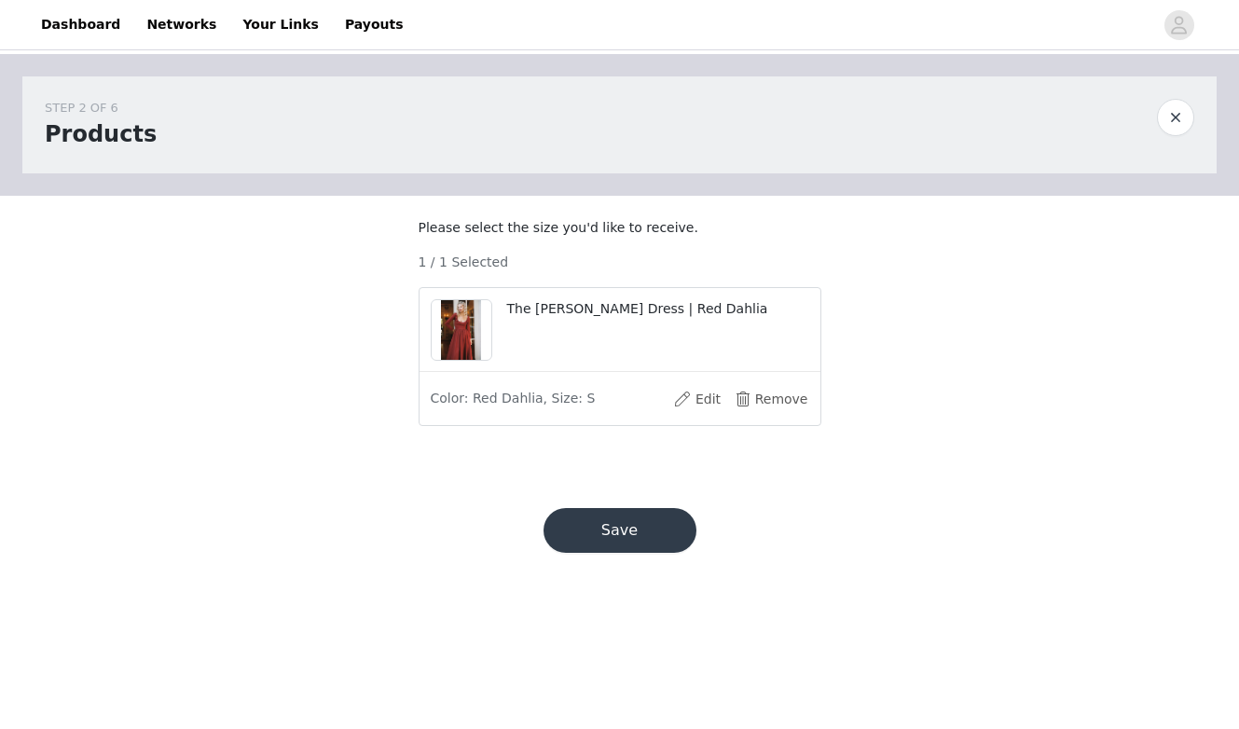
click at [655, 549] on button "Save" at bounding box center [619, 530] width 153 height 45
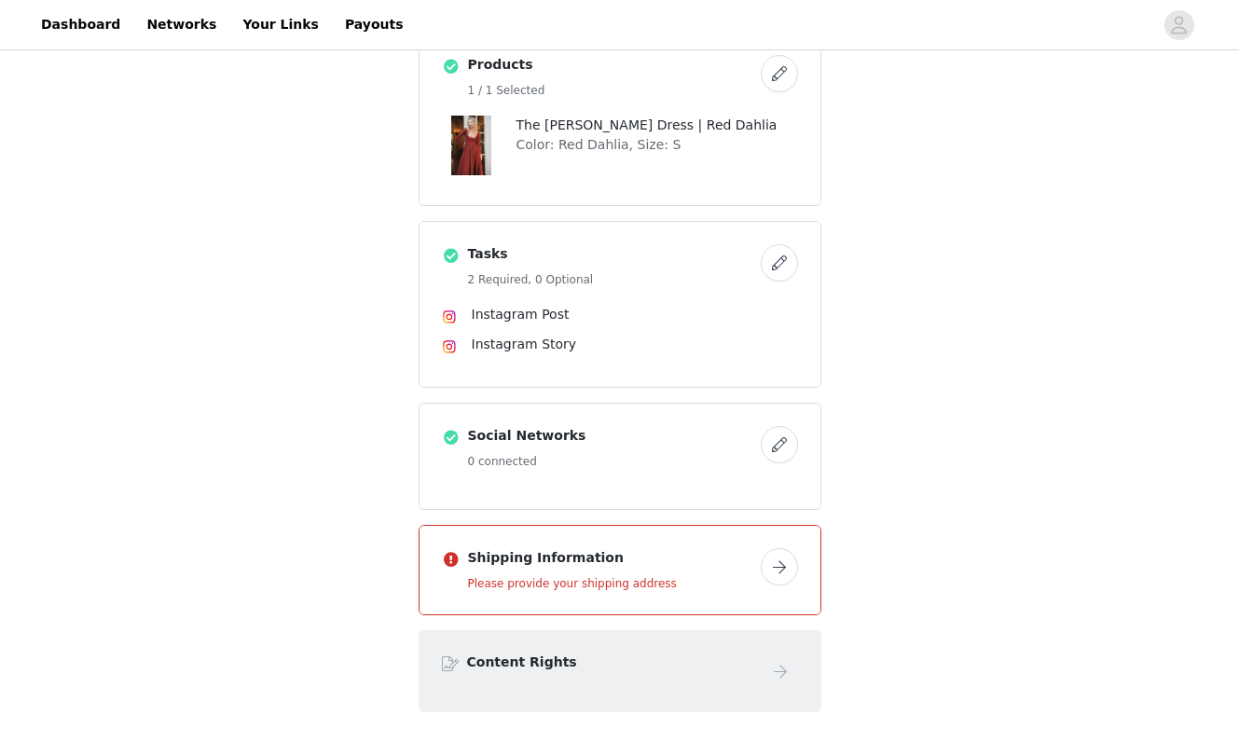
scroll to position [516, 0]
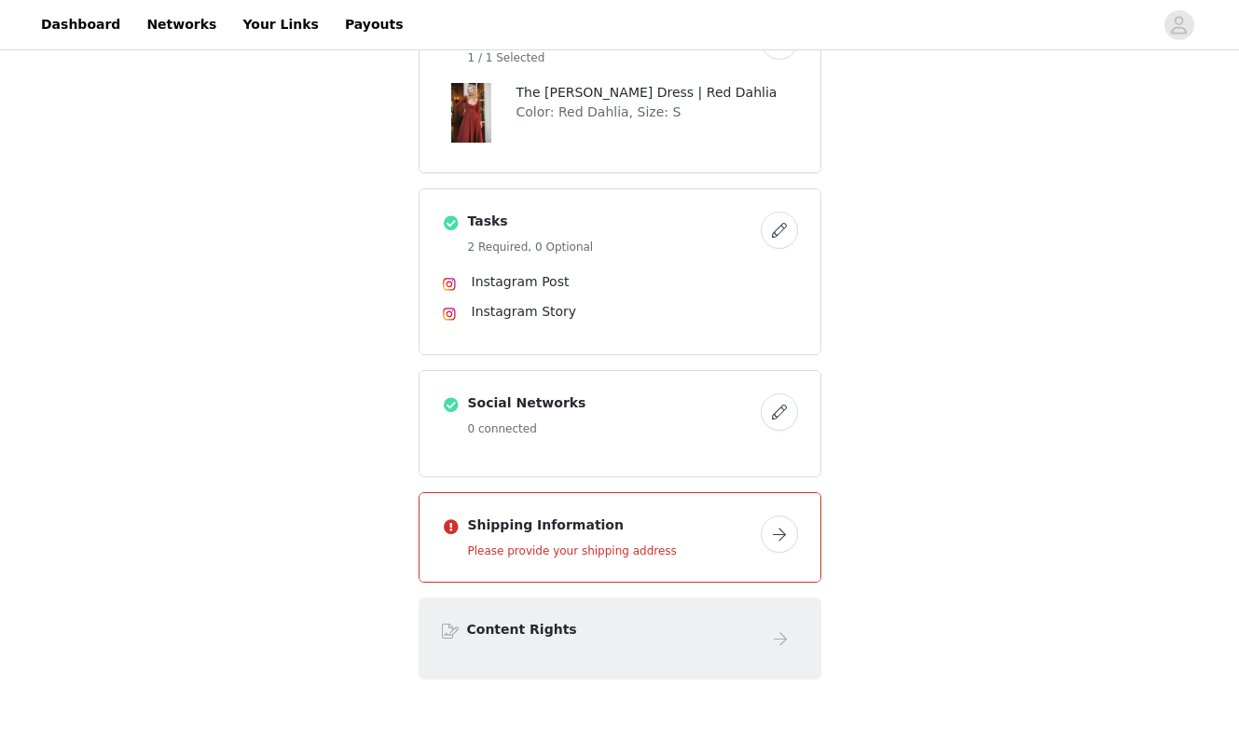
click at [776, 540] on button "button" at bounding box center [779, 533] width 37 height 37
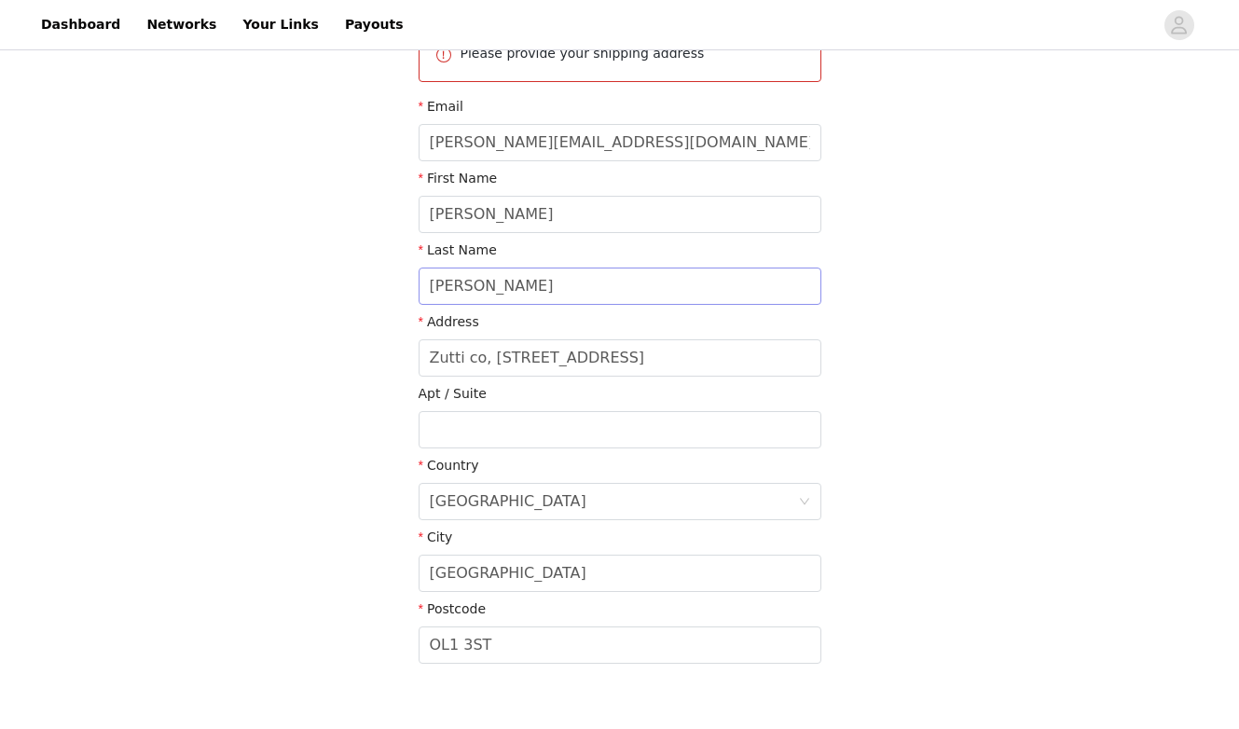
scroll to position [292, 0]
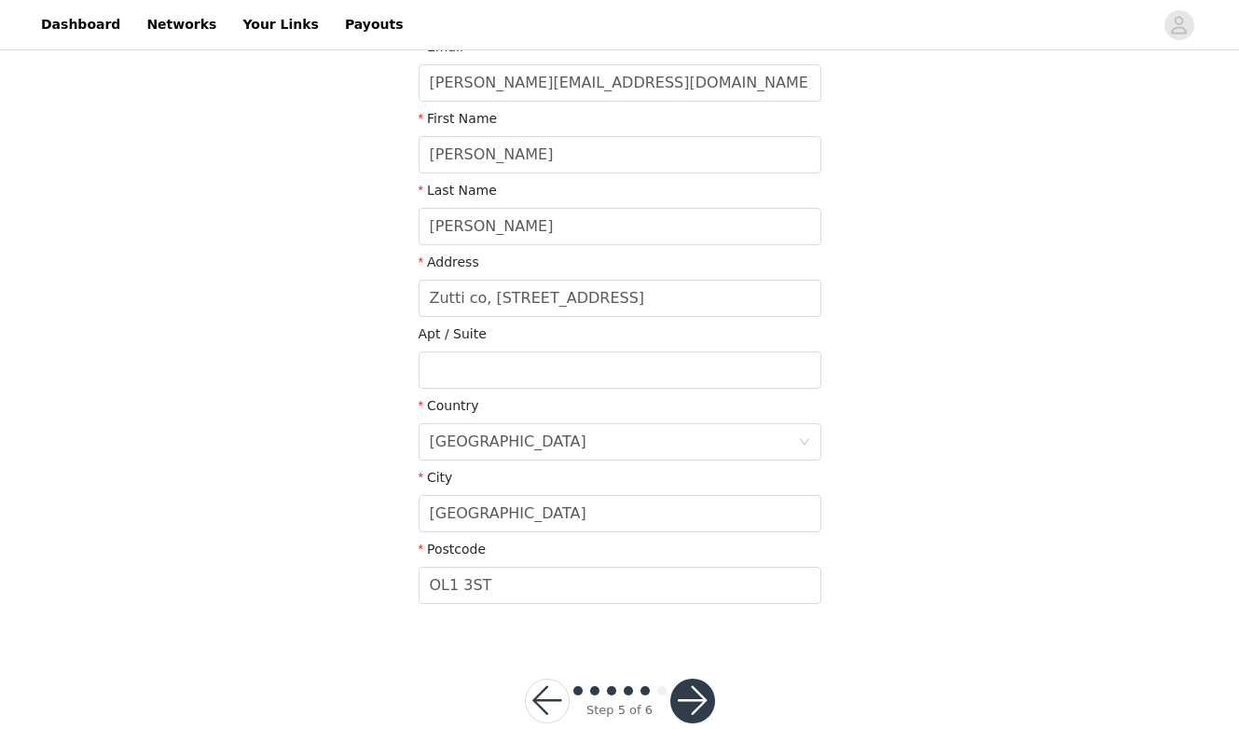
click at [700, 698] on button "button" at bounding box center [692, 701] width 45 height 45
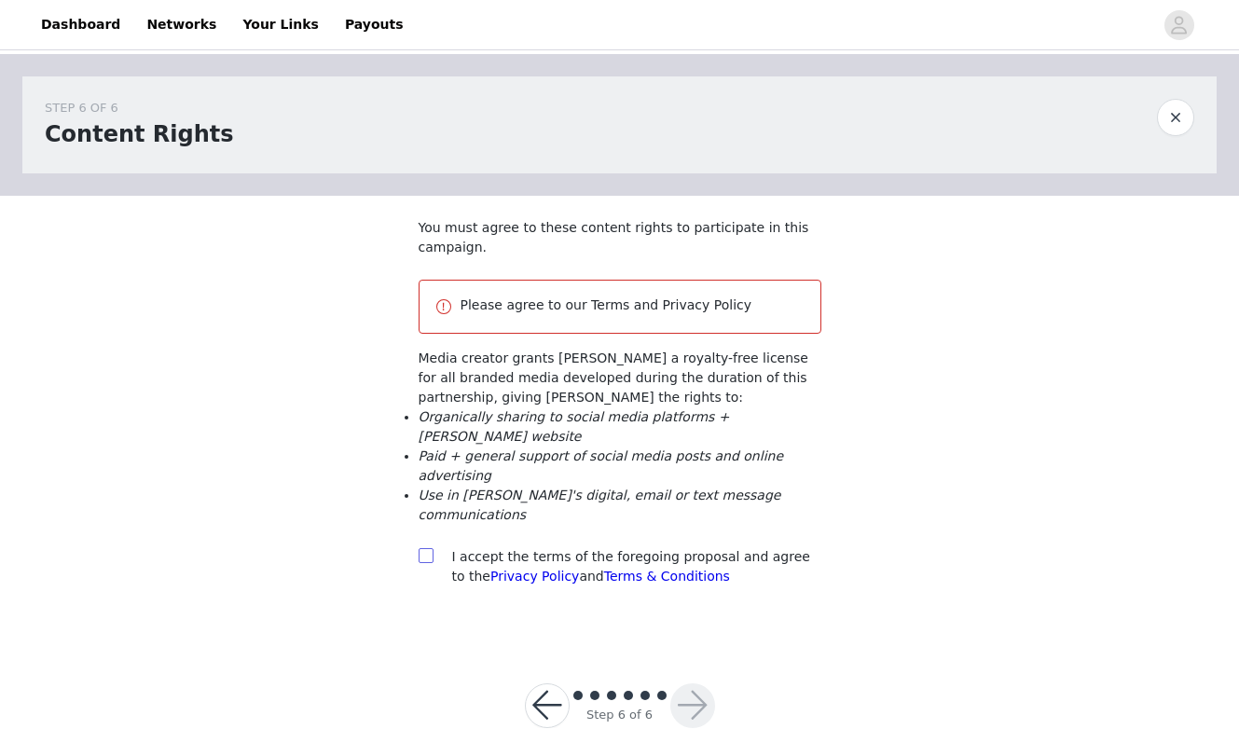
click at [425, 552] on input "checkbox" at bounding box center [425, 554] width 13 height 13
checkbox input "true"
click at [702, 692] on button "button" at bounding box center [692, 705] width 45 height 45
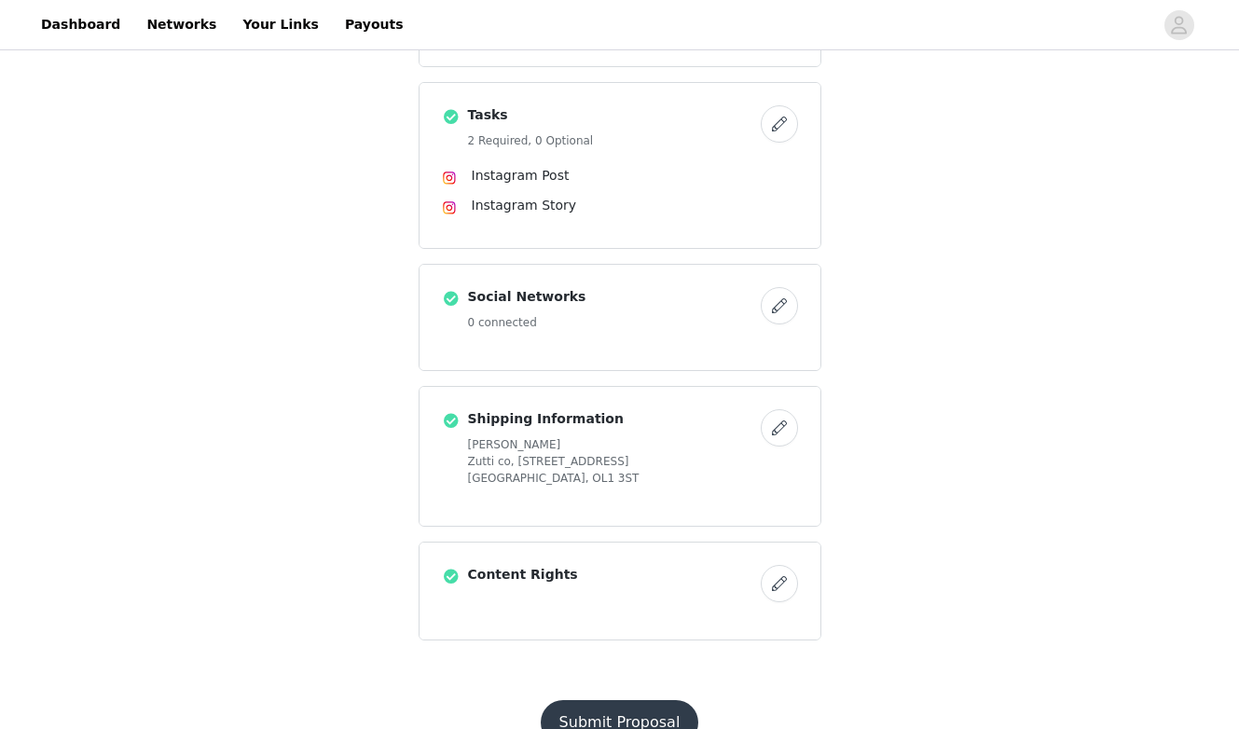
scroll to position [692, 0]
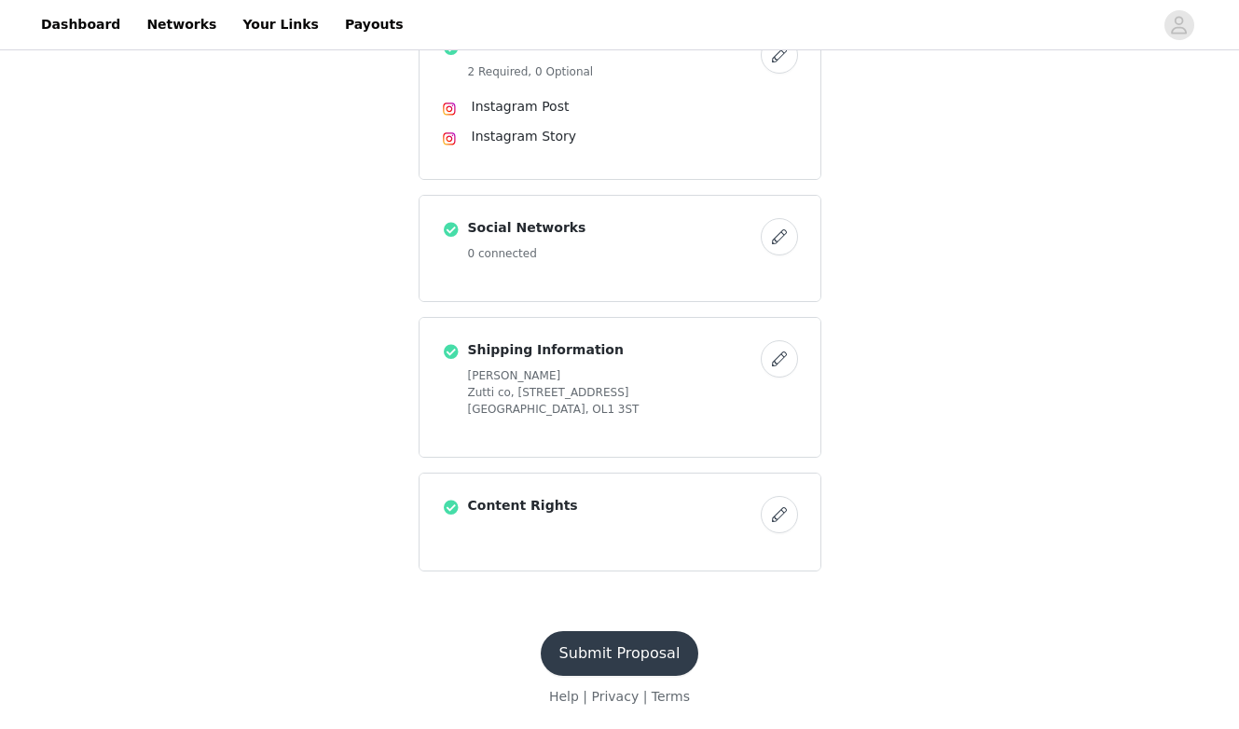
click at [663, 659] on button "Submit Proposal" at bounding box center [620, 653] width 158 height 45
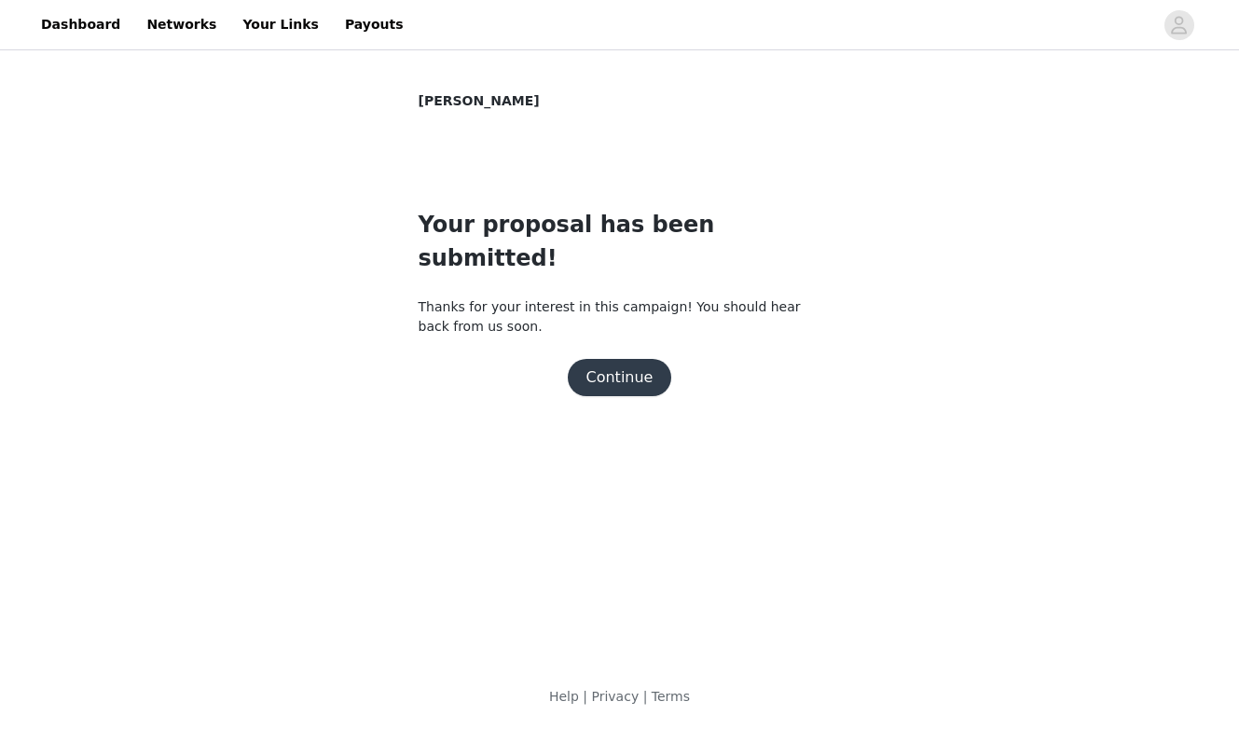
scroll to position [0, 0]
click at [639, 359] on button "Continue" at bounding box center [620, 377] width 104 height 37
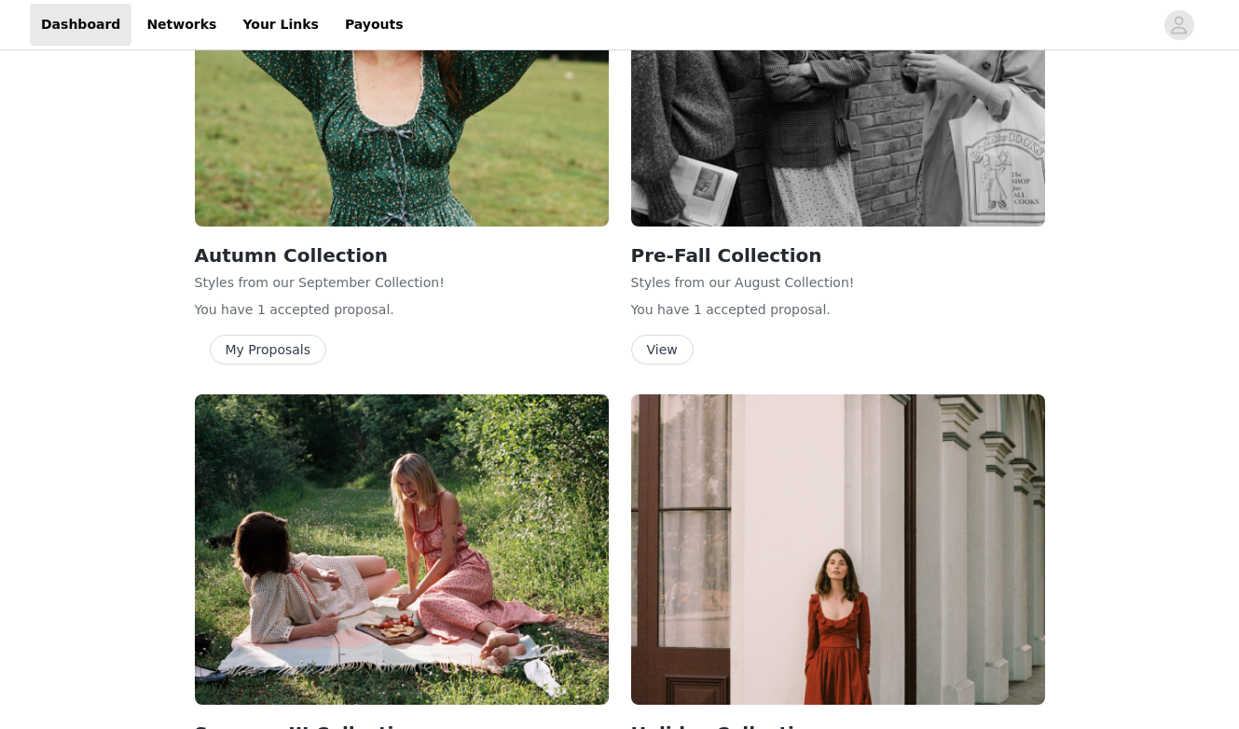
scroll to position [532, 0]
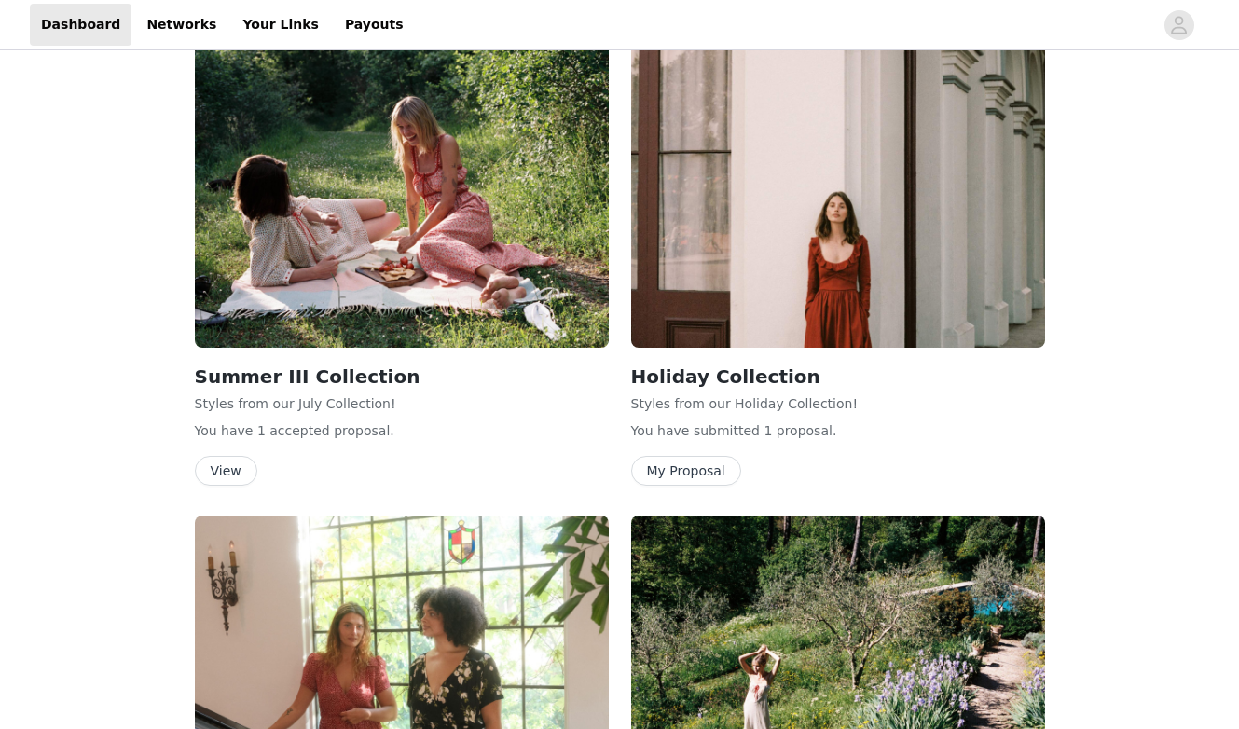
click at [831, 329] on img at bounding box center [838, 192] width 414 height 310
click at [702, 469] on button "My Proposal" at bounding box center [686, 471] width 110 height 30
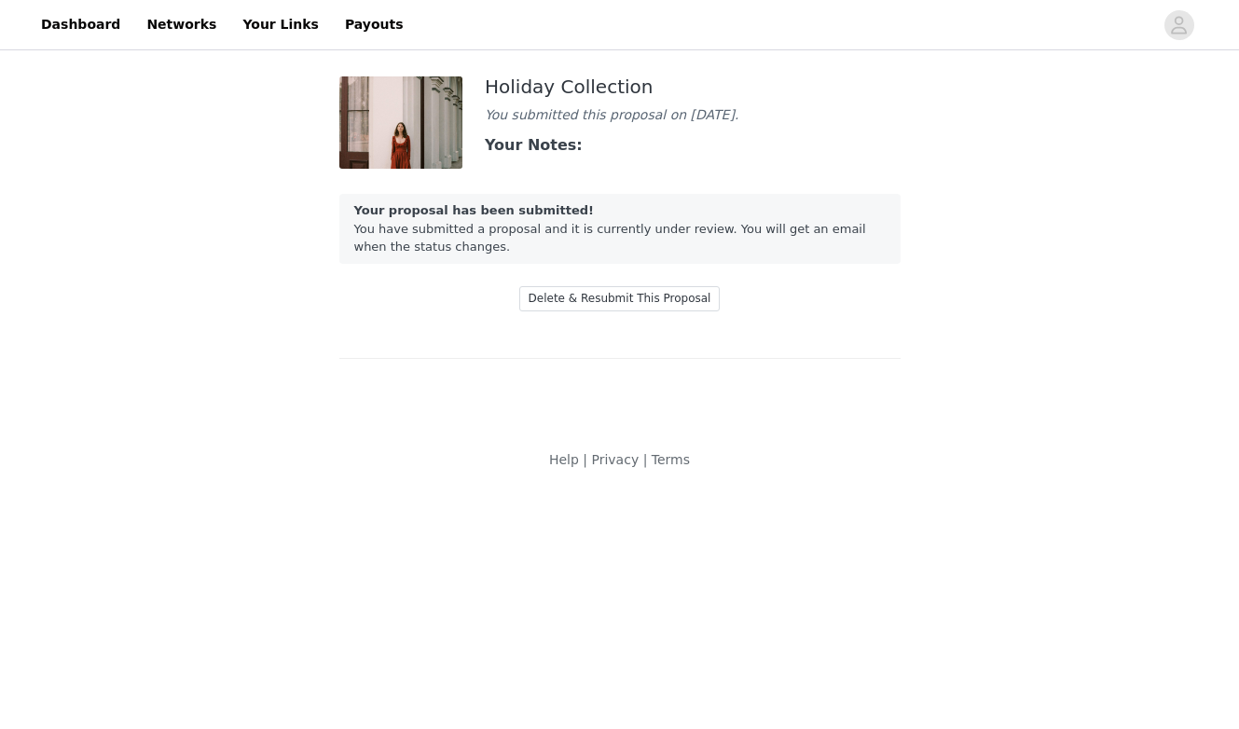
click at [441, 158] on img at bounding box center [401, 122] width 124 height 92
